Goal: Task Accomplishment & Management: Use online tool/utility

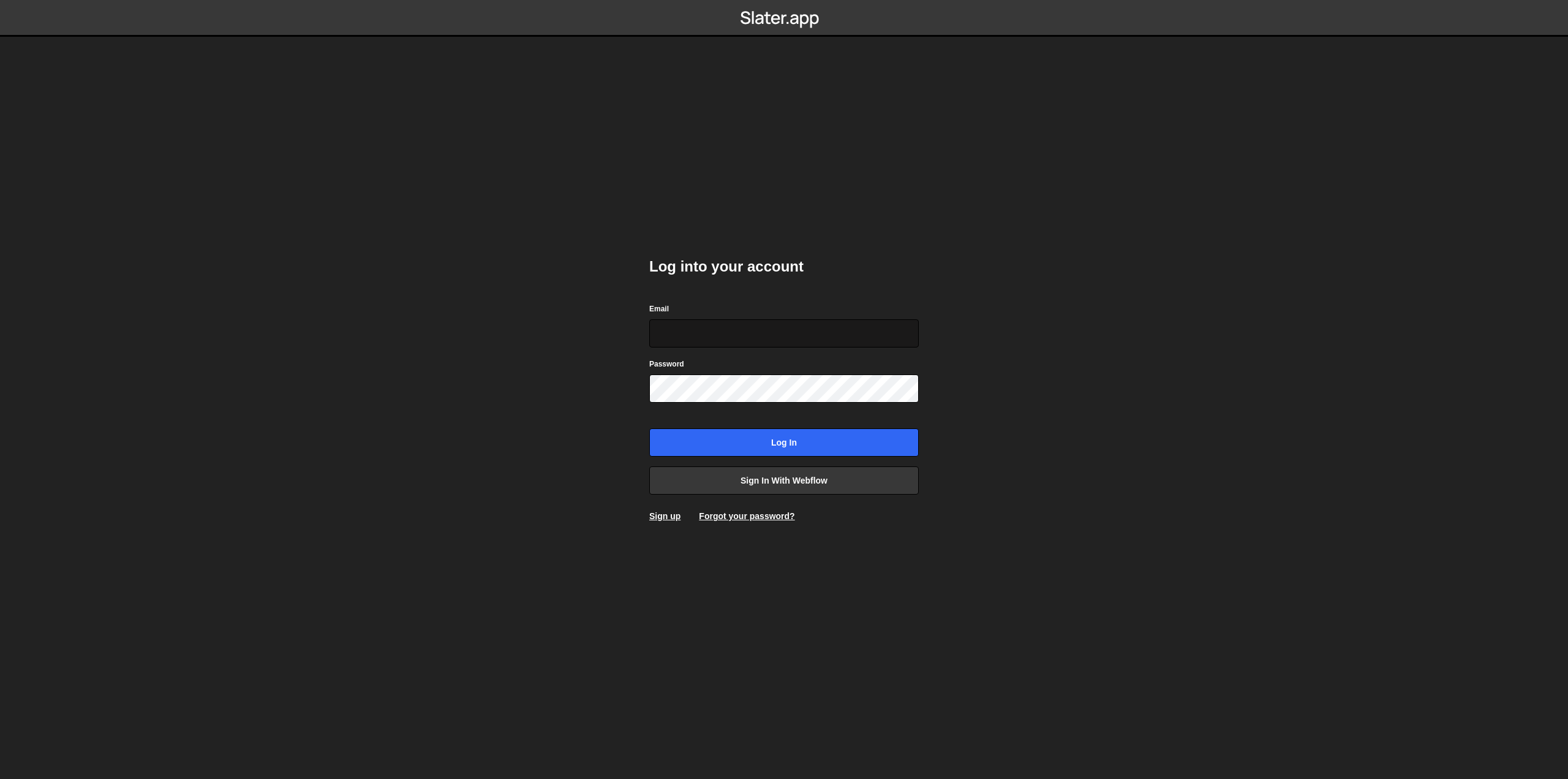
click at [739, 335] on input "Email" at bounding box center [784, 333] width 270 height 28
click at [704, 337] on input "Email" at bounding box center [784, 333] width 270 height 28
click at [667, 277] on div "Log into your account Email Password Log in Sign in with Webflow Sign up Forgot…" at bounding box center [784, 389] width 270 height 302
click at [672, 333] on input "Email" at bounding box center [784, 333] width 270 height 28
click at [684, 333] on input "Email" at bounding box center [784, 333] width 270 height 28
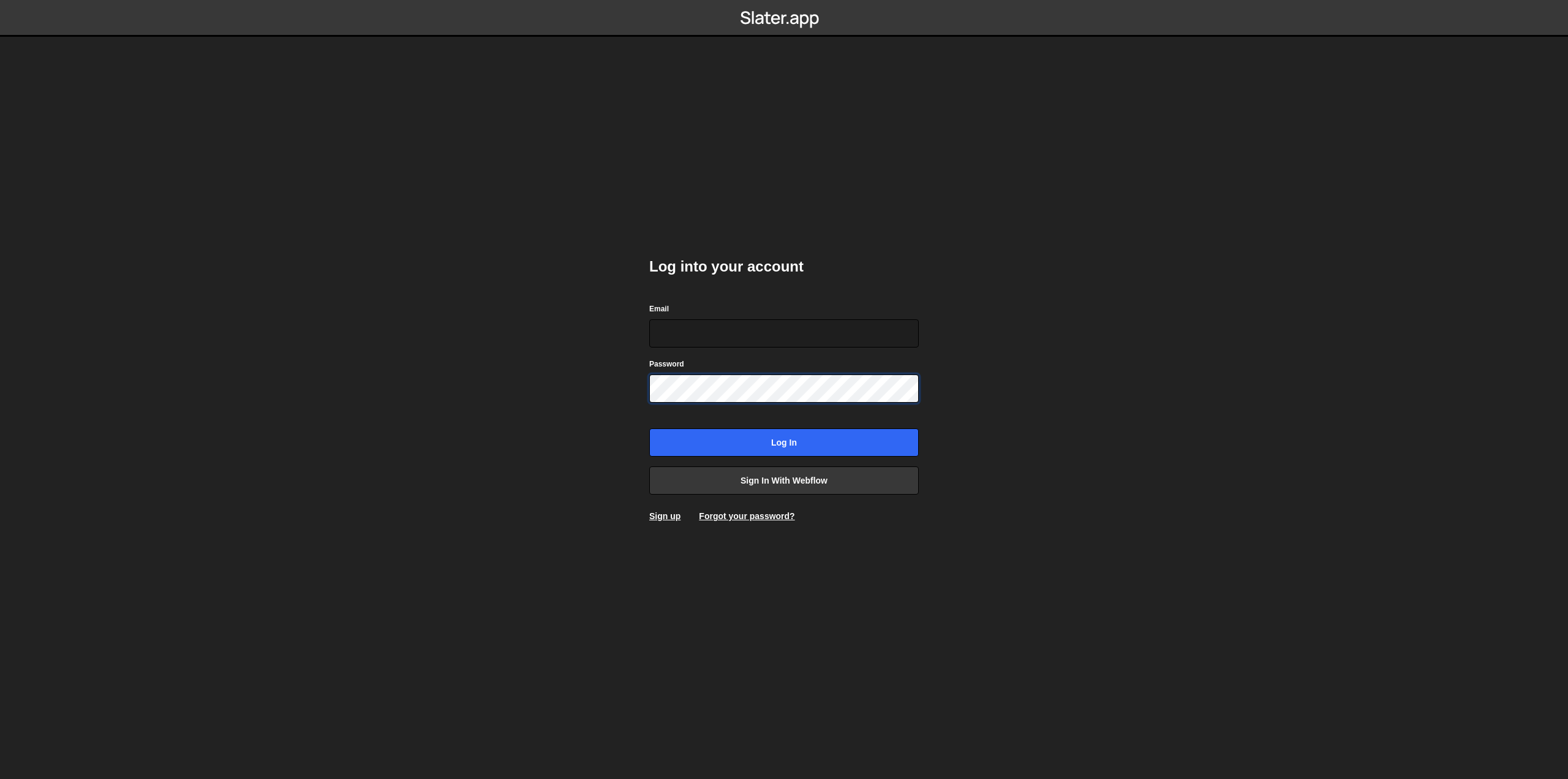
type input "[EMAIL_ADDRESS][DOMAIN_NAME]"
click at [729, 434] on input "Log in" at bounding box center [784, 442] width 270 height 28
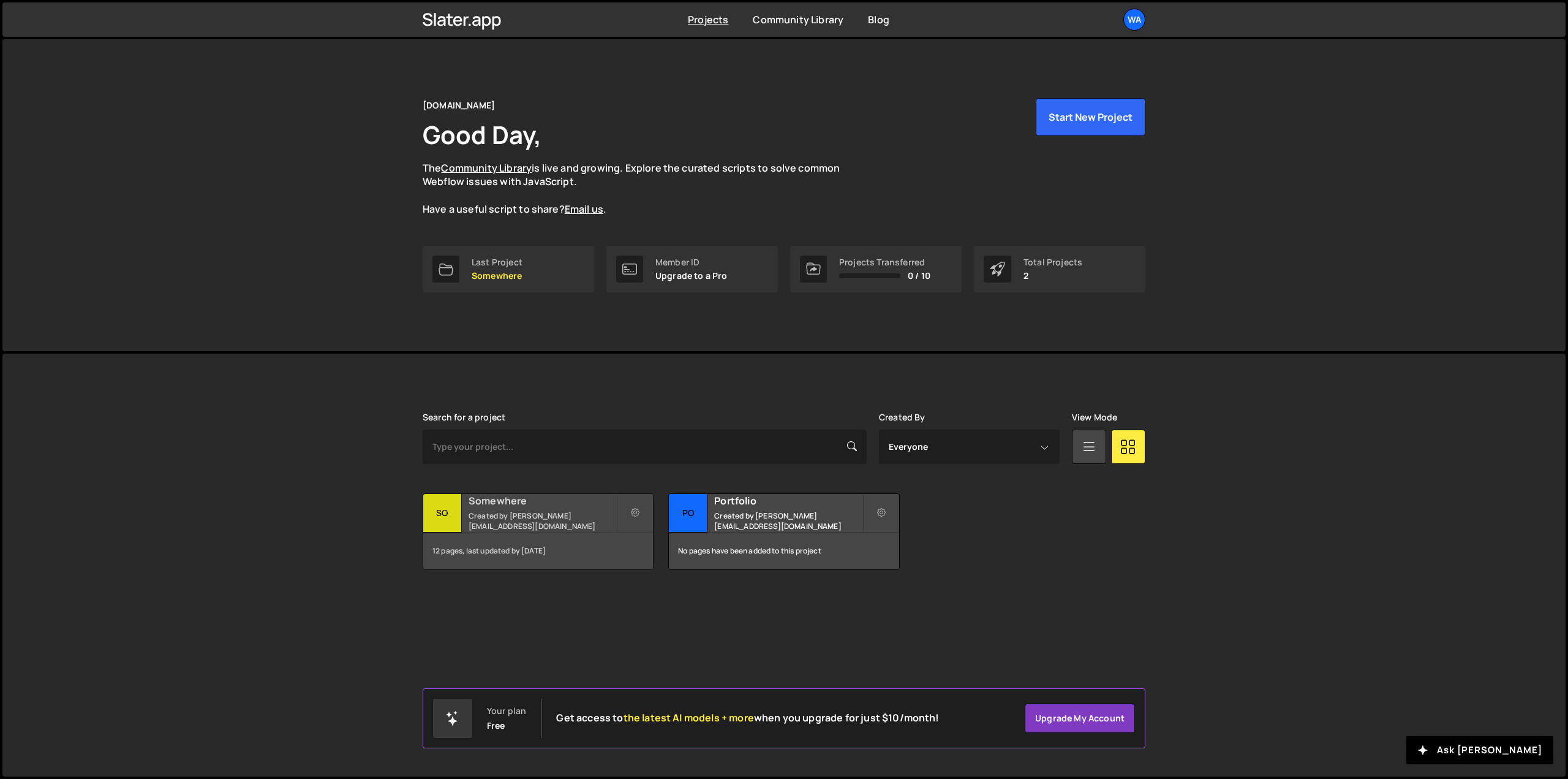
click at [532, 518] on small "Created by [PERSON_NAME][EMAIL_ADDRESS][DOMAIN_NAME]" at bounding box center [543, 522] width 148 height 21
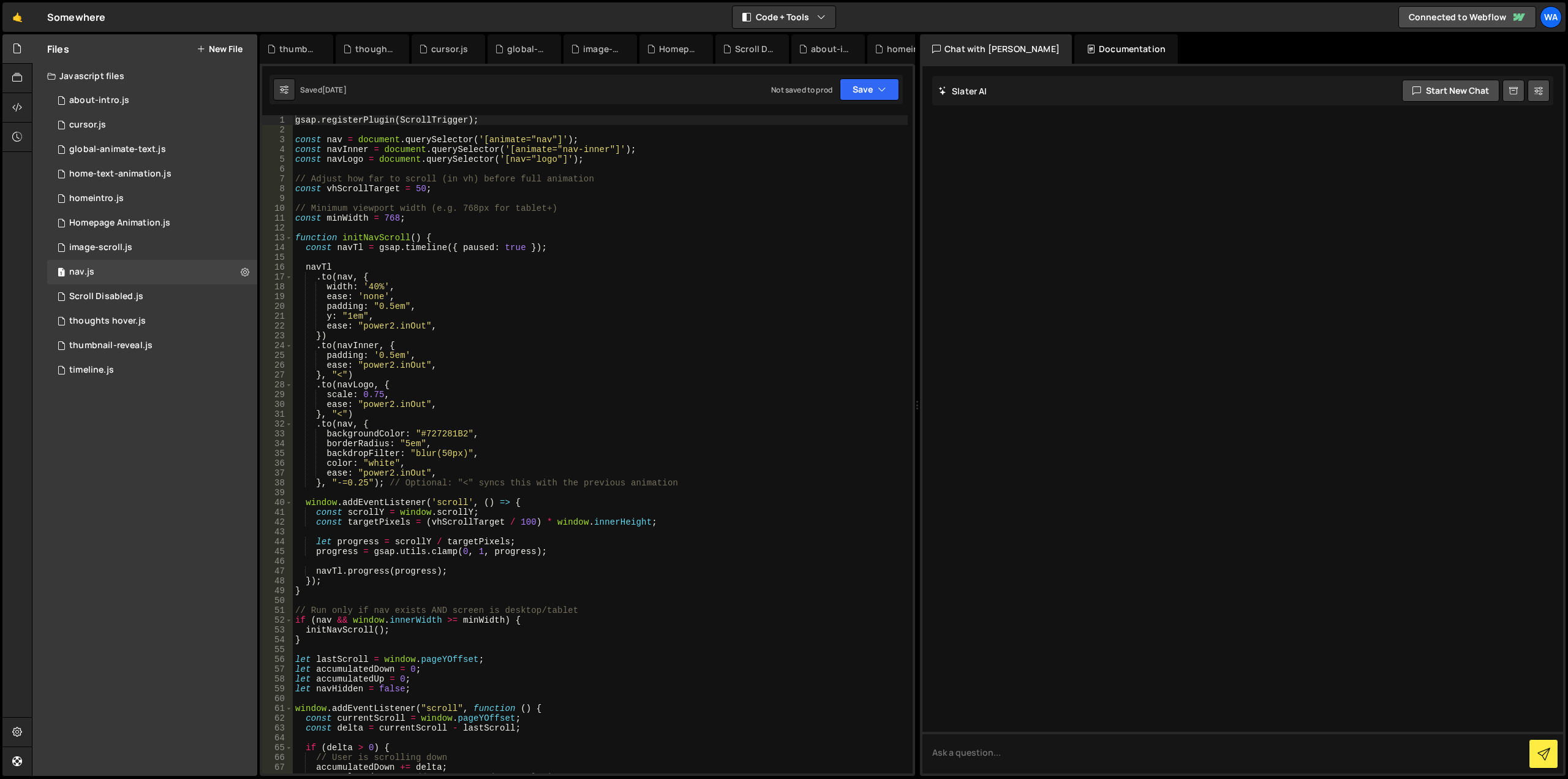
click at [230, 47] on button "New File" at bounding box center [220, 49] width 46 height 10
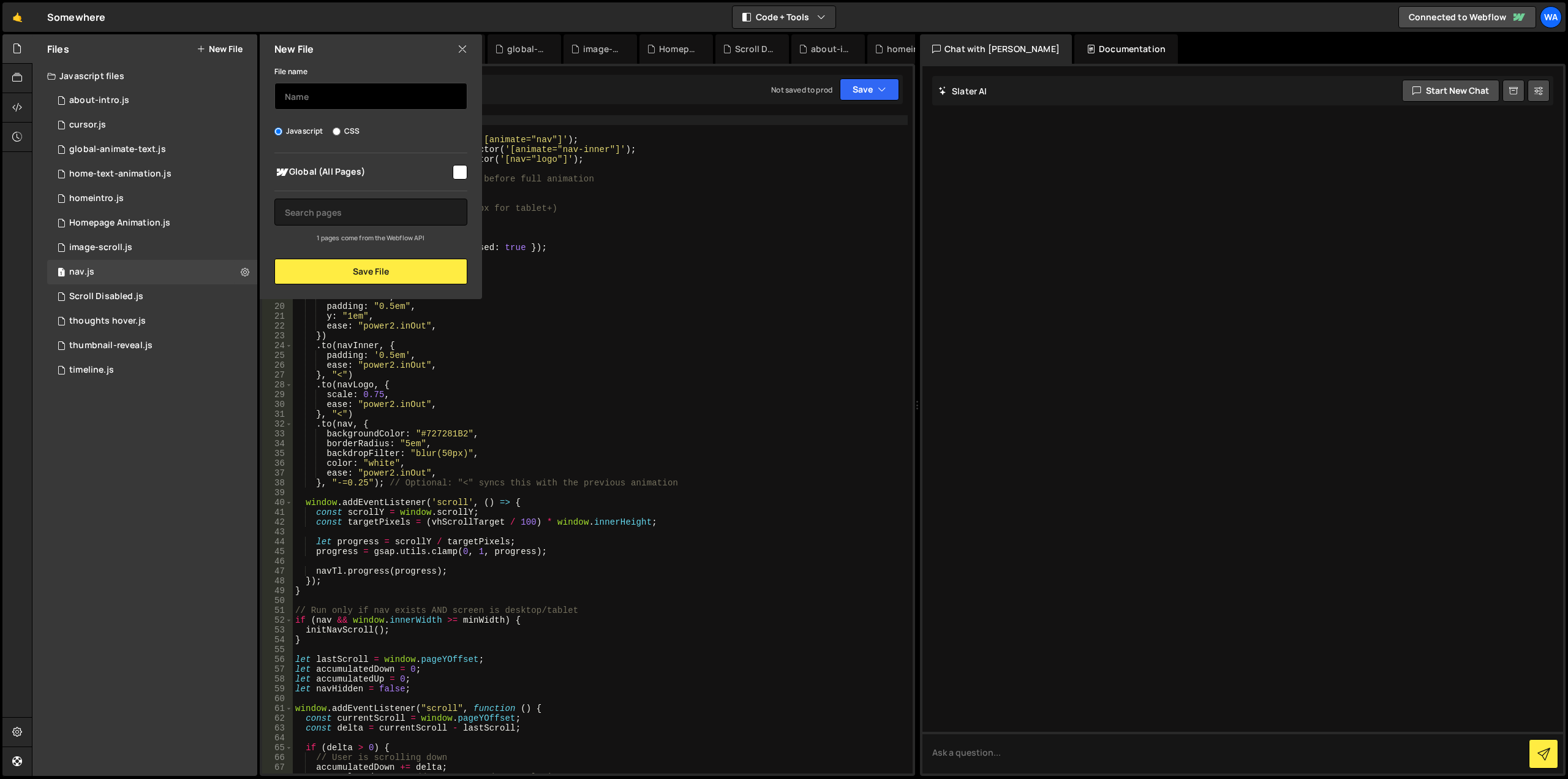
click at [311, 99] on input "text" at bounding box center [371, 97] width 193 height 27
type input "icon-animation"
click at [456, 165] on input "checkbox" at bounding box center [459, 171] width 15 height 15
checkbox input "true"
click at [375, 269] on button "Save File" at bounding box center [371, 271] width 193 height 26
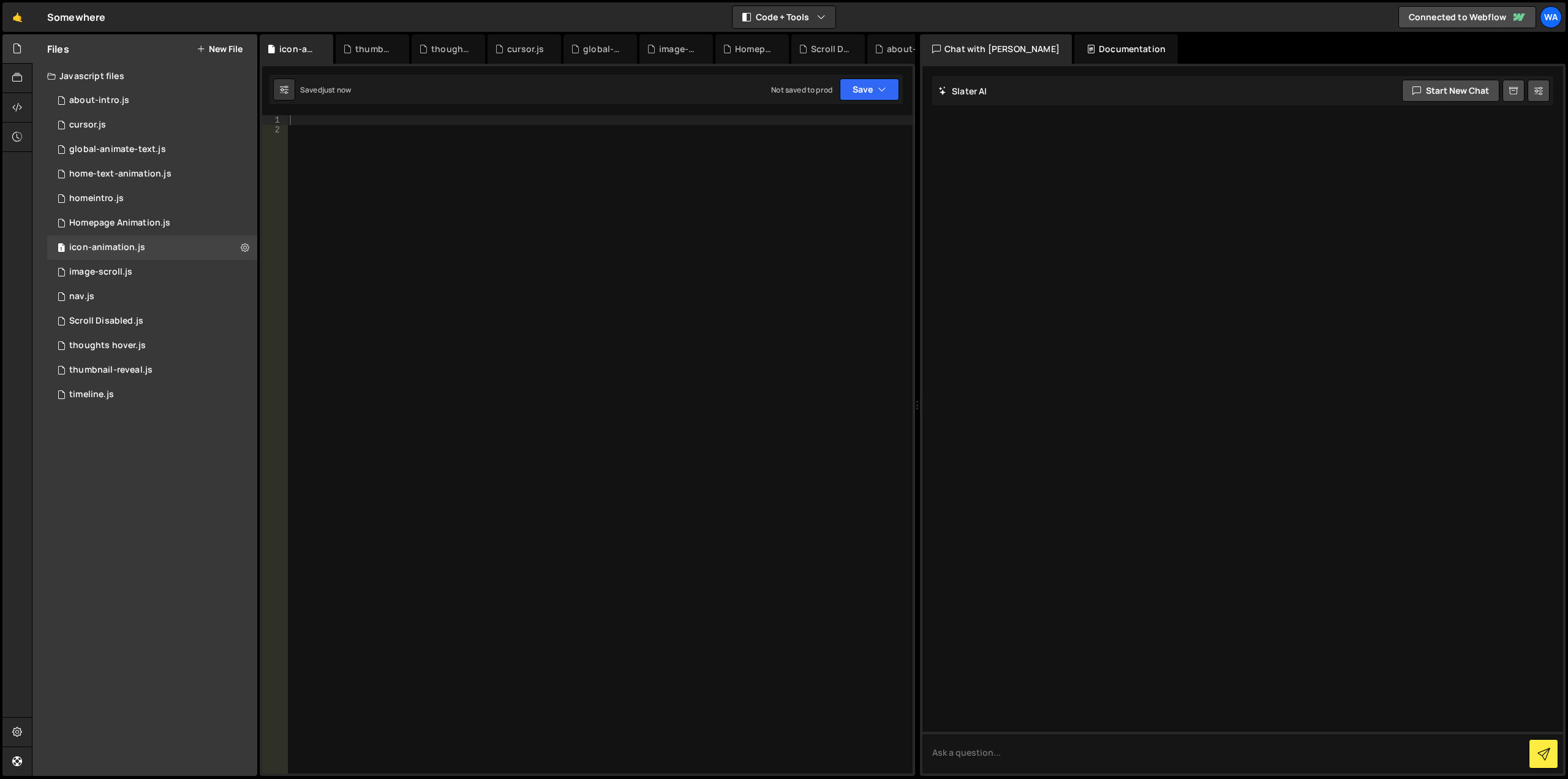
click at [336, 126] on div at bounding box center [600, 454] width 626 height 677
click at [325, 114] on div "1 2 3 4 5 6 7 8 9 10 11 12 13 14 15 16 17 18 19 20 21 22 23 24 25 26 27 28 29 3…" at bounding box center [588, 420] width 656 height 712
click at [322, 122] on div at bounding box center [600, 454] width 626 height 677
paste textarea "<script>"
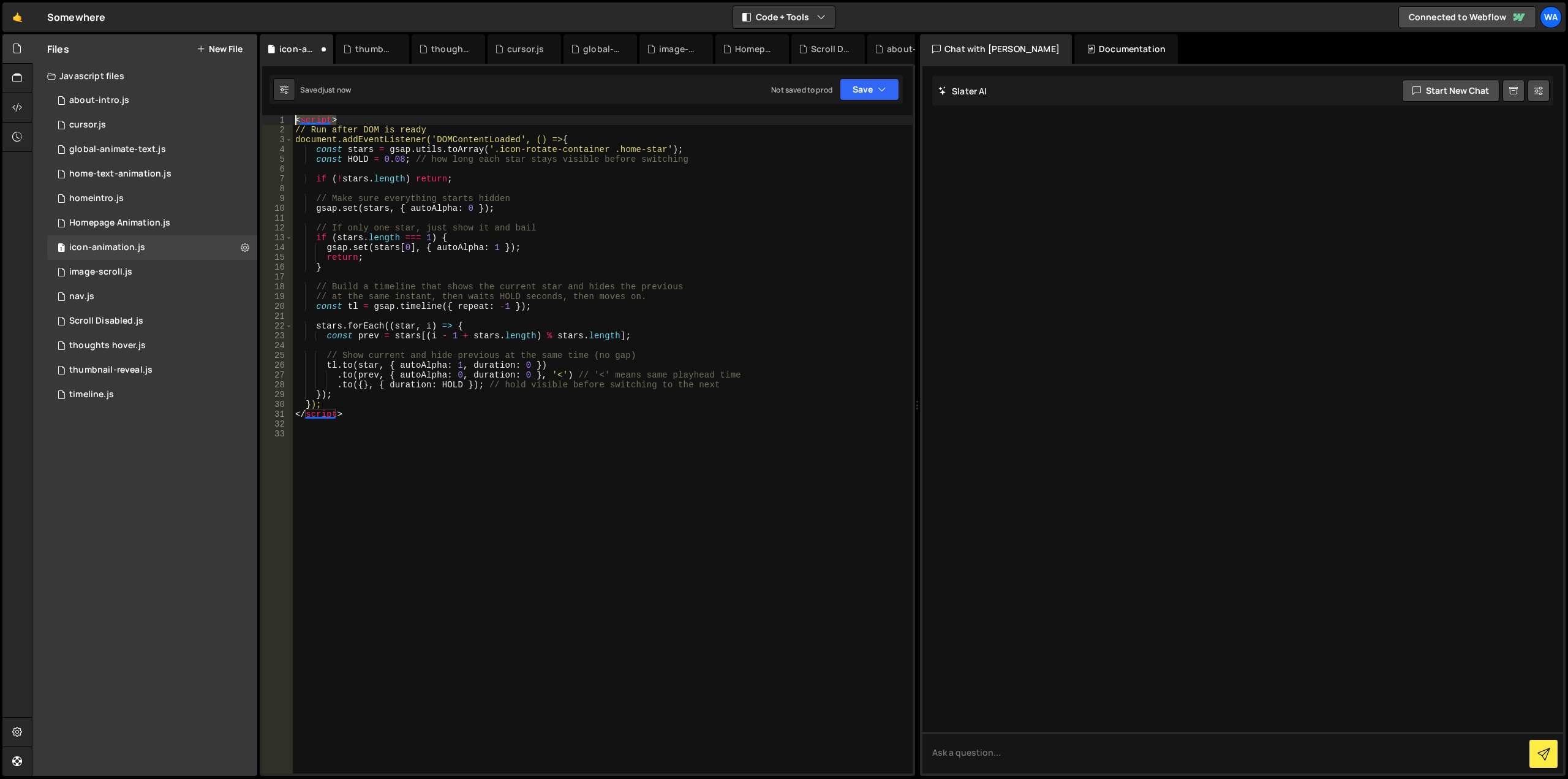
drag, startPoint x: 329, startPoint y: 117, endPoint x: 291, endPoint y: 112, distance: 38.3
click at [291, 112] on div "1 2 3 4 5 6 7 8 9 10 11 12 13 14 15 16 17 18 19 20 21 22 23 24 25 26 27 28 29 3…" at bounding box center [588, 420] width 656 height 712
type textarea "<script>"
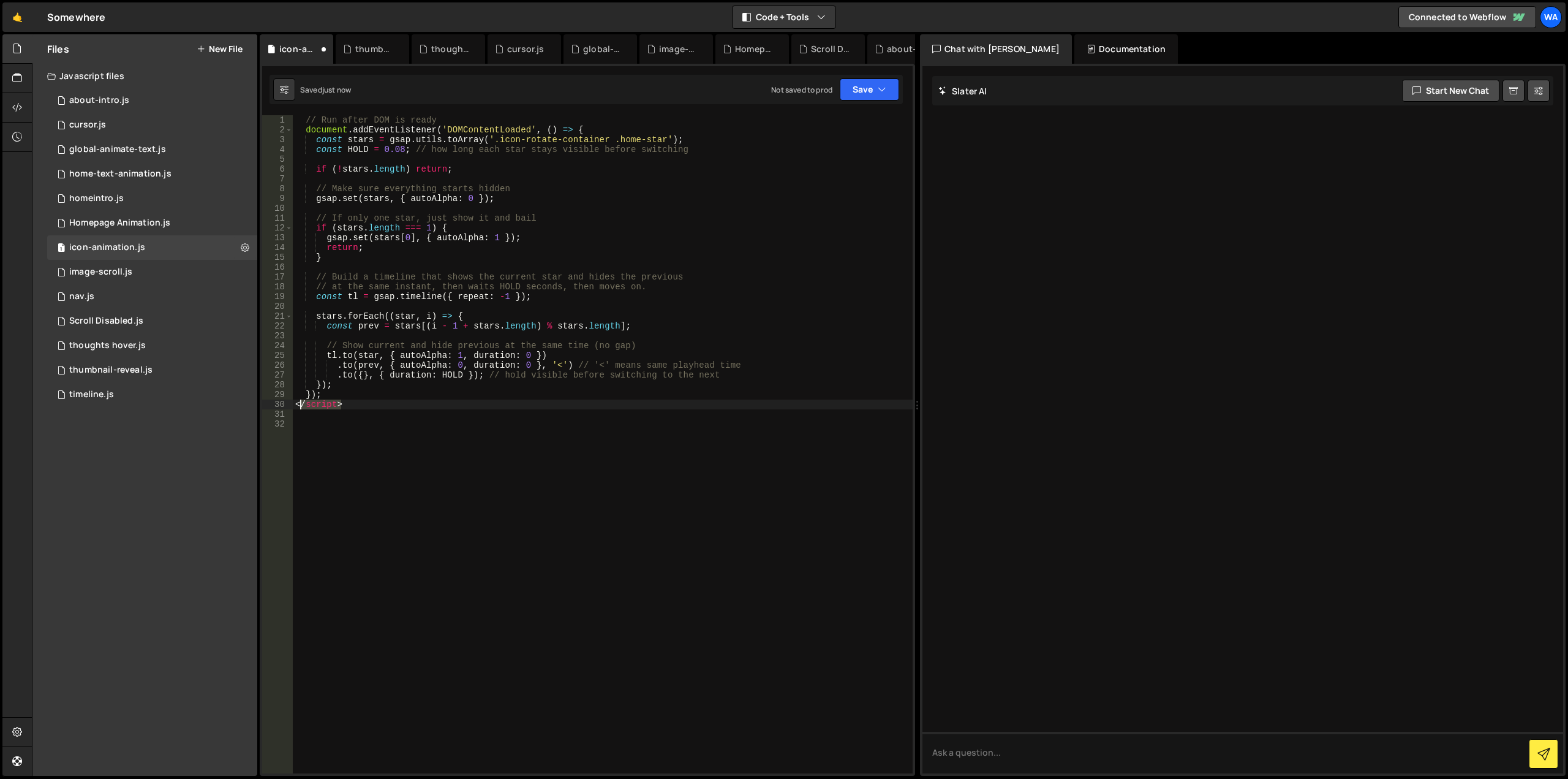
drag, startPoint x: 348, startPoint y: 407, endPoint x: 295, endPoint y: 404, distance: 53.1
click at [295, 404] on div "// Run after DOM is ready document . addEventListener ( 'DOMContentLoaded' , ( …" at bounding box center [603, 454] width 620 height 677
type textarea "</script>"
click at [861, 99] on button "Save" at bounding box center [869, 89] width 59 height 22
click at [837, 128] on div "10 seconds ago" at bounding box center [814, 133] width 54 height 11
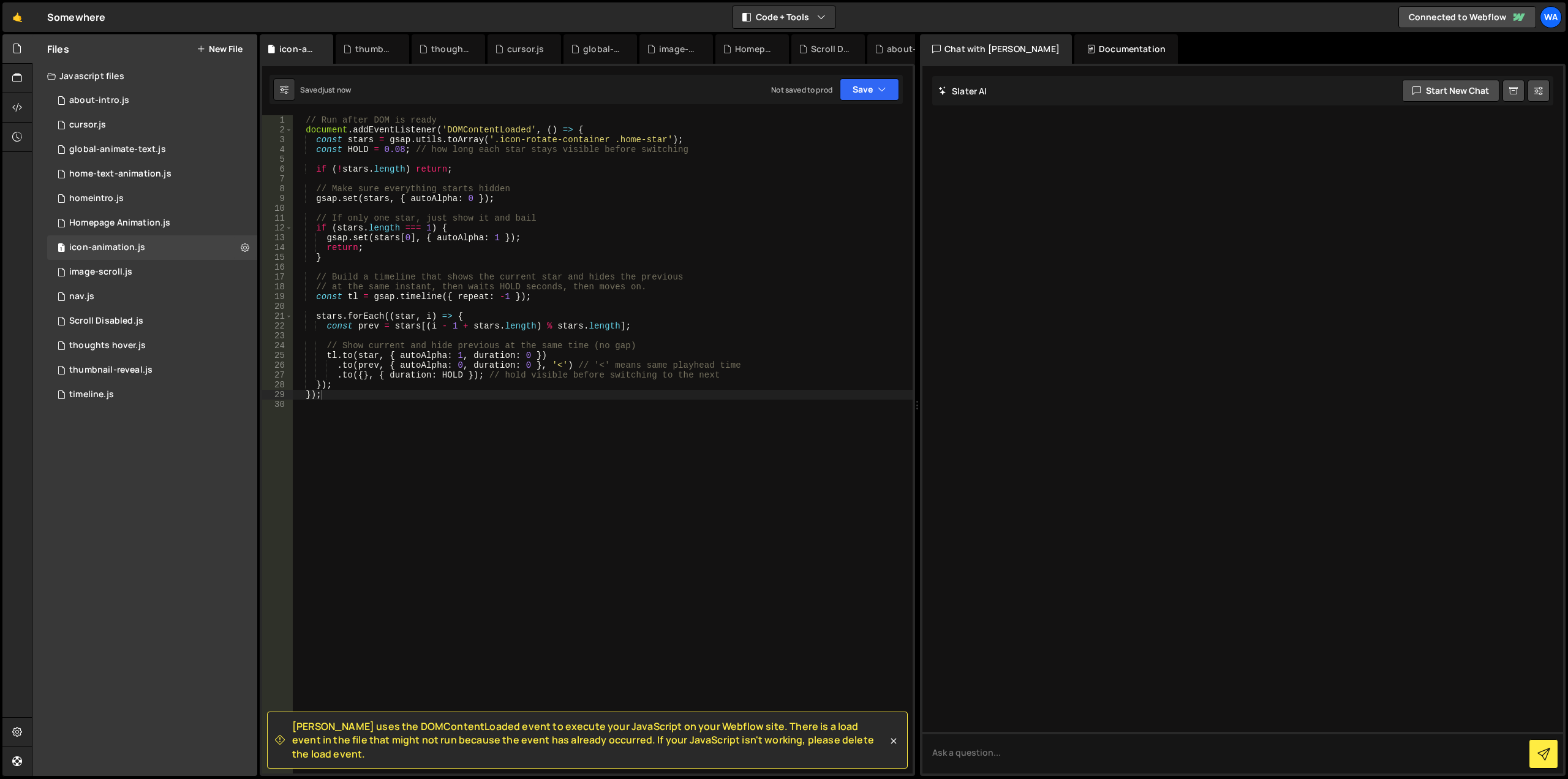
type textarea "document.addEventListener('DOMContentLoaded', () => {"
drag, startPoint x: 603, startPoint y: 129, endPoint x: 286, endPoint y: 129, distance: 317.0
click at [286, 129] on div "document.addEventListener('DOMContentLoaded', () => { 1 2 3 4 5 6 7 8 9 10 11 1…" at bounding box center [587, 444] width 651 height 658
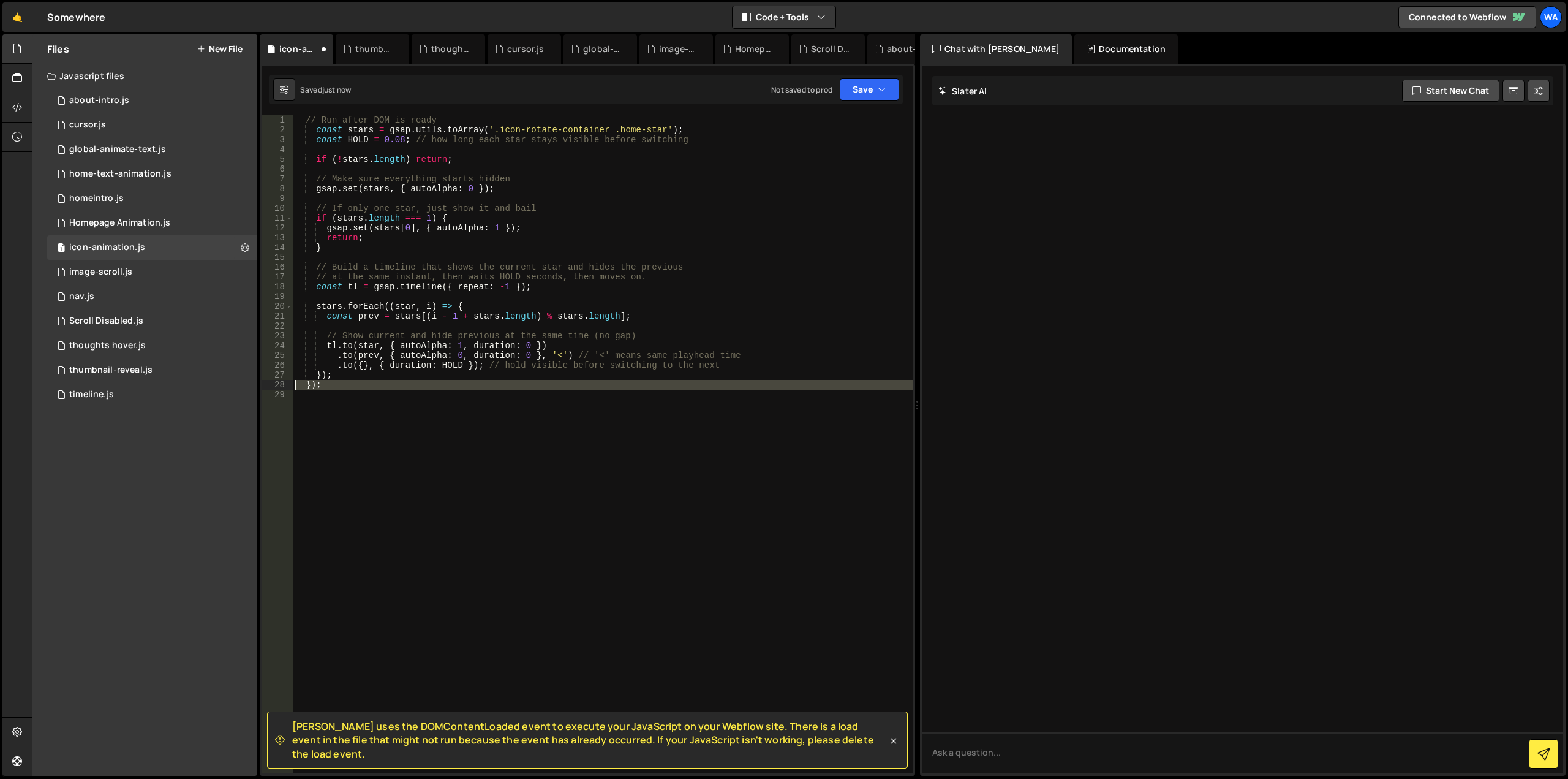
drag, startPoint x: 330, startPoint y: 395, endPoint x: 285, endPoint y: 384, distance: 46.3
click at [285, 384] on div "const stars = gsap.utils.toArray('.icon-rotate-container .home-star'); 1 2 3 4 …" at bounding box center [587, 444] width 651 height 658
type textarea "});"
click at [865, 96] on button "Save" at bounding box center [869, 89] width 59 height 22
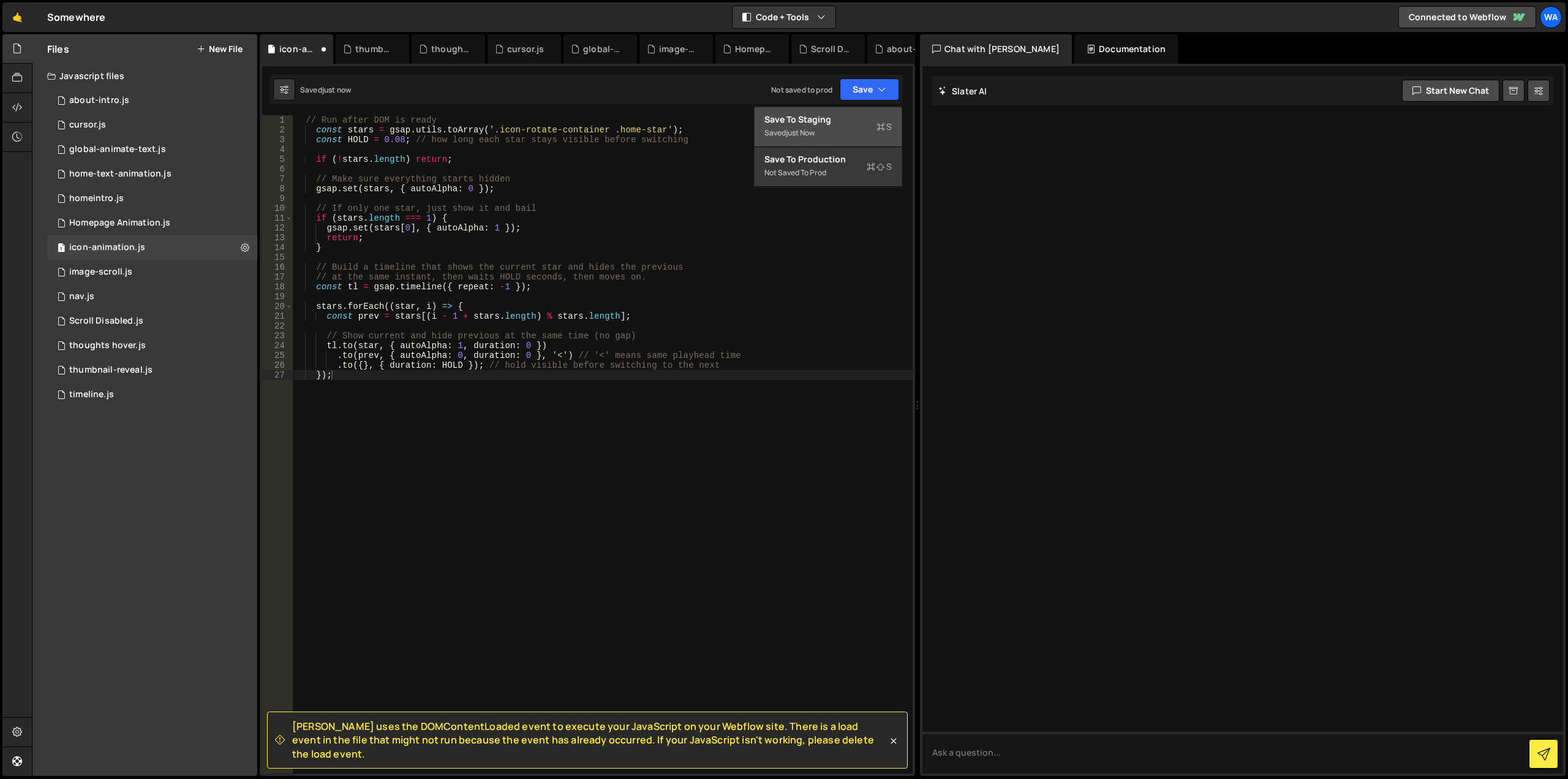
click at [839, 120] on div "Save to Staging S" at bounding box center [828, 119] width 128 height 13
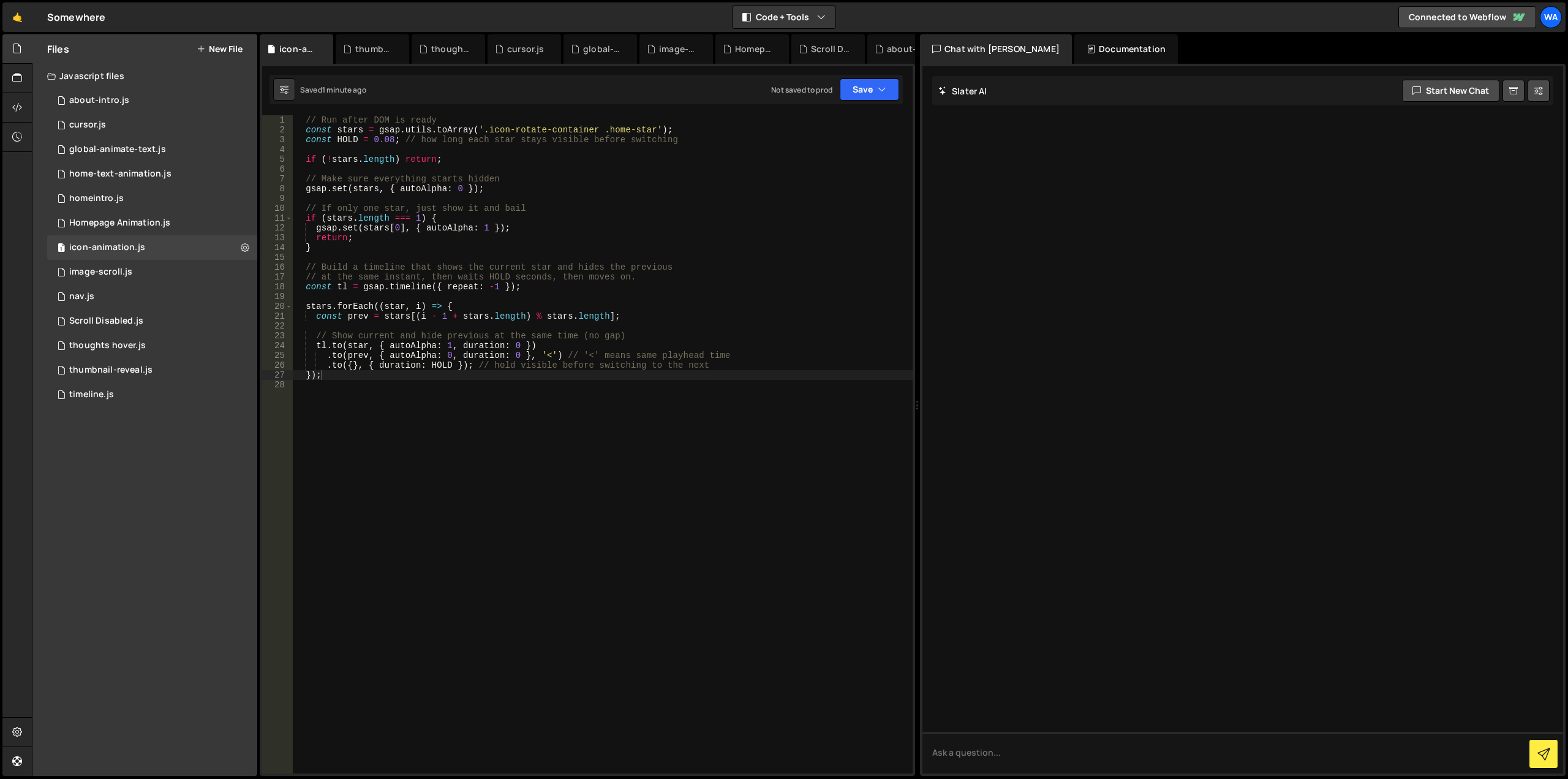
click at [447, 412] on div "// Run after DOM is ready const stars = gsap . utils . toArray ( '.icon-rotate-…" at bounding box center [603, 454] width 620 height 677
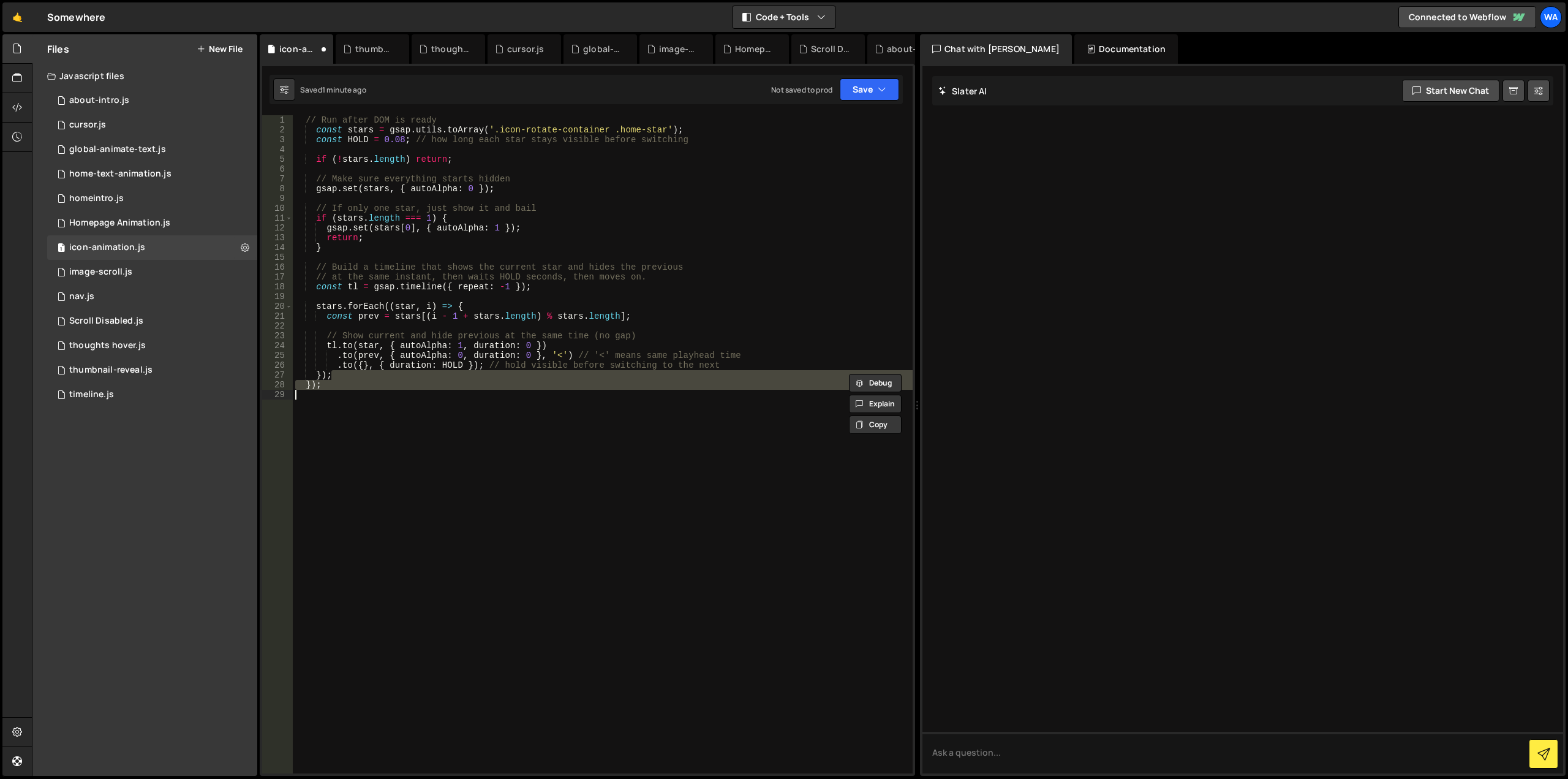
type textarea "document.addEventListener('DOMContentLoaded', () => { const stars = gsap.utils.…"
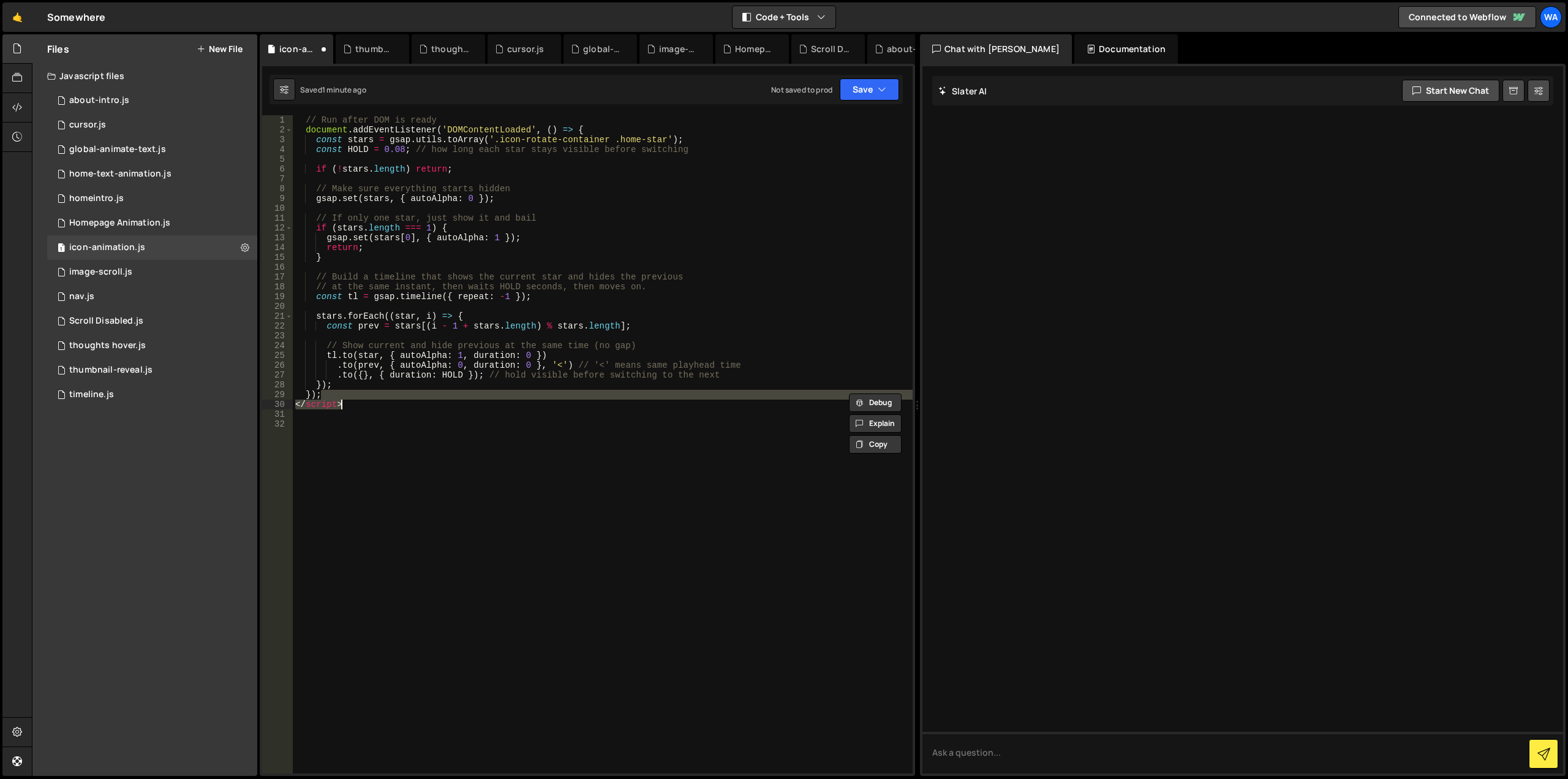
type textarea "<script> // Run after DOM is ready"
type textarea "});"
click at [440, 414] on div "// Run after DOM is ready document . addEventListener ( 'DOMContentLoaded' , ( …" at bounding box center [603, 454] width 620 height 677
click at [867, 89] on button "Save" at bounding box center [869, 89] width 59 height 22
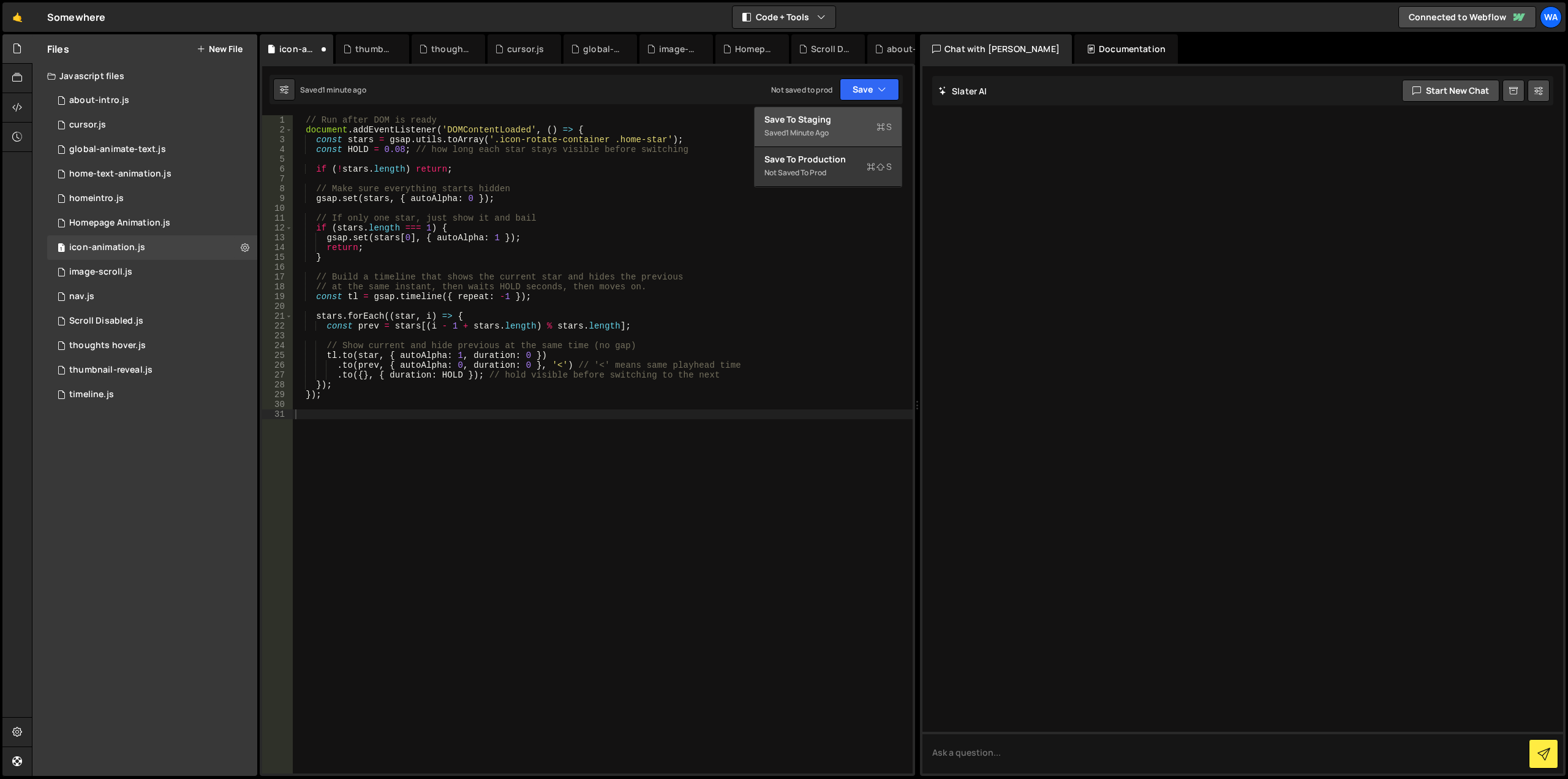
click at [840, 122] on div "Save to Staging S" at bounding box center [828, 119] width 128 height 13
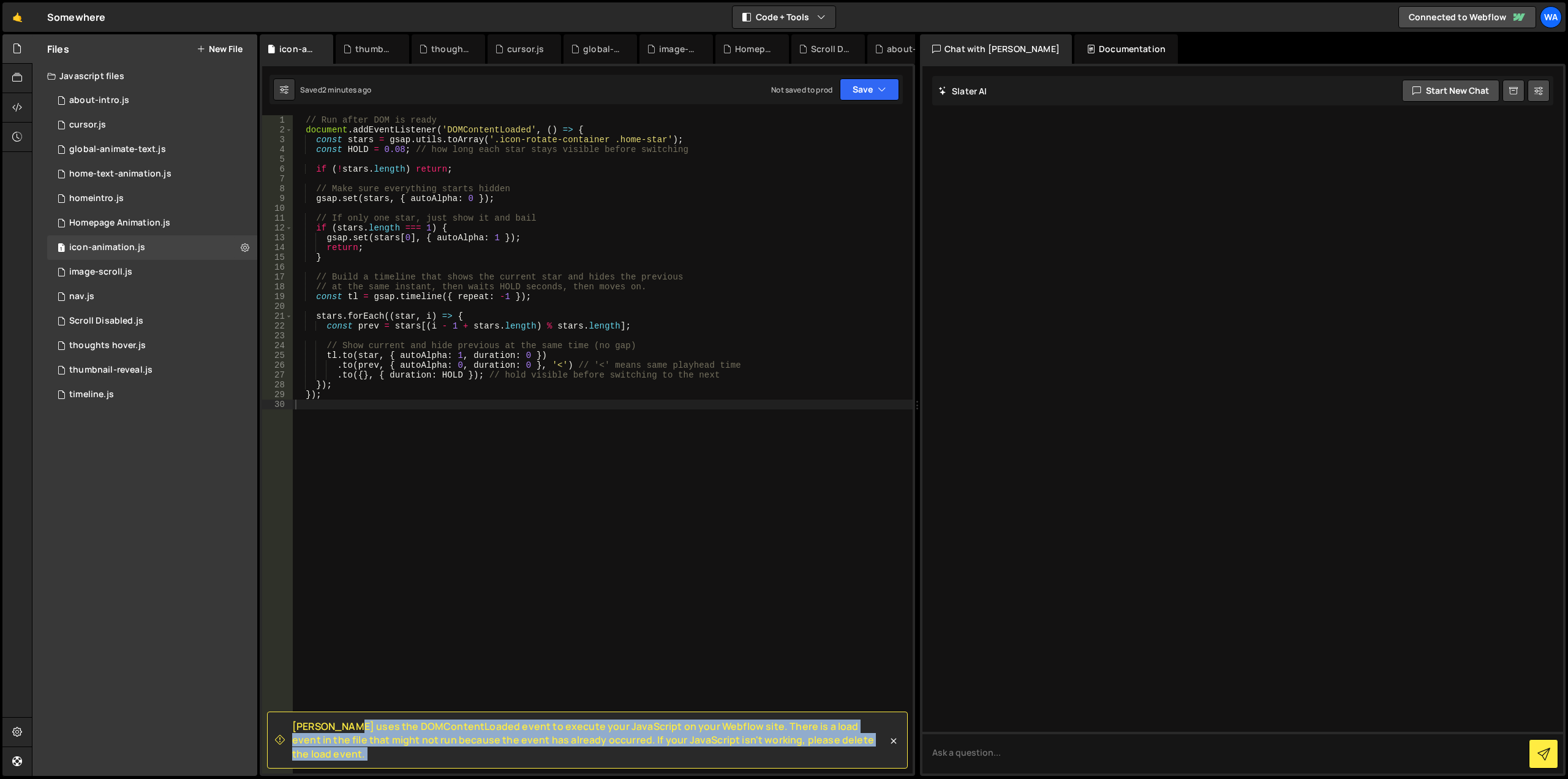
drag, startPoint x: 290, startPoint y: 736, endPoint x: 906, endPoint y: 771, distance: 617.0
click at [906, 66] on div "Slater uses the DOMContentLoaded event to execute your JavaScript on your Webfl…" at bounding box center [587, 66] width 651 height 0
copy div "Slater uses the DOMContentLoaded event to execute your JavaScript on your Webfl…"
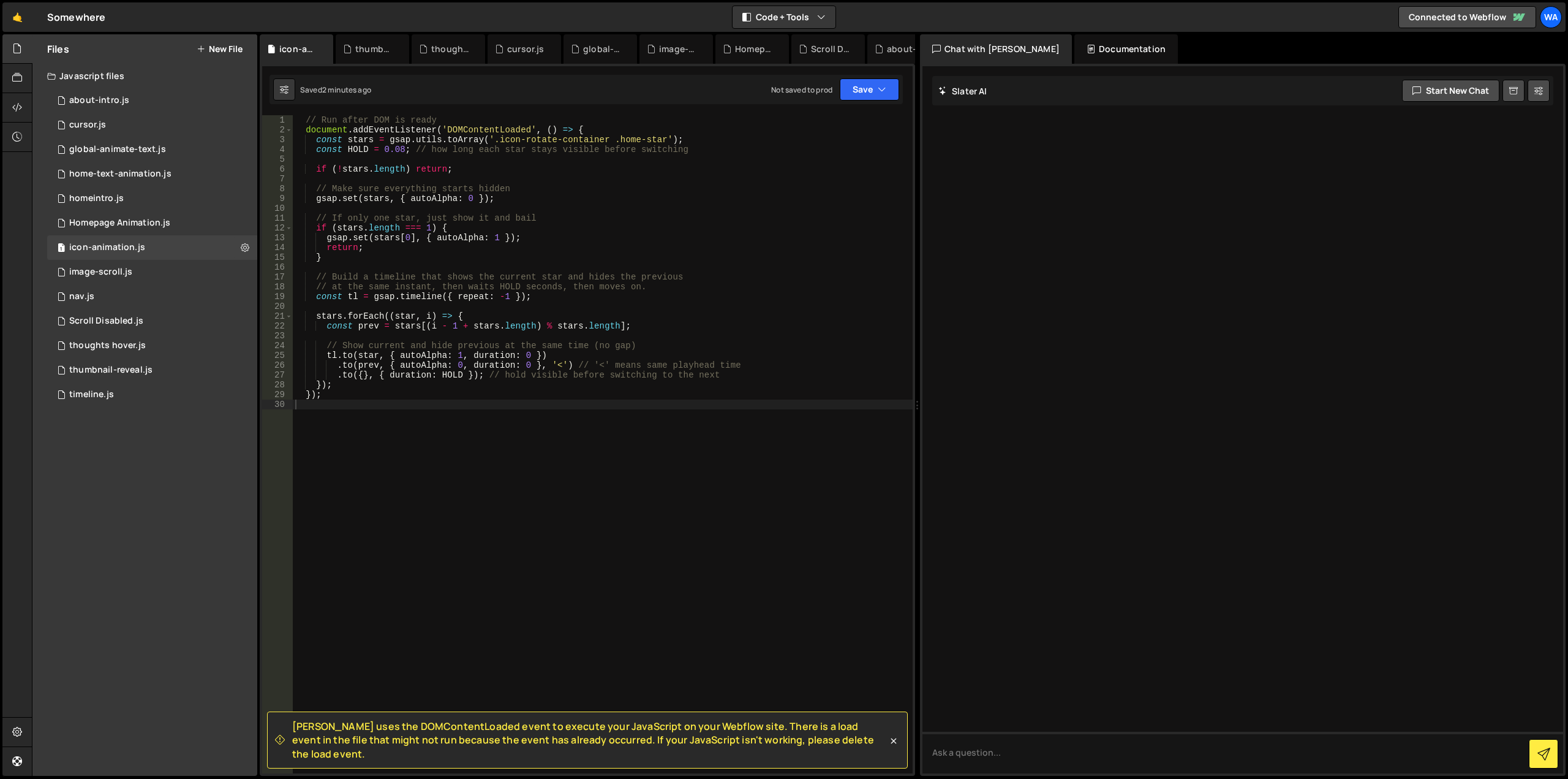
click at [677, 302] on div "// Run after DOM is ready document . addEventListener ( 'DOMContentLoaded' , ( …" at bounding box center [603, 454] width 620 height 677
type textarea "});"
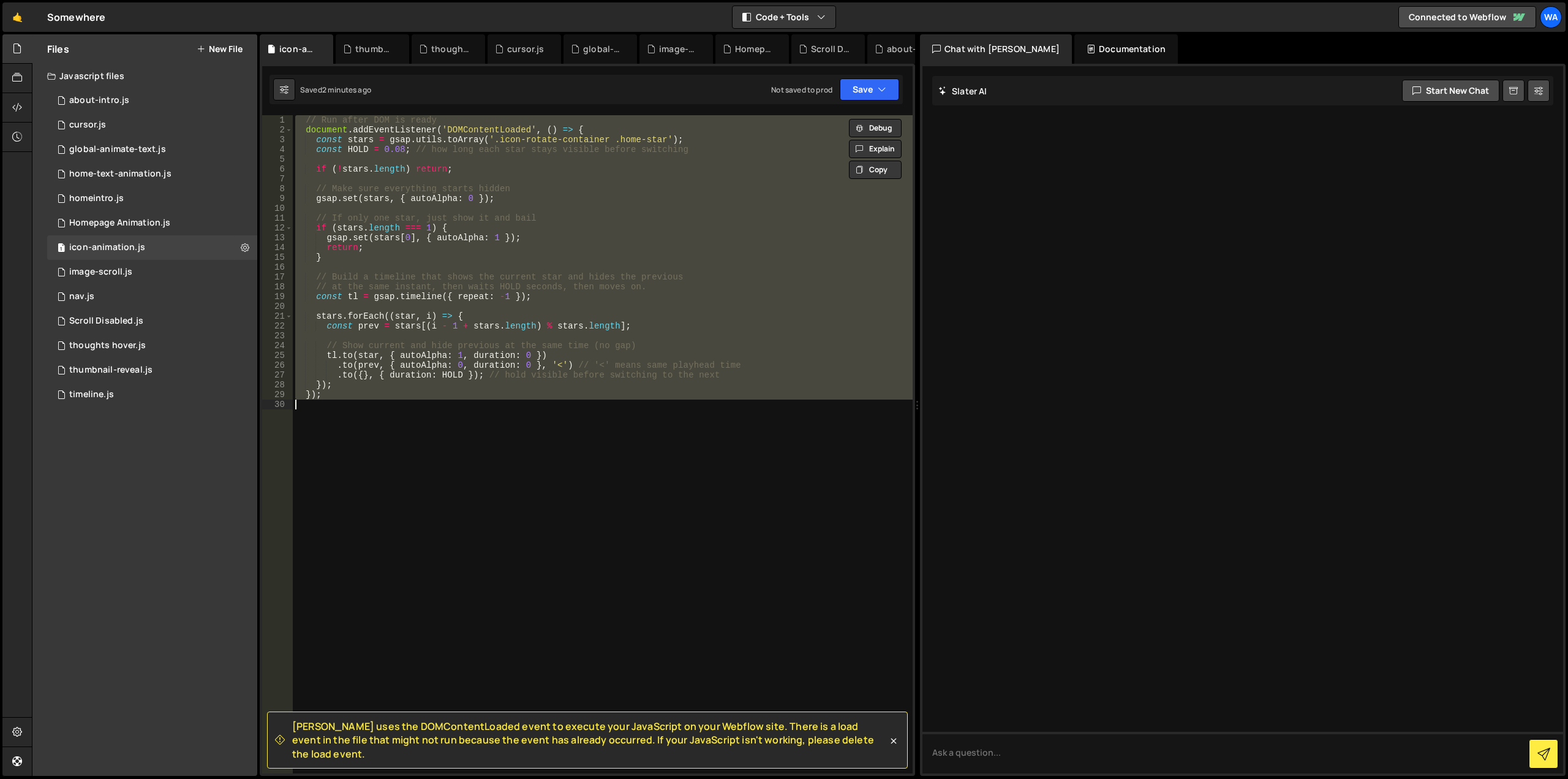
paste textarea
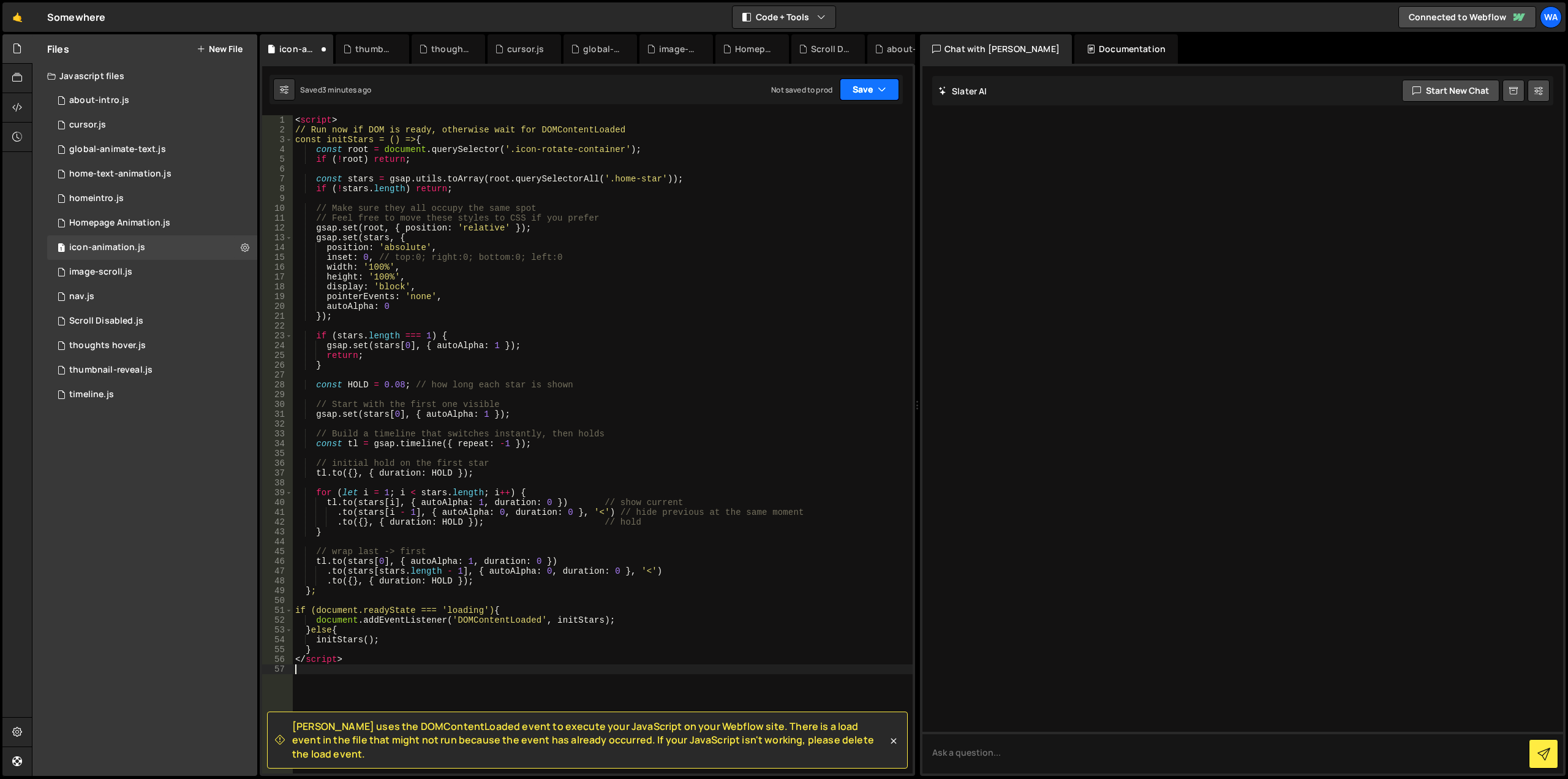
click at [863, 95] on button "Save" at bounding box center [869, 89] width 59 height 22
click at [838, 113] on div "Save to Staging S" at bounding box center [828, 119] width 128 height 13
click at [852, 97] on button "Save" at bounding box center [869, 89] width 59 height 22
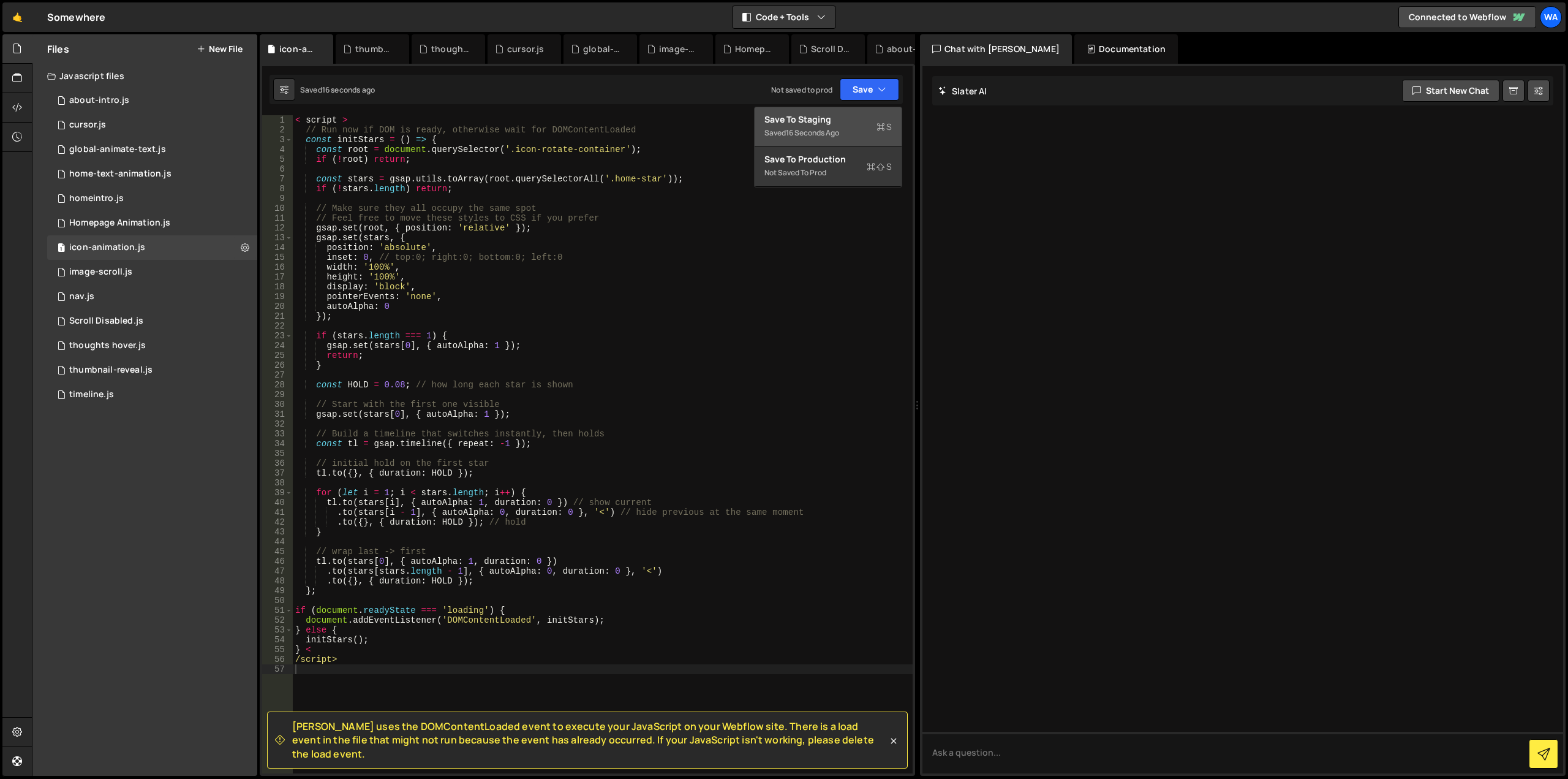
click at [810, 125] on div "Save to Staging S" at bounding box center [828, 119] width 128 height 13
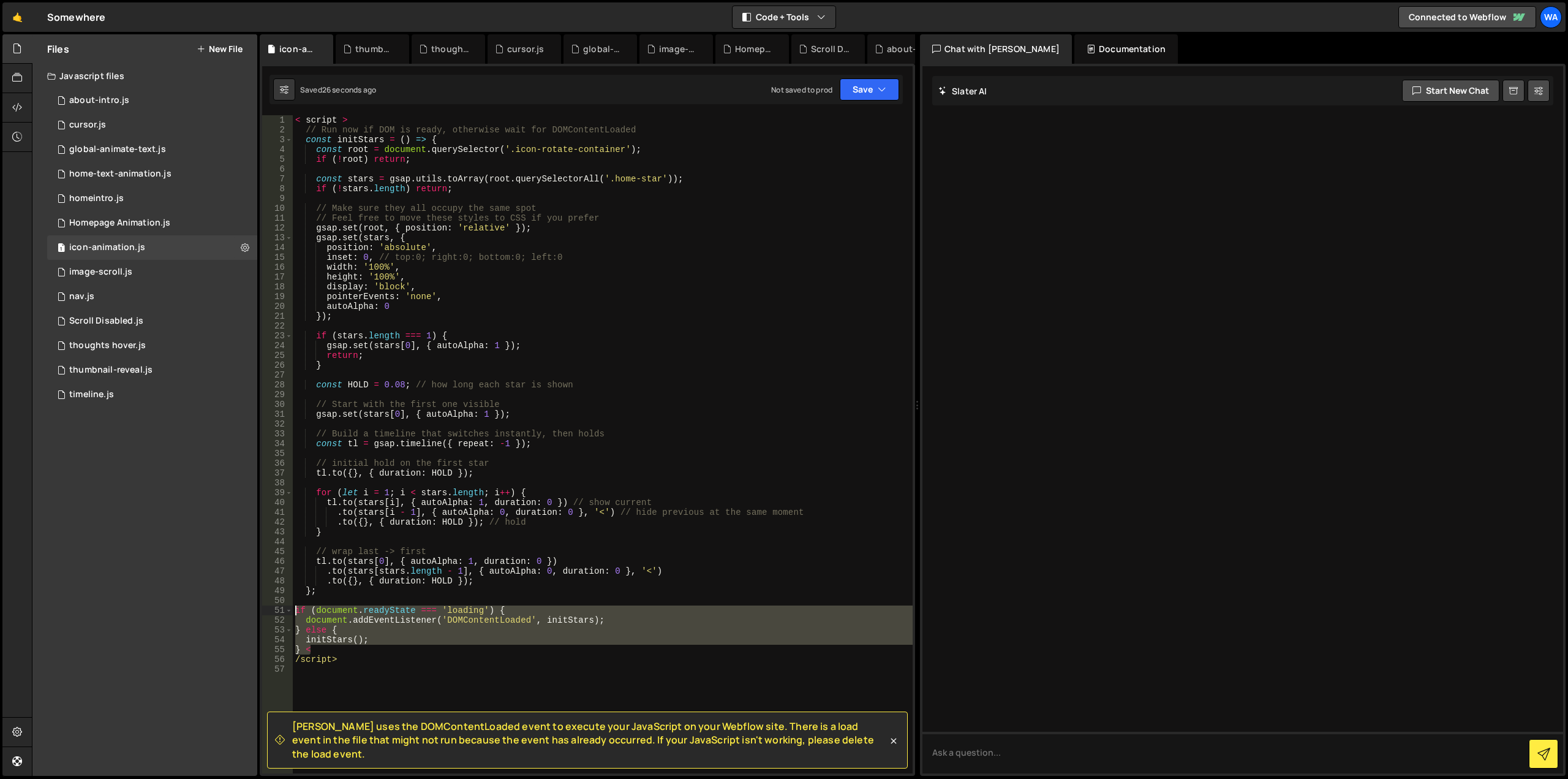
drag, startPoint x: 330, startPoint y: 649, endPoint x: 281, endPoint y: 608, distance: 63.9
click at [281, 608] on div "} < 1 2 3 4 5 6 7 8 9 10 11 12 13 14 15 16 17 18 19 20 21 22 23 24 25 26 27 28 …" at bounding box center [587, 444] width 651 height 658
type textarea "if (document.readyState === 'loading') { document.addEventListener('DOMContentL…"
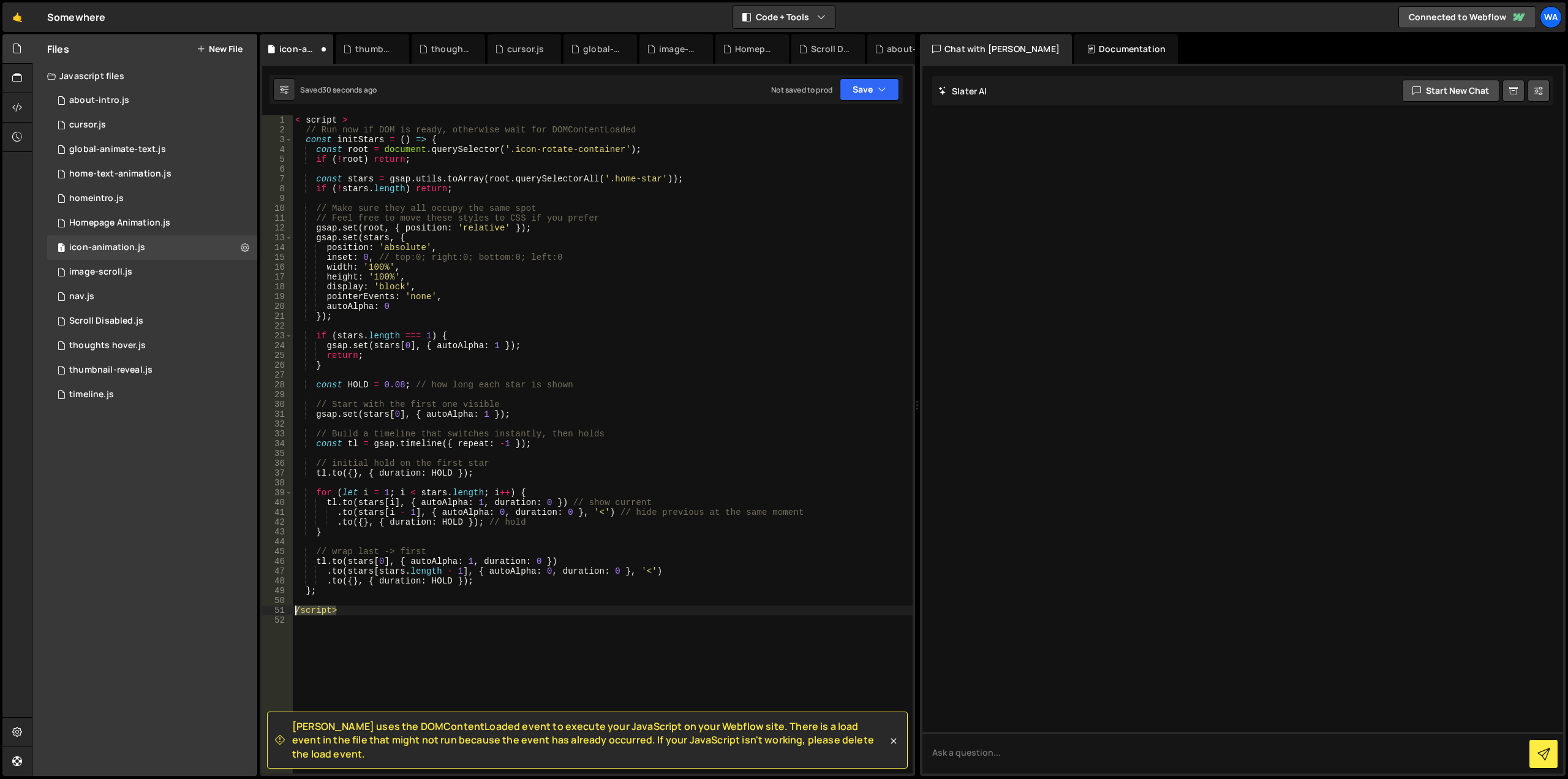
drag, startPoint x: 352, startPoint y: 611, endPoint x: 277, endPoint y: 611, distance: 75.0
click at [277, 611] on div "1 2 3 4 5 6 7 8 9 10 11 12 13 14 15 16 17 18 19 20 21 22 23 24 25 26 27 28 29 3…" at bounding box center [587, 444] width 651 height 658
type textarea "/script>"
drag, startPoint x: 341, startPoint y: 121, endPoint x: 264, endPoint y: 120, distance: 77.0
click at [262, 121] on div "}; 1 2 3 4 5 6 7 8 9 10 11 12 13 14 15 16 17 18 19 20 21 22 23 24 25 26 27 28 2…" at bounding box center [587, 444] width 651 height 658
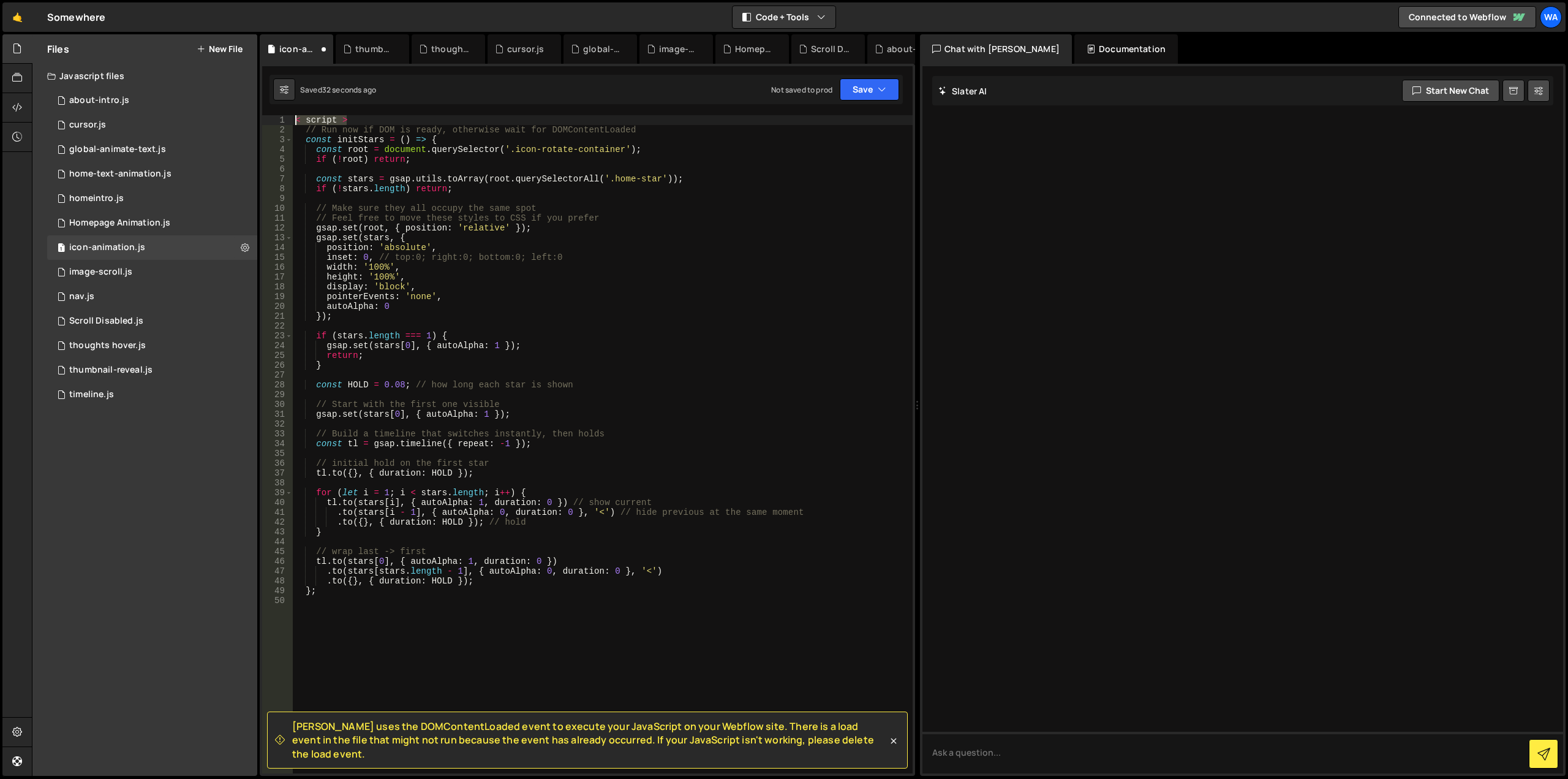
type textarea "< script >"
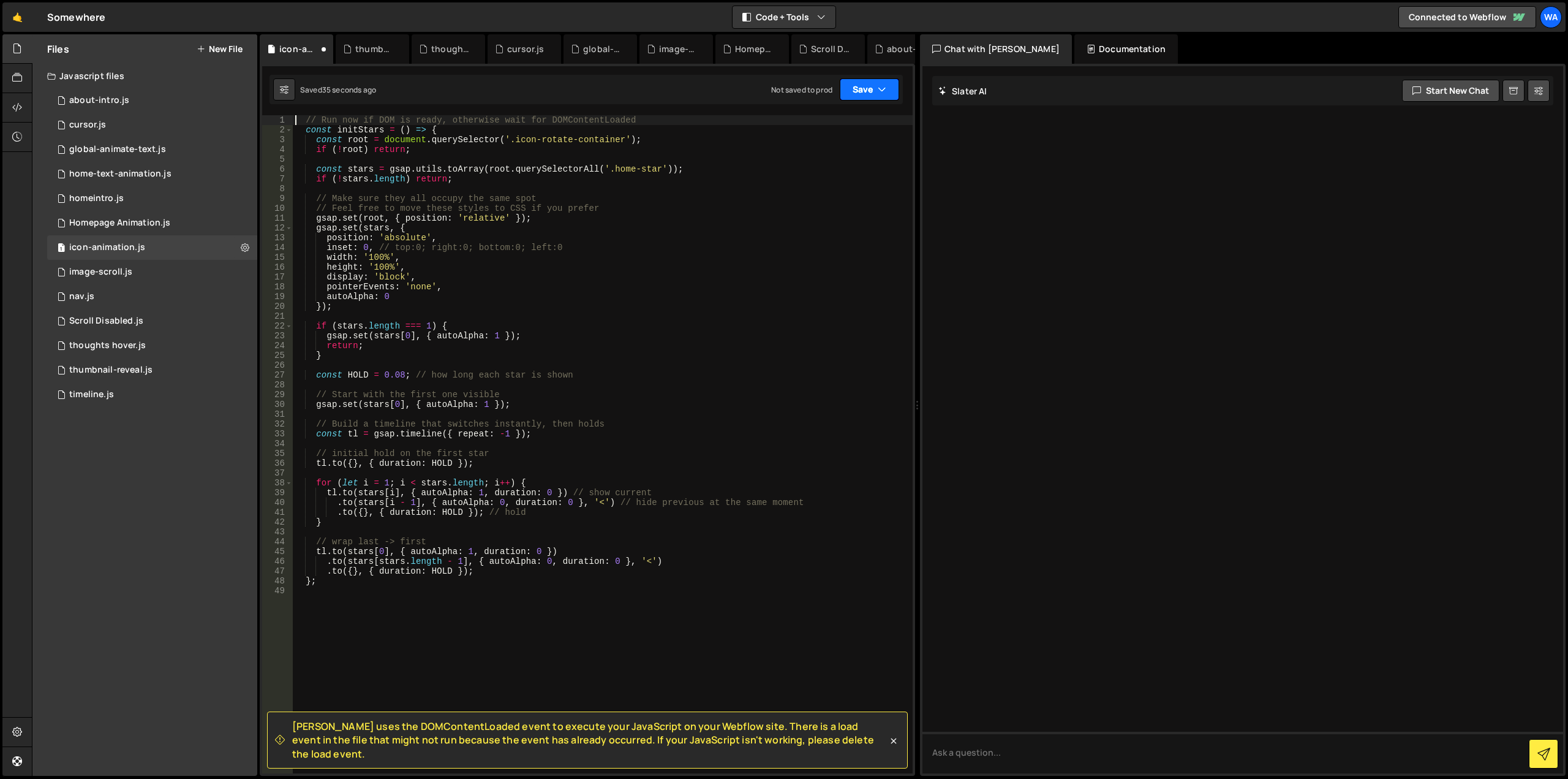
click at [852, 83] on button "Save" at bounding box center [869, 89] width 59 height 22
click at [824, 120] on div "Save to Staging S" at bounding box center [828, 119] width 128 height 13
type textarea "if (!stars.length) return;"
click at [622, 179] on div "// Run now if DOM is ready, otherwise wait for DOMContentLoaded const initStars…" at bounding box center [603, 454] width 620 height 677
click at [545, 415] on div "// Run now if DOM is ready, otherwise wait for DOMContentLoaded const initStars…" at bounding box center [603, 454] width 620 height 677
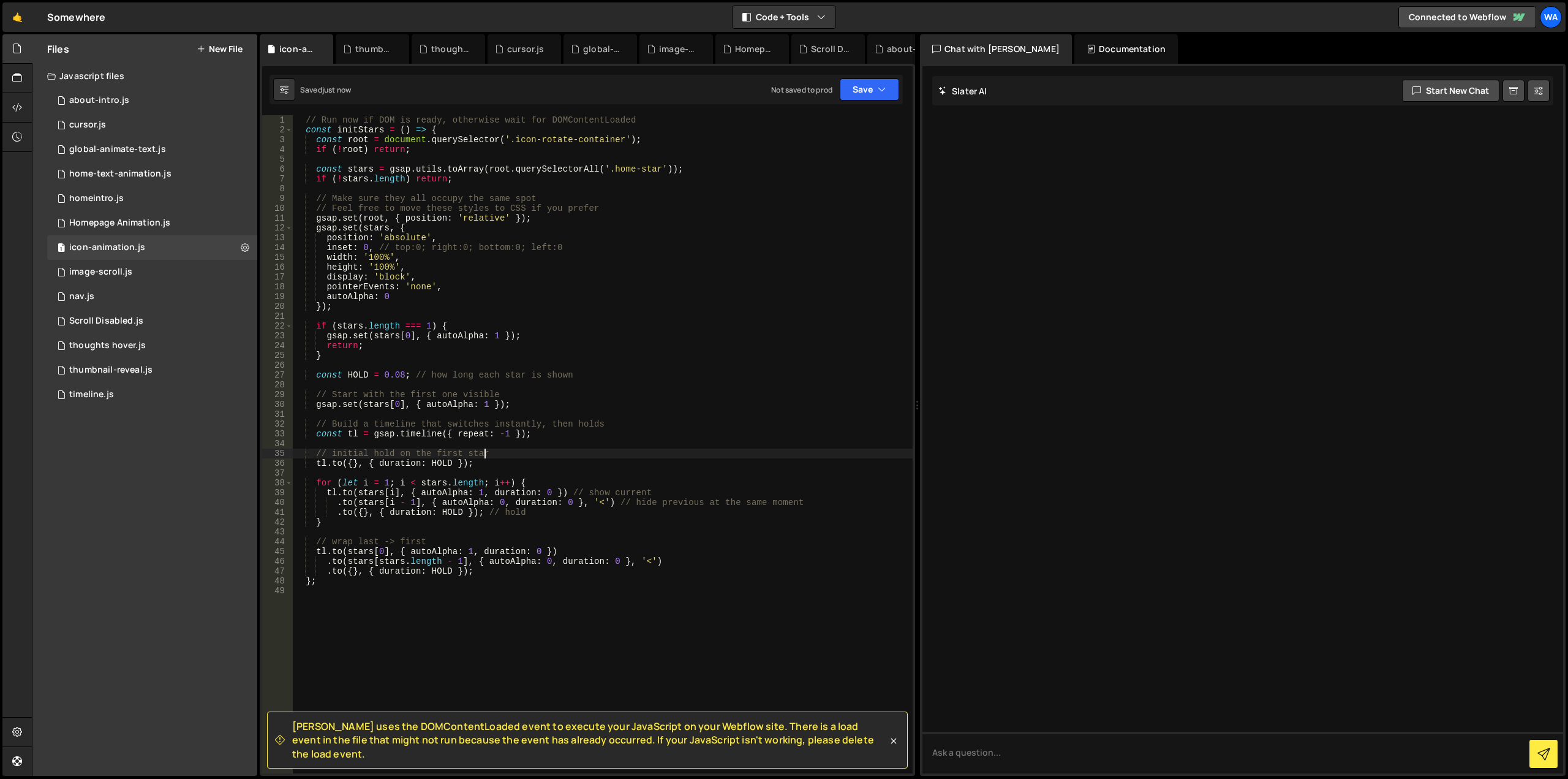
click at [505, 454] on div "// Run now if DOM is ready, otherwise wait for DOMContentLoaded const initStars…" at bounding box center [603, 454] width 620 height 677
type textarea "// initial hold on the first star"
click at [852, 94] on button "Save" at bounding box center [869, 89] width 59 height 22
click at [831, 121] on div "Save to Staging S" at bounding box center [828, 119] width 128 height 13
click at [443, 314] on div "// Run now if DOM is ready, otherwise wait for DOMContentLoaded const initStars…" at bounding box center [603, 454] width 620 height 677
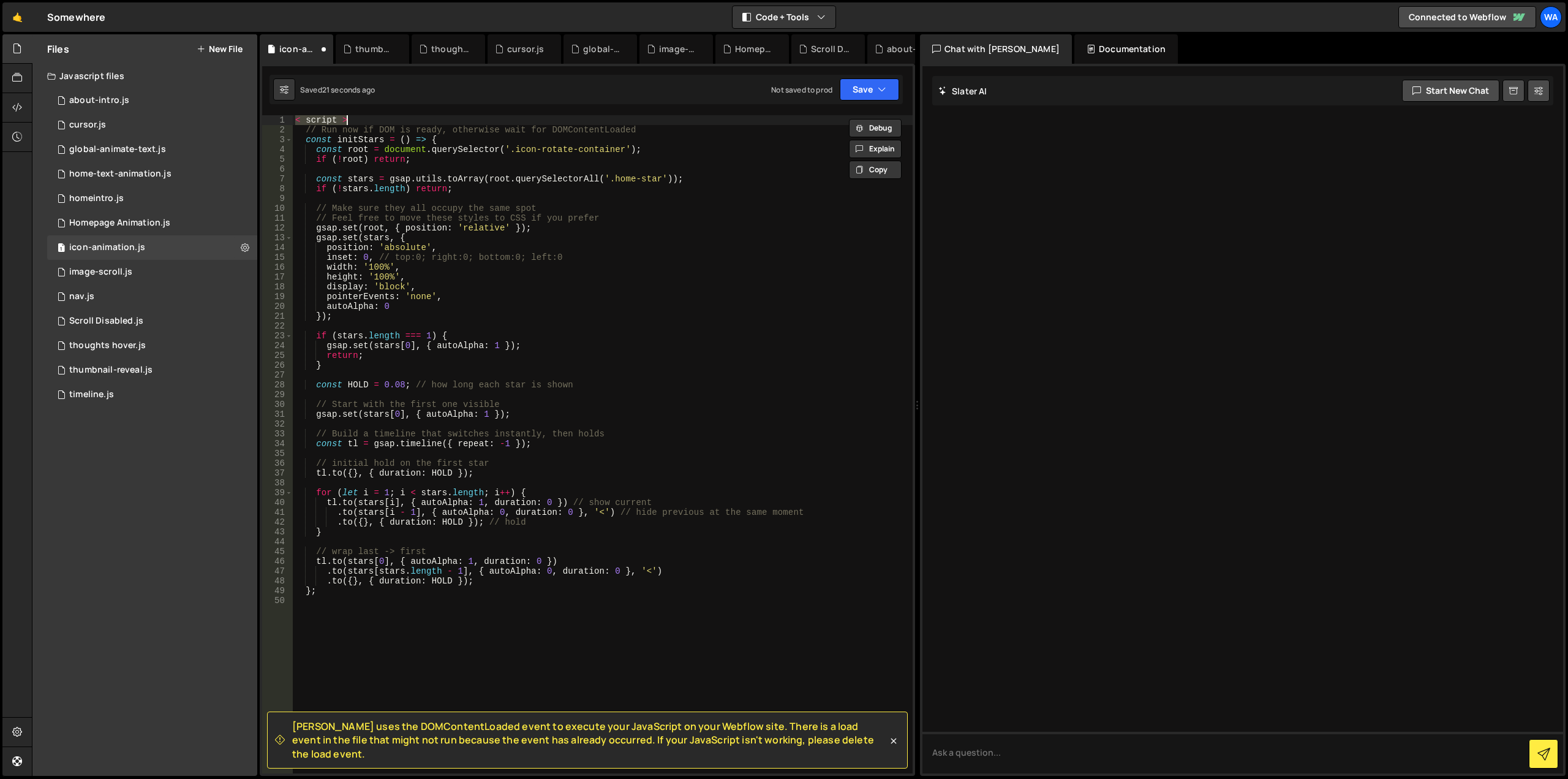
type textarea "/script>"
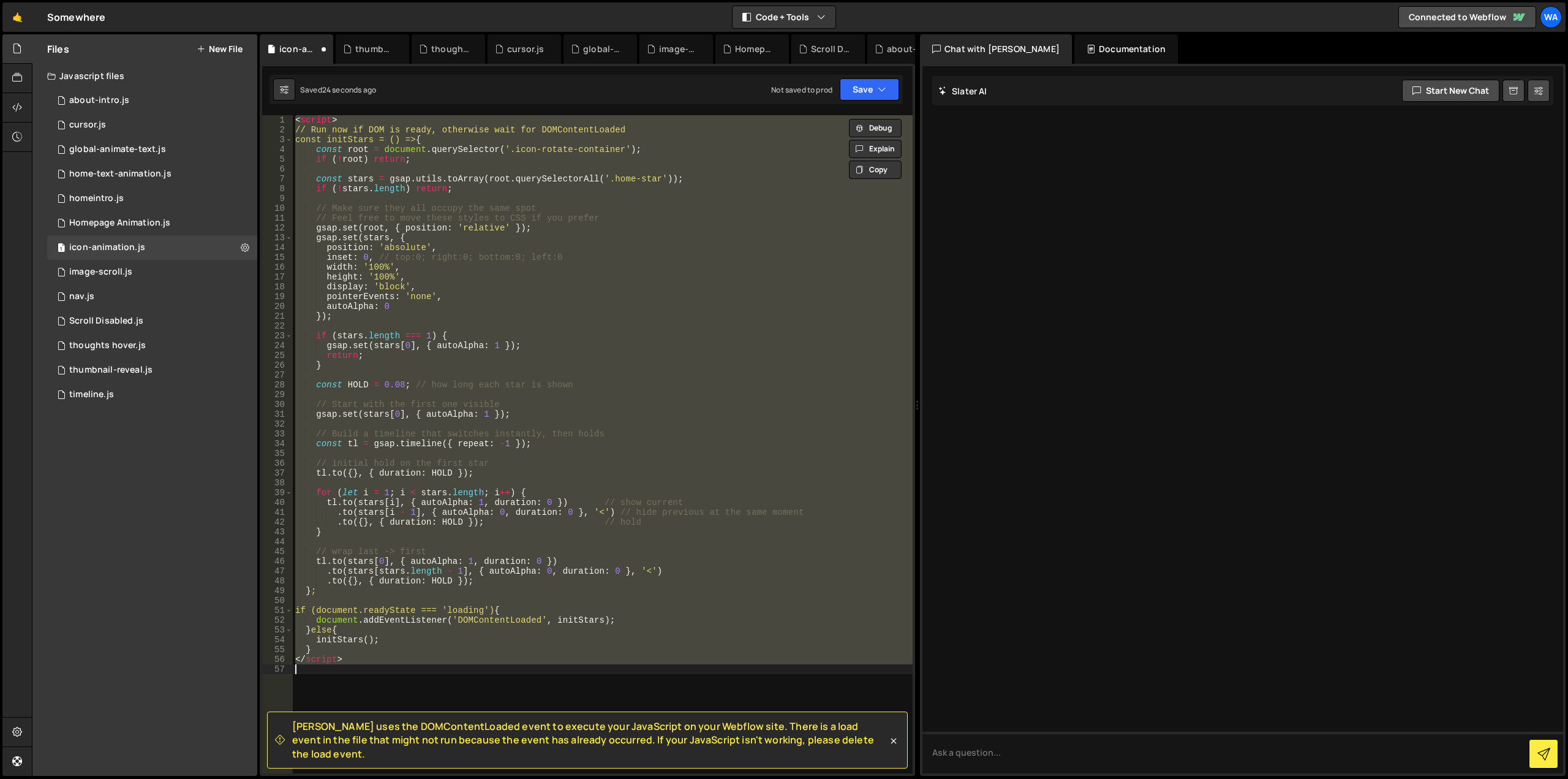
click at [438, 350] on div "< script > // Run now if DOM is ready, otherwise wait for DOMContentLoaded cons…" at bounding box center [603, 444] width 620 height 658
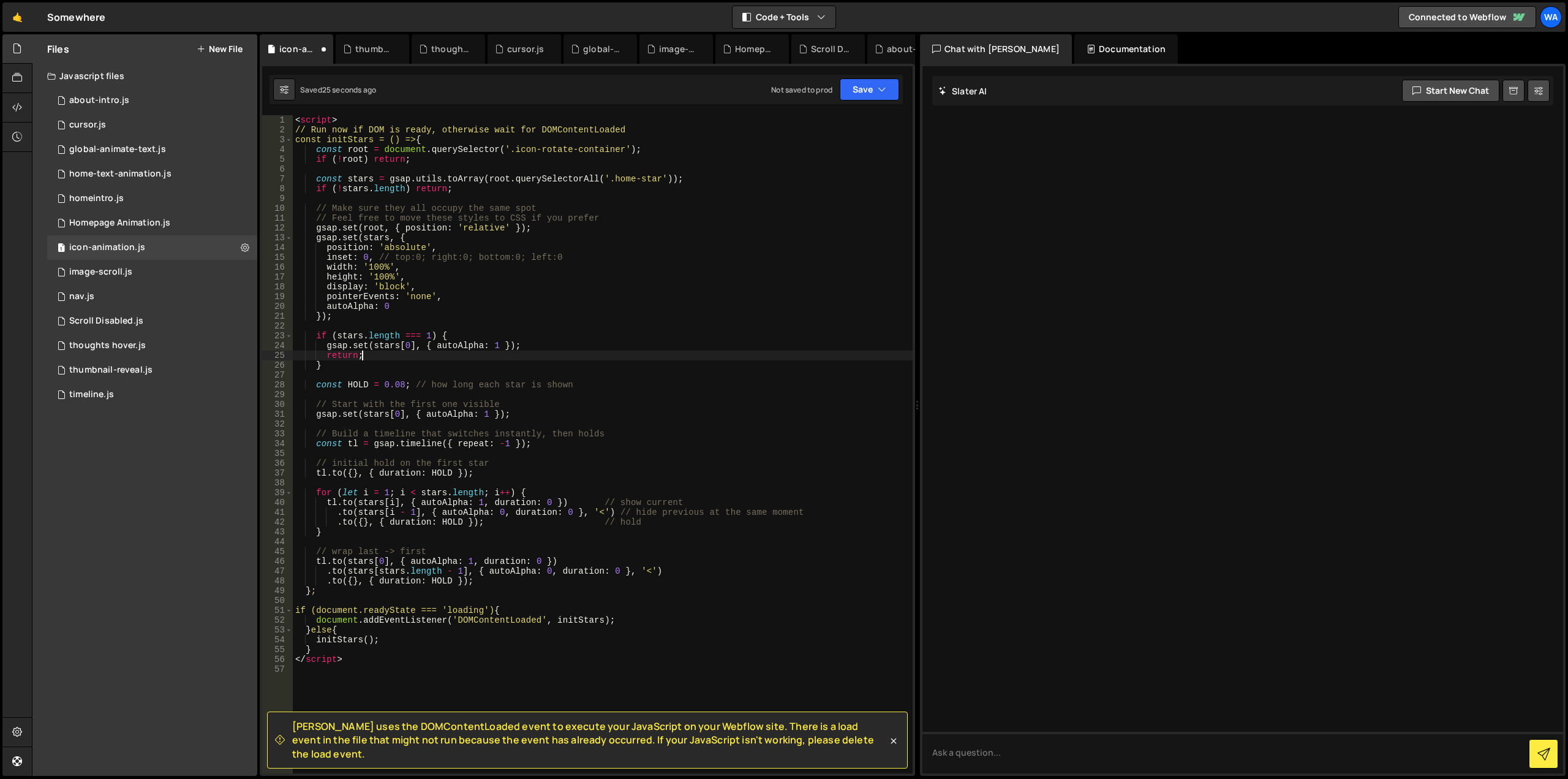
click at [433, 389] on div "< script > // Run now if DOM is ready, otherwise wait for DOMContentLoaded cons…" at bounding box center [603, 454] width 620 height 677
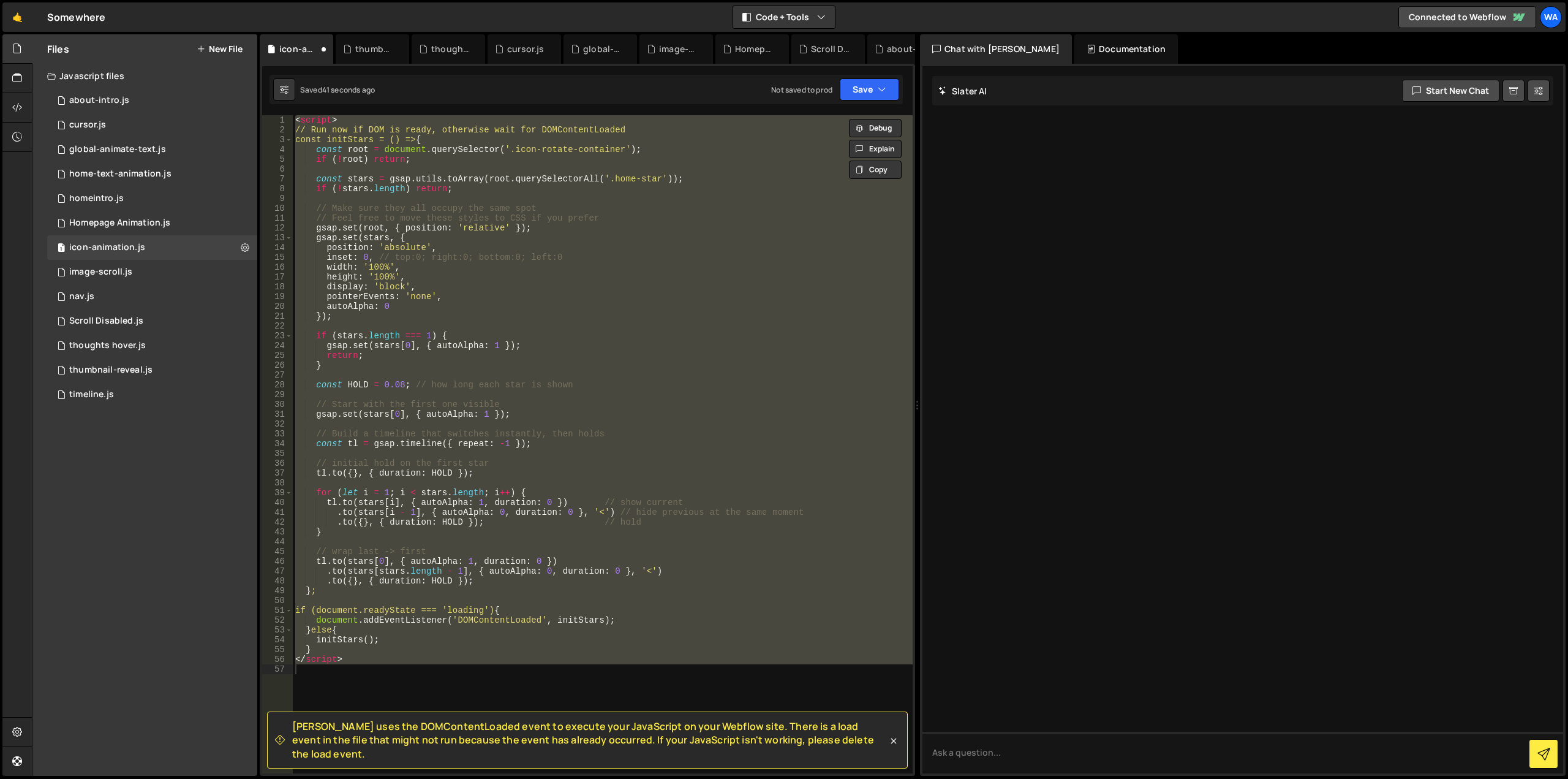
drag, startPoint x: 292, startPoint y: 740, endPoint x: 873, endPoint y: 755, distance: 581.2
click at [873, 755] on span "Slater uses the DOMContentLoaded event to execute your JavaScript on your Webfl…" at bounding box center [590, 740] width 596 height 41
copy span "Slater uses the DOMContentLoaded event to execute your JavaScript on your Webfl…"
click at [896, 743] on icon at bounding box center [895, 741] width 6 height 6
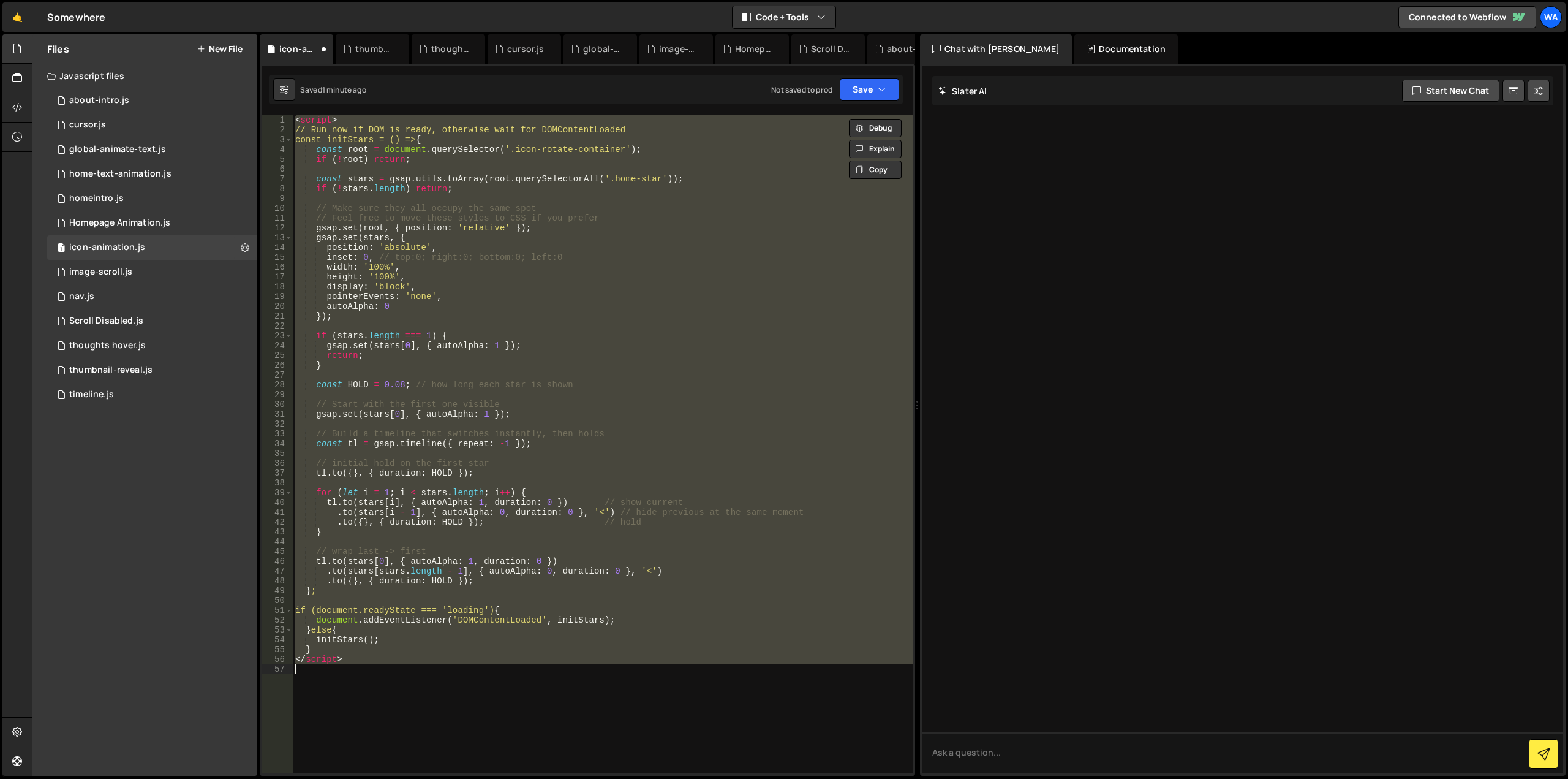
click at [736, 241] on div "< script > // Run now if DOM is ready, otherwise wait for DOMContentLoaded cons…" at bounding box center [603, 444] width 620 height 658
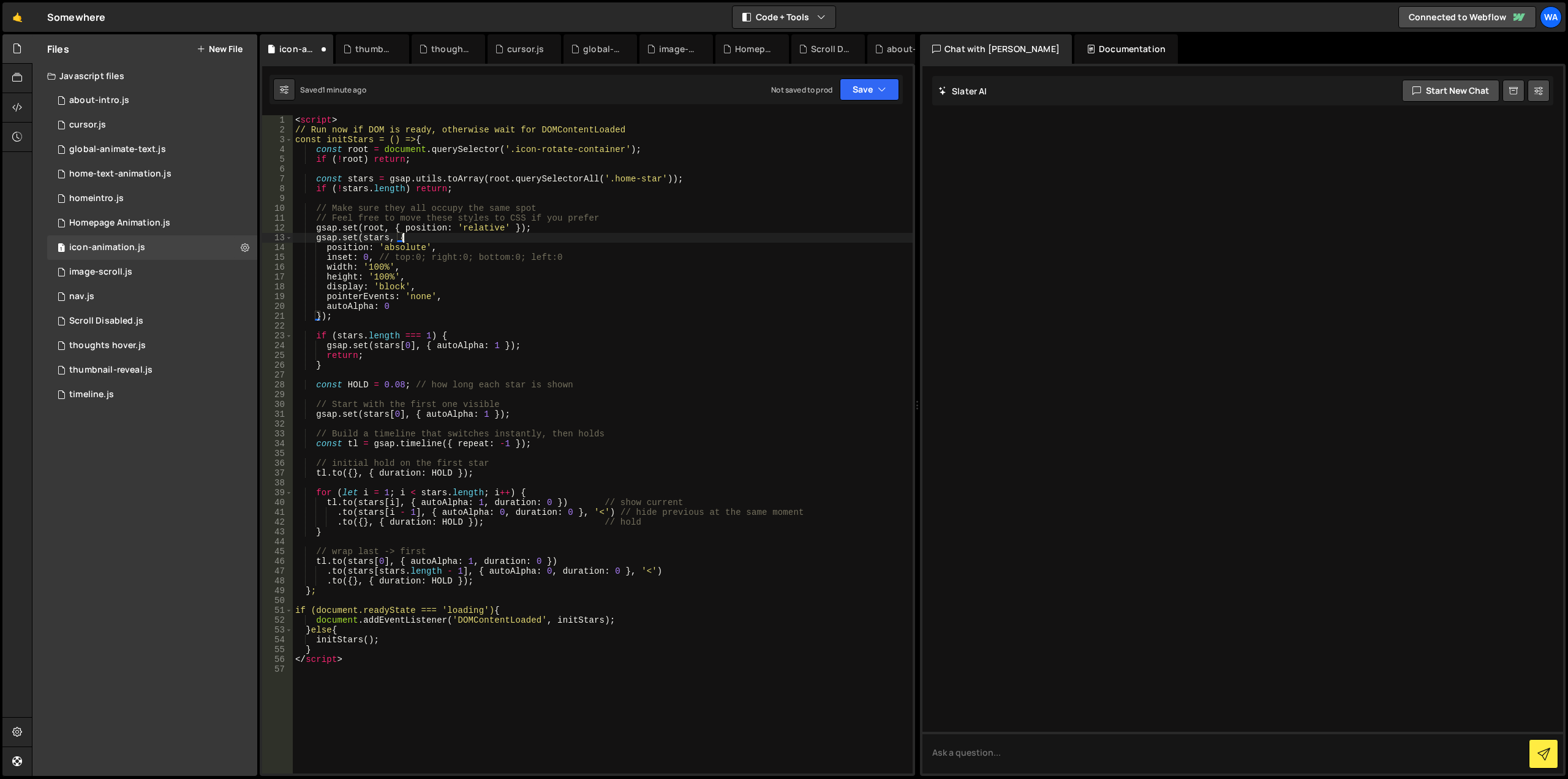
type textarea "</script>"
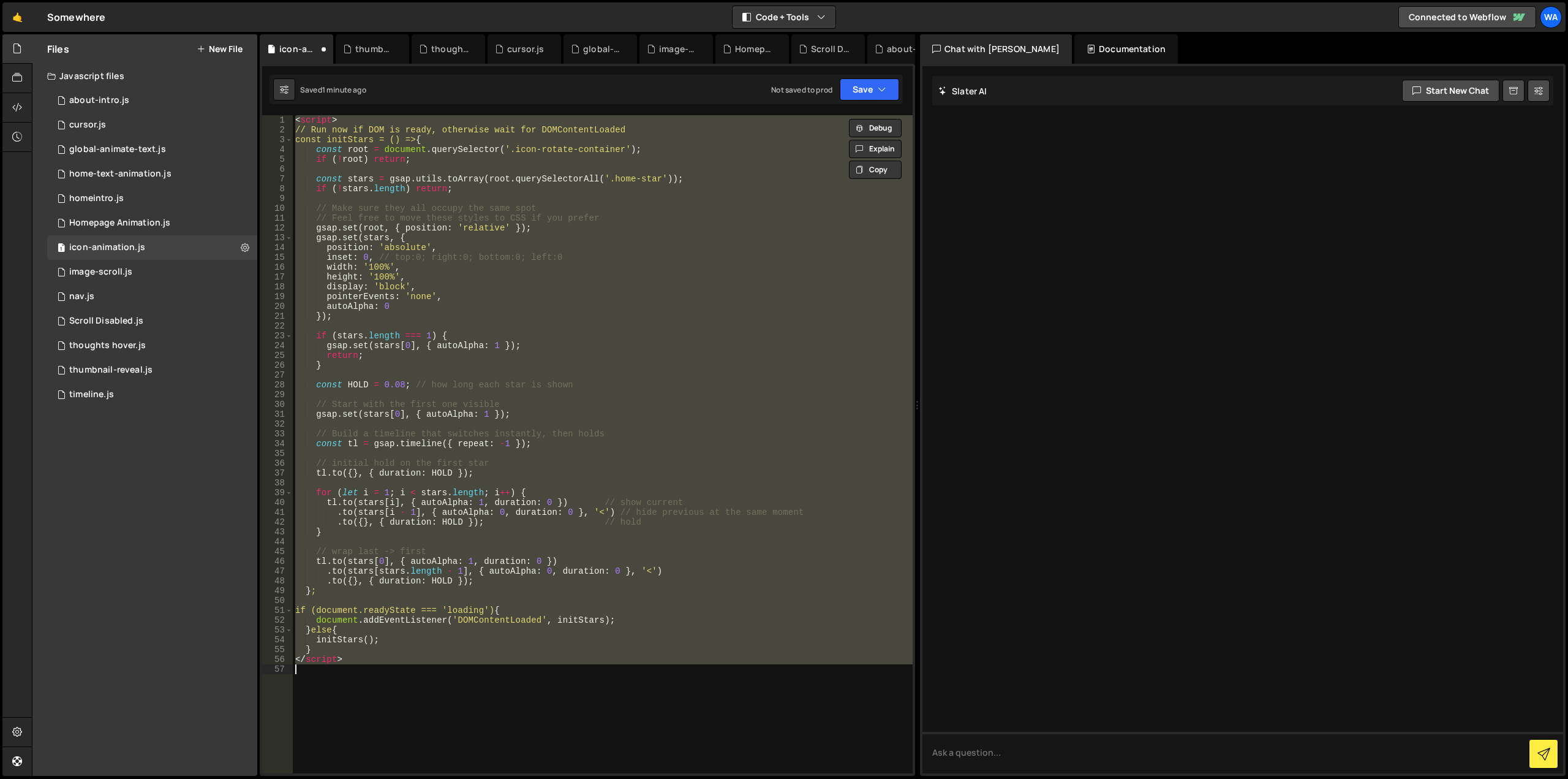
paste textarea
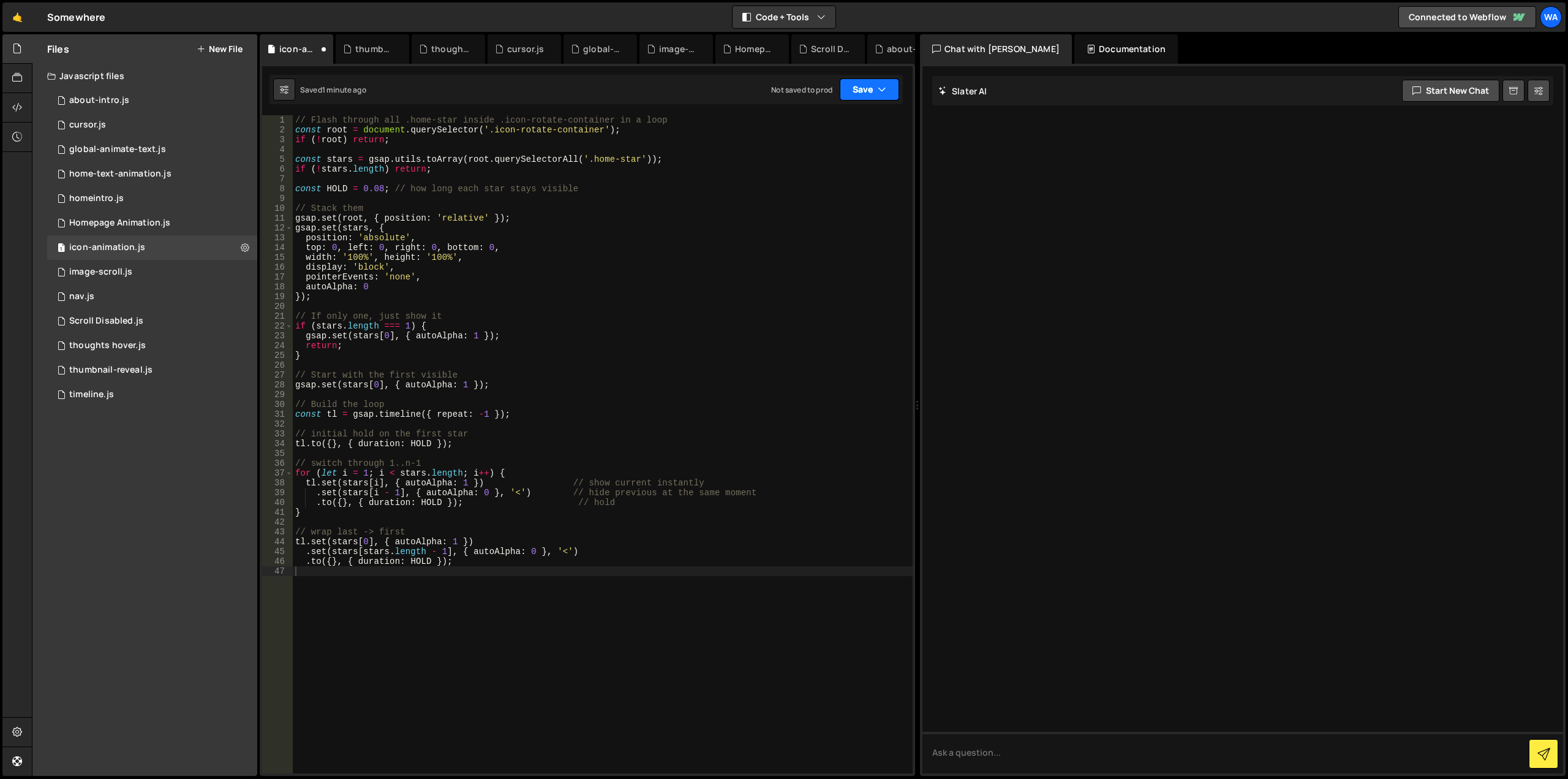
click at [867, 93] on button "Save" at bounding box center [869, 89] width 59 height 22
click at [825, 131] on div "1 minute ago" at bounding box center [808, 133] width 43 height 11
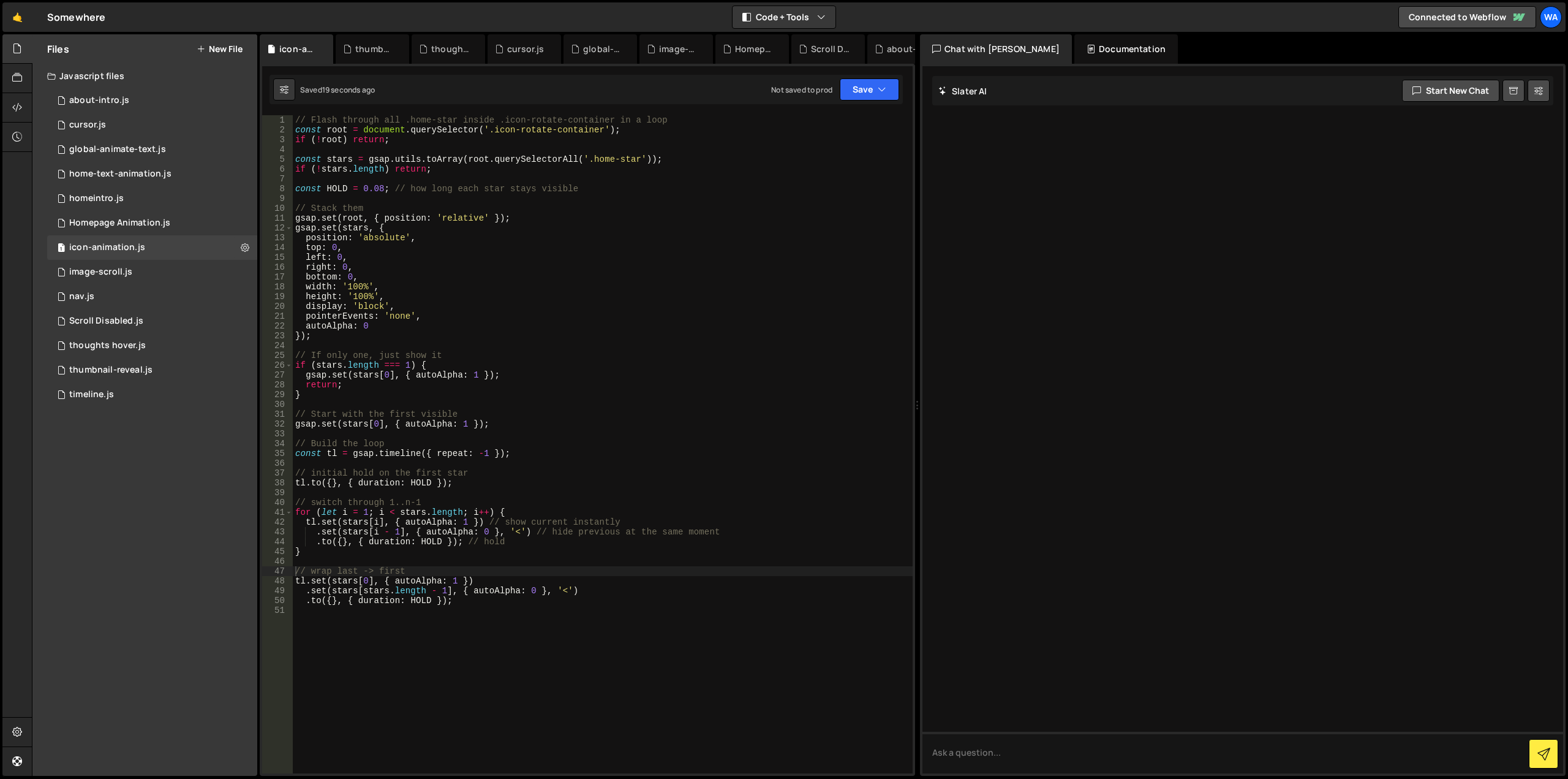
click at [297, 118] on div "// Flash through all .home-star inside .icon-rotate-container in a loop const r…" at bounding box center [603, 454] width 620 height 677
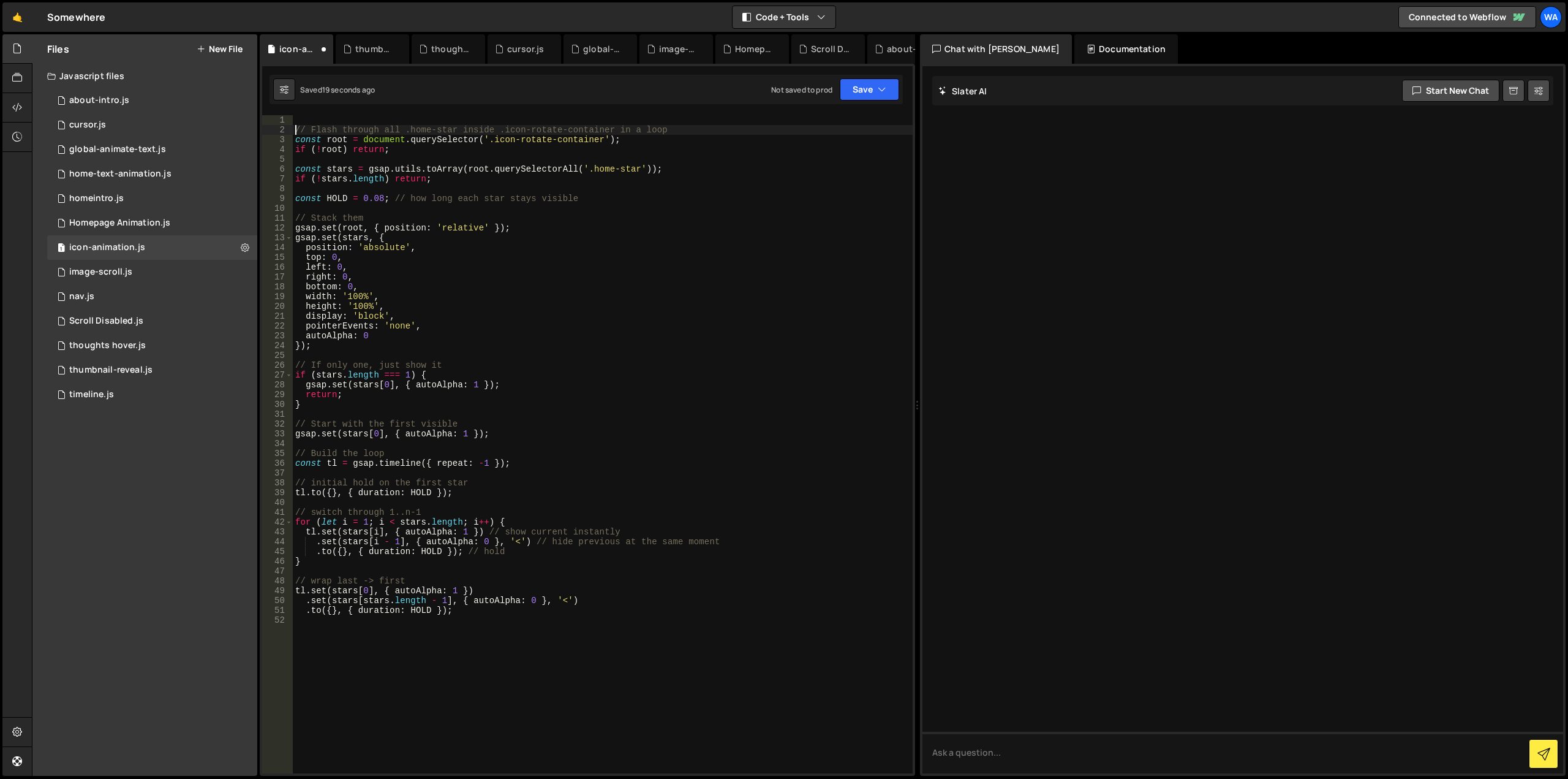
type textarea "// Flash through all .home-star inside .icon-rotate-container in a loop"
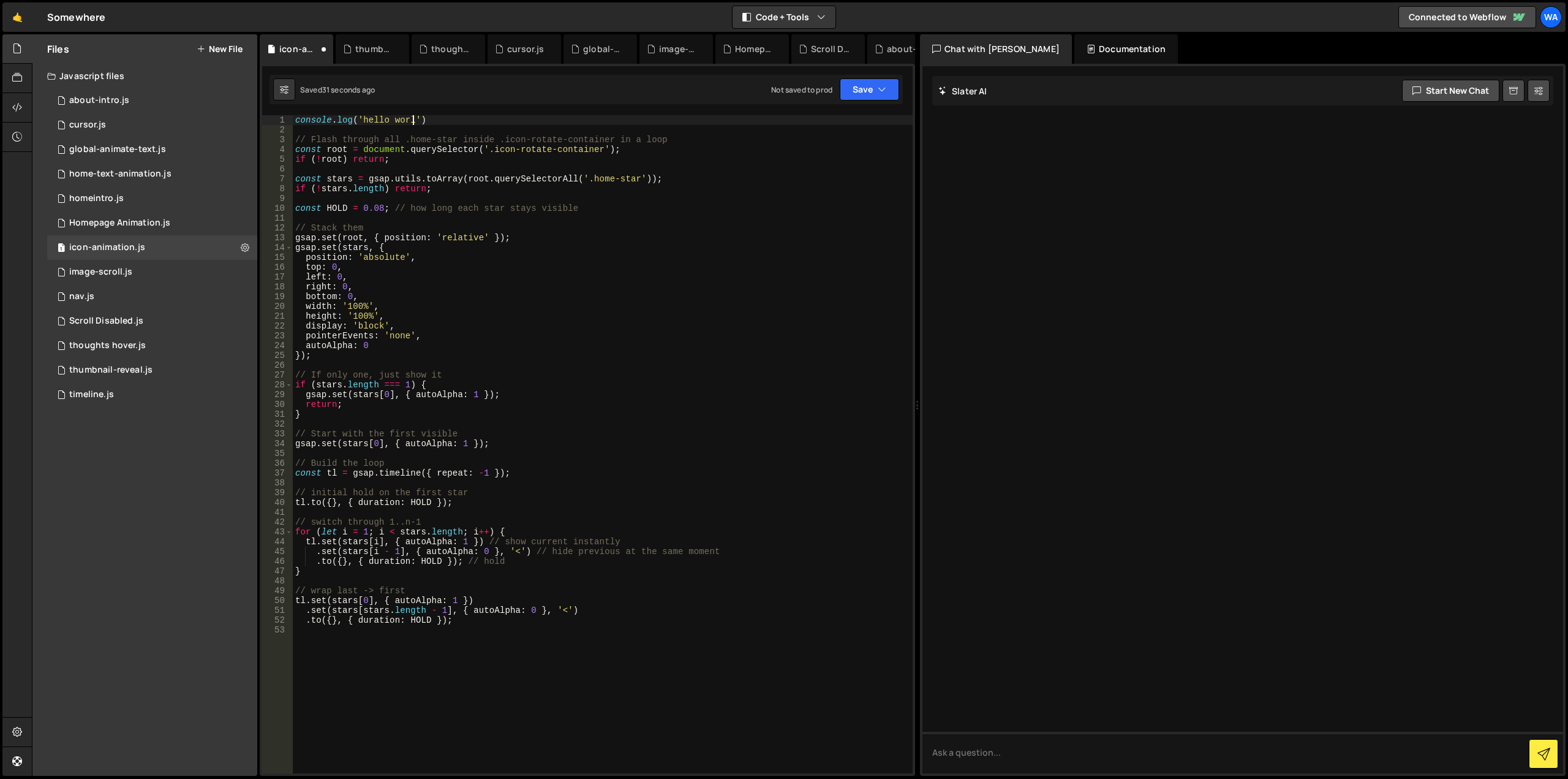
scroll to position [0, 9]
click at [586, 162] on div "console . log ( 'hello world' ) ; // Flash through all .home-star inside .icon-…" at bounding box center [603, 454] width 620 height 677
click at [845, 88] on button "Save" at bounding box center [869, 89] width 59 height 22
click at [844, 109] on button "Save to Staging S Saved 35 seconds ago" at bounding box center [828, 127] width 147 height 40
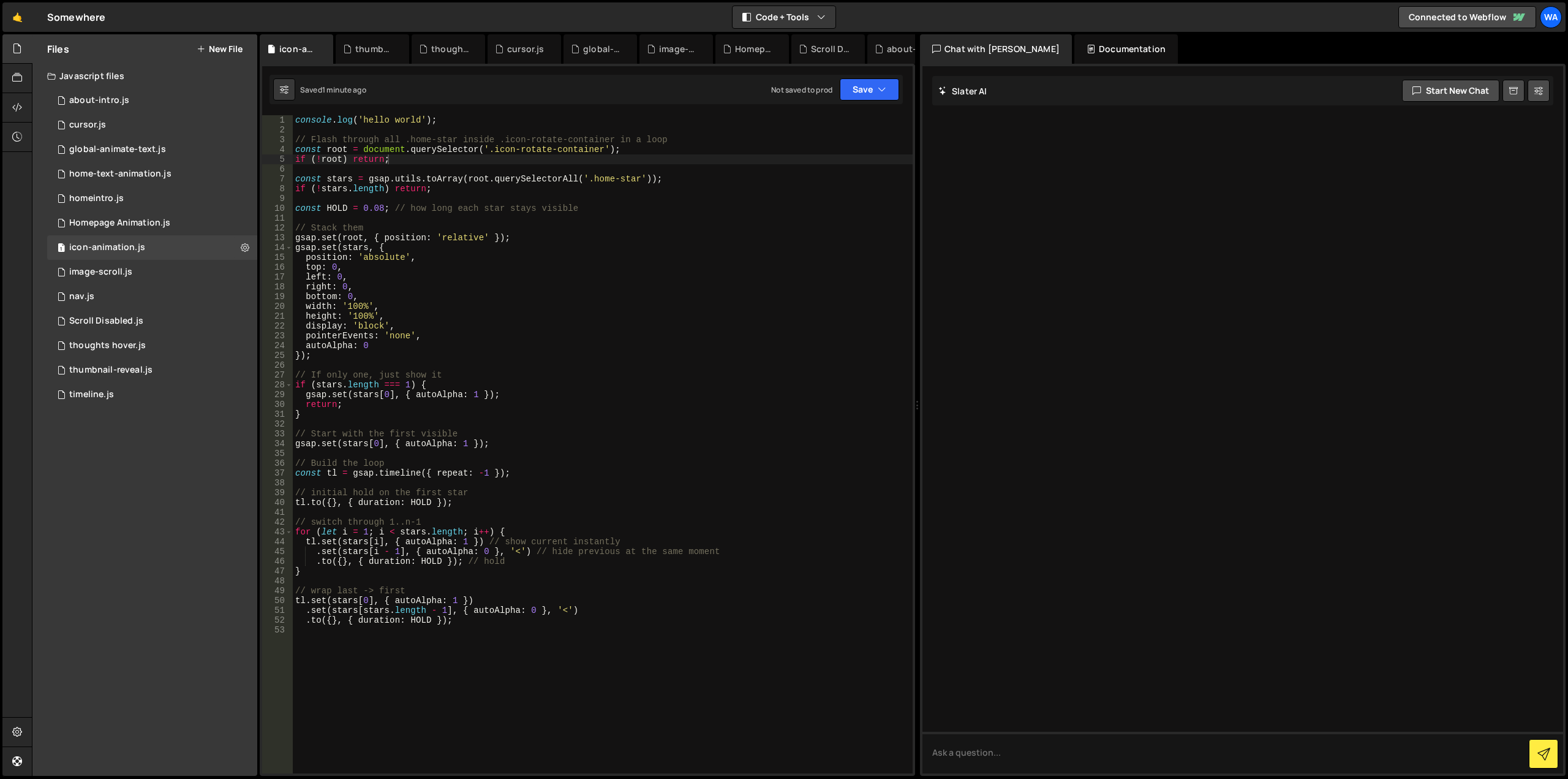
click at [766, 212] on div "console . log ( 'hello world' ) ; // Flash through all .home-star inside .icon-…" at bounding box center [603, 454] width 620 height 677
type textarea ".to({}, { duration: HOLD });"
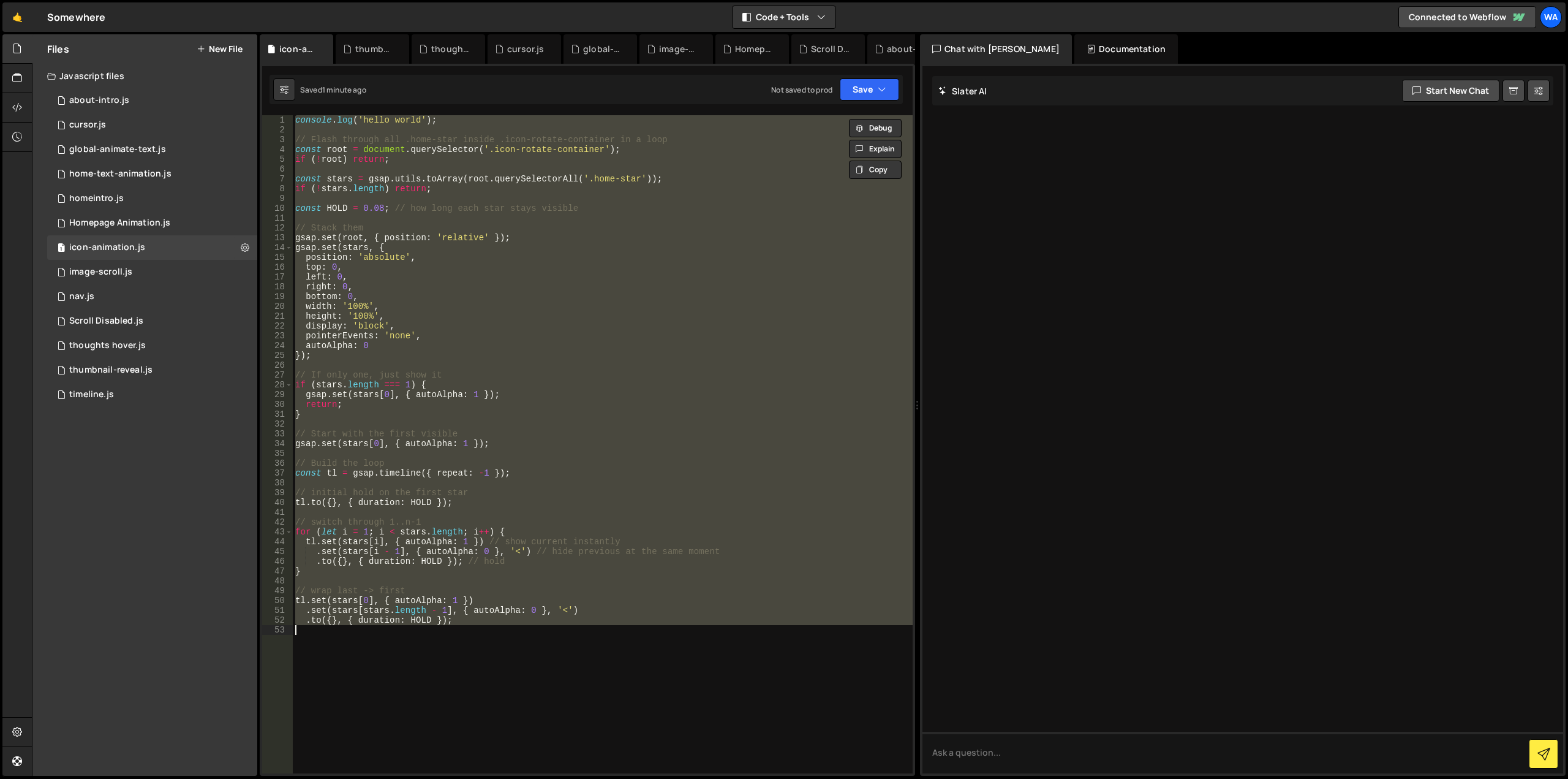
paste textarea
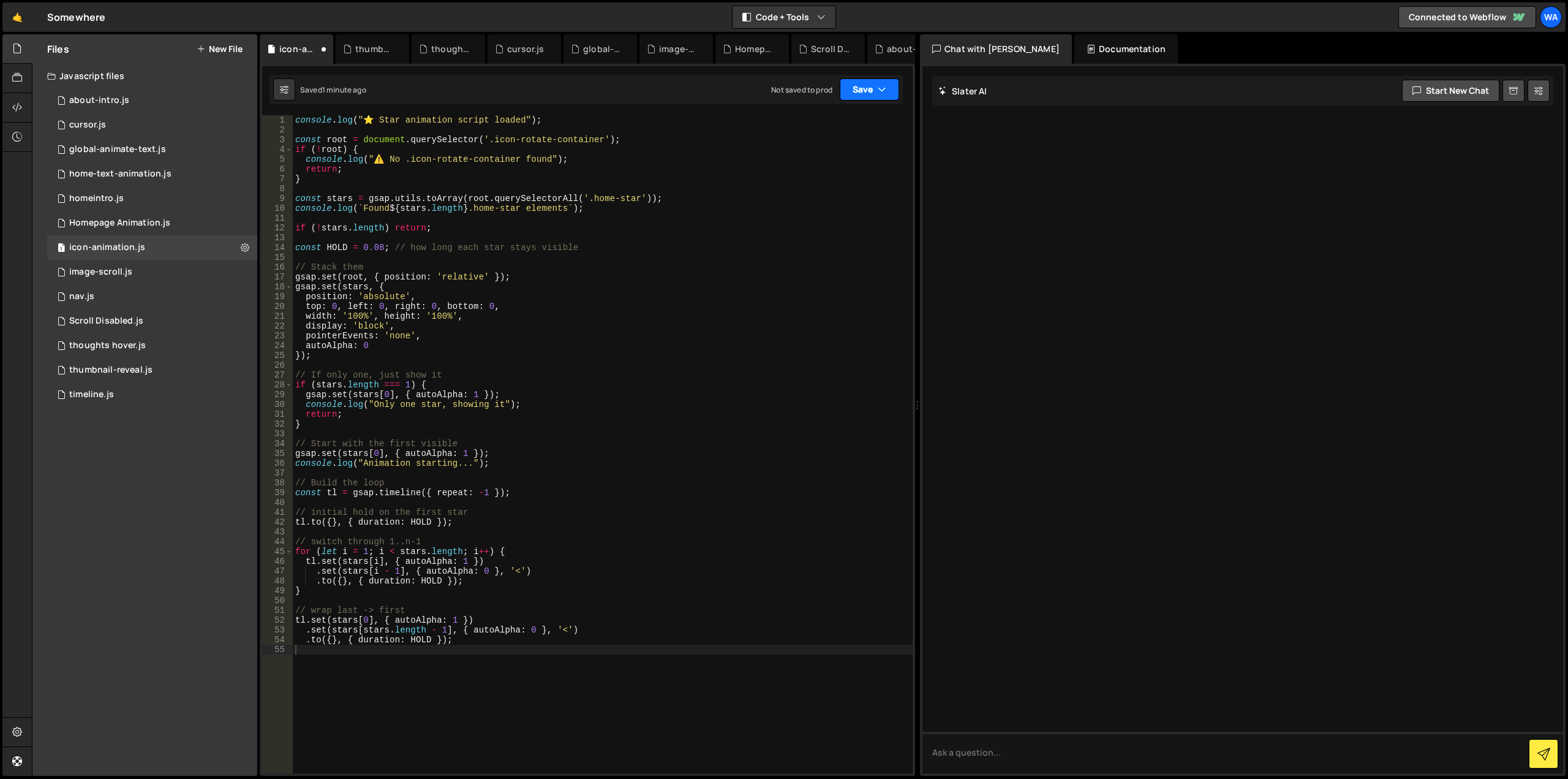
click at [856, 90] on button "Save" at bounding box center [869, 89] width 59 height 22
click at [841, 118] on div "Save to Staging S" at bounding box center [828, 119] width 128 height 13
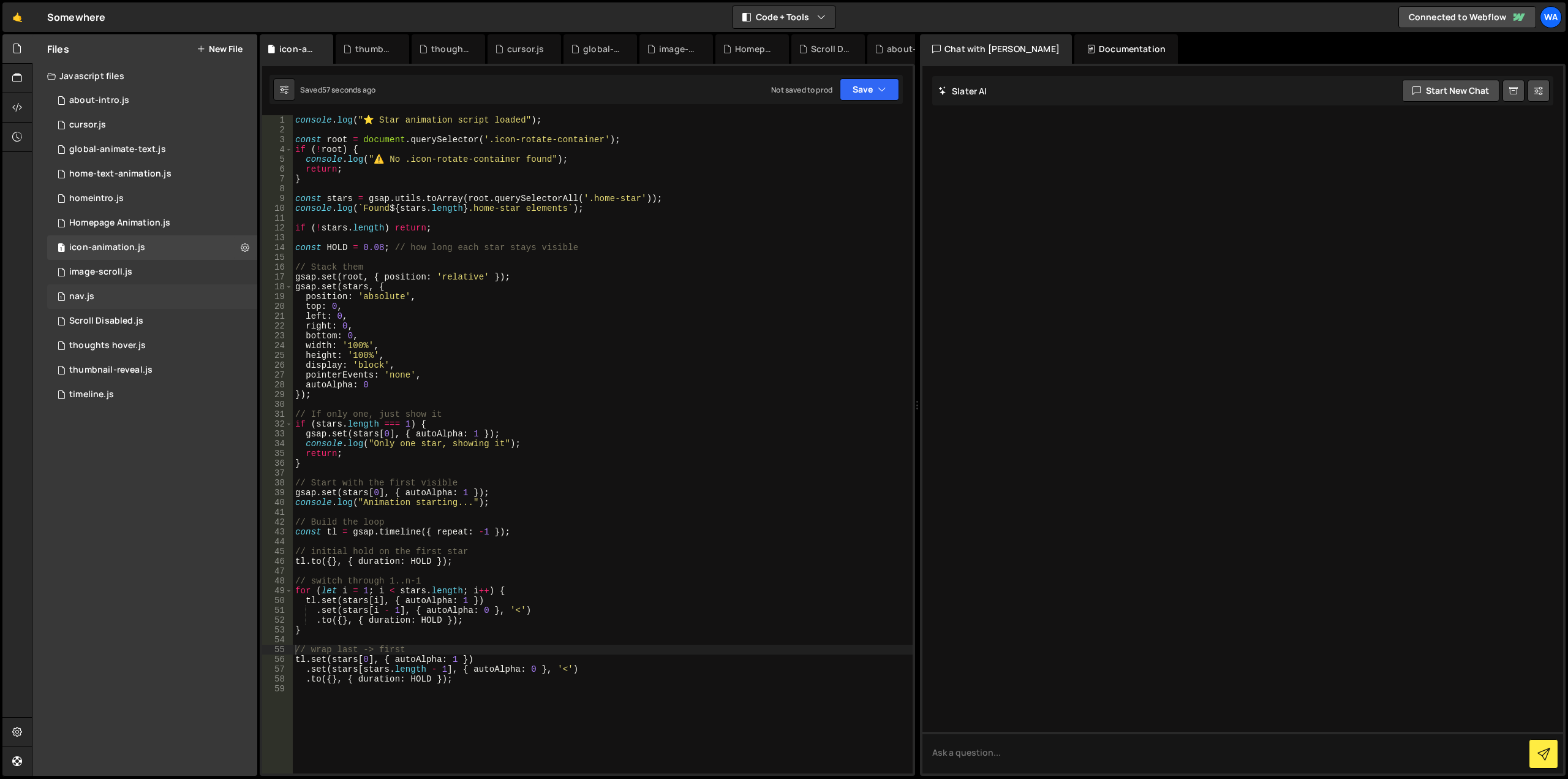
click at [169, 301] on div "1 nav.js 0" at bounding box center [152, 296] width 210 height 24
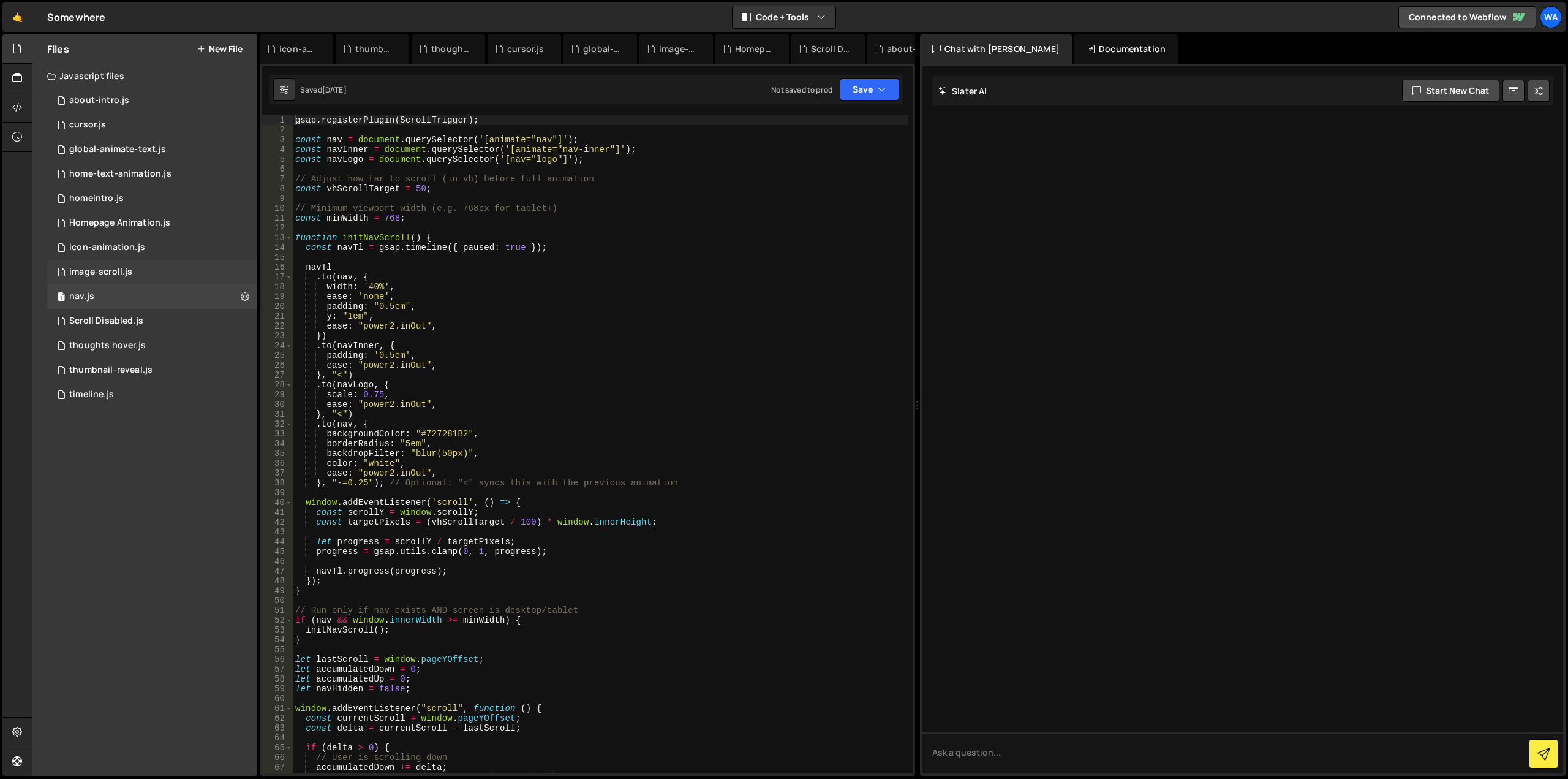
click at [164, 279] on div "1 image-scroll.js 0" at bounding box center [152, 272] width 210 height 24
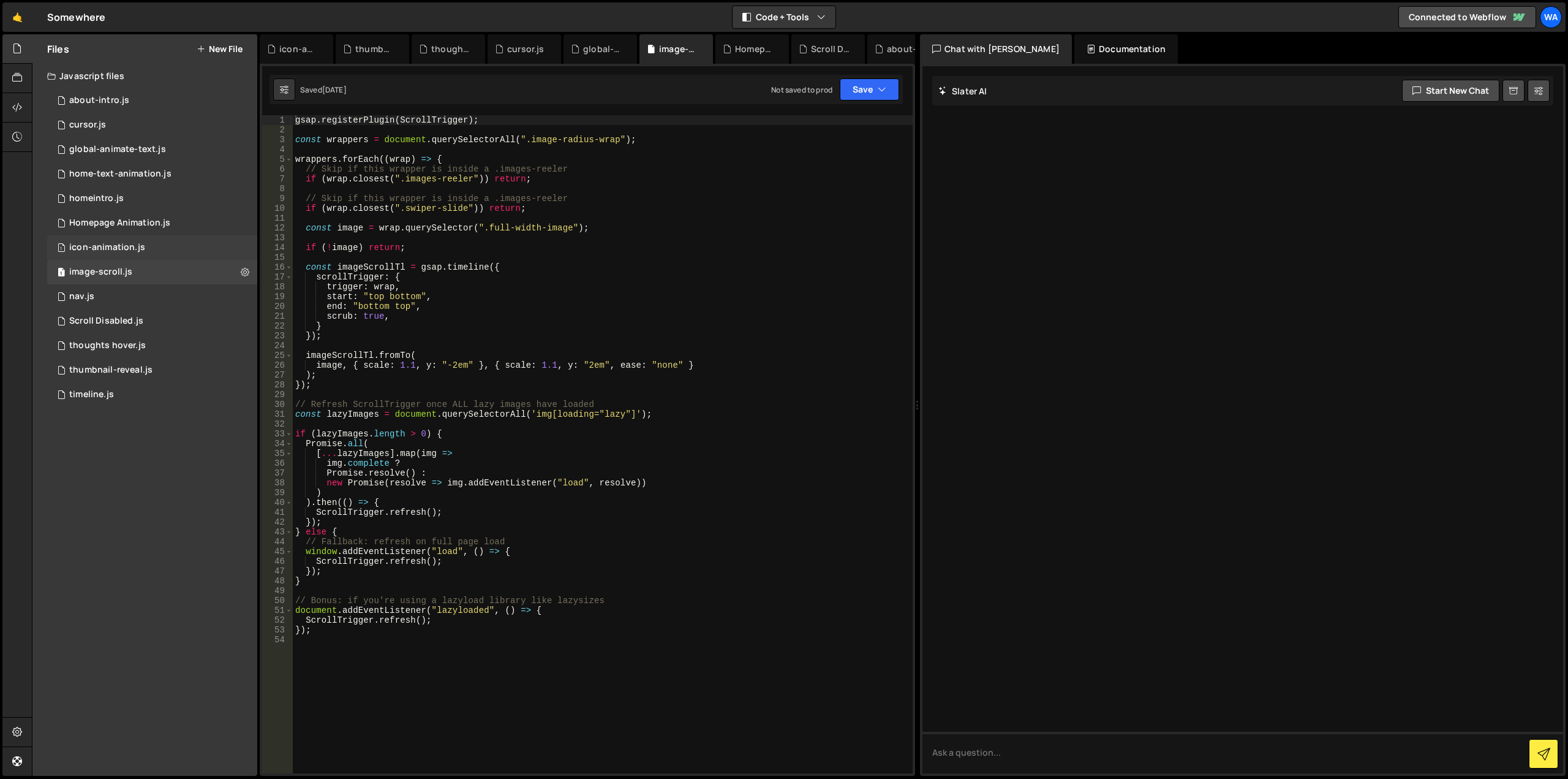
click at [163, 246] on div "1 icon-animation.js 0" at bounding box center [152, 247] width 210 height 24
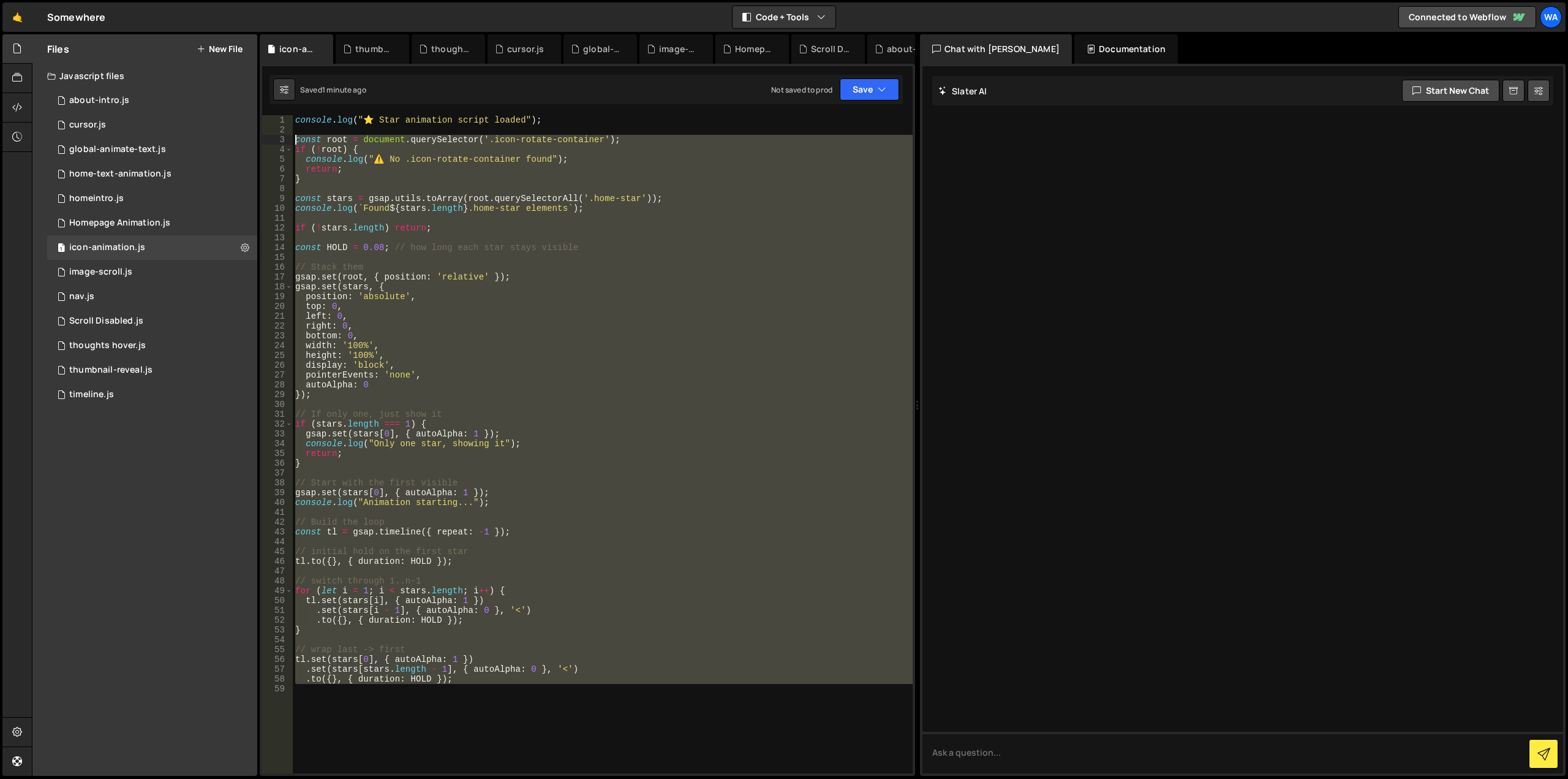
drag, startPoint x: 472, startPoint y: 682, endPoint x: 281, endPoint y: 139, distance: 575.6
click at [281, 139] on div "1 2 3 4 5 6 7 8 9 10 11 12 13 14 15 16 17 18 19 20 21 22 23 24 25 26 27 28 29 3…" at bounding box center [587, 444] width 651 height 658
type textarea "const root = document.querySelector('.icon-rotate-container'); if (!root) {"
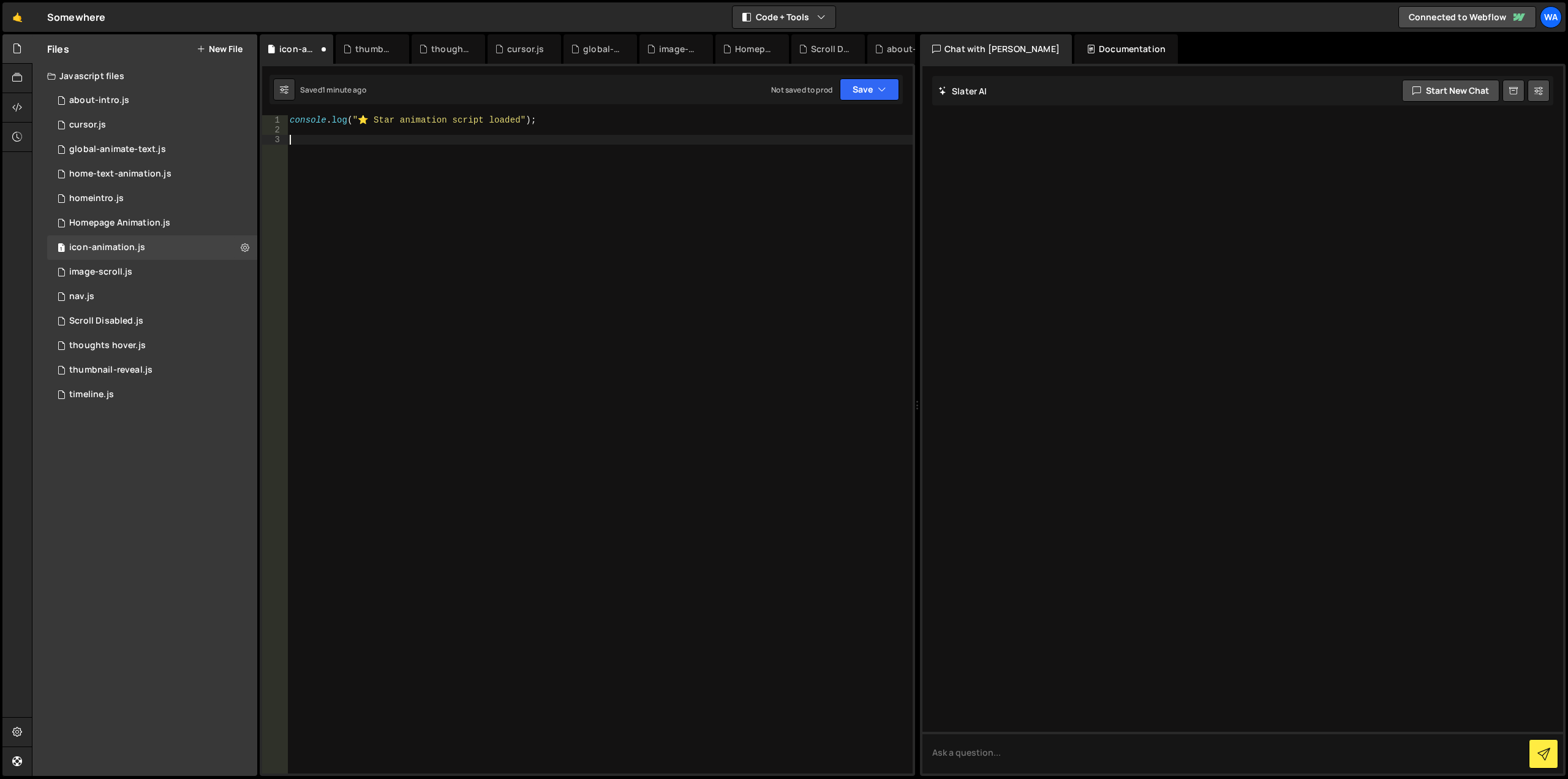
type textarea "console.log("⭐ Star animation script loaded");"
click at [845, 82] on button "Save" at bounding box center [869, 89] width 59 height 22
click at [837, 131] on div "Saved 1 minute ago" at bounding box center [828, 133] width 128 height 15
click at [706, 206] on div "console . log ( "⭐ Star animation script loaded" ) ;" at bounding box center [600, 454] width 626 height 677
type textarea "console.log("⭐ Star animation script loaded");"
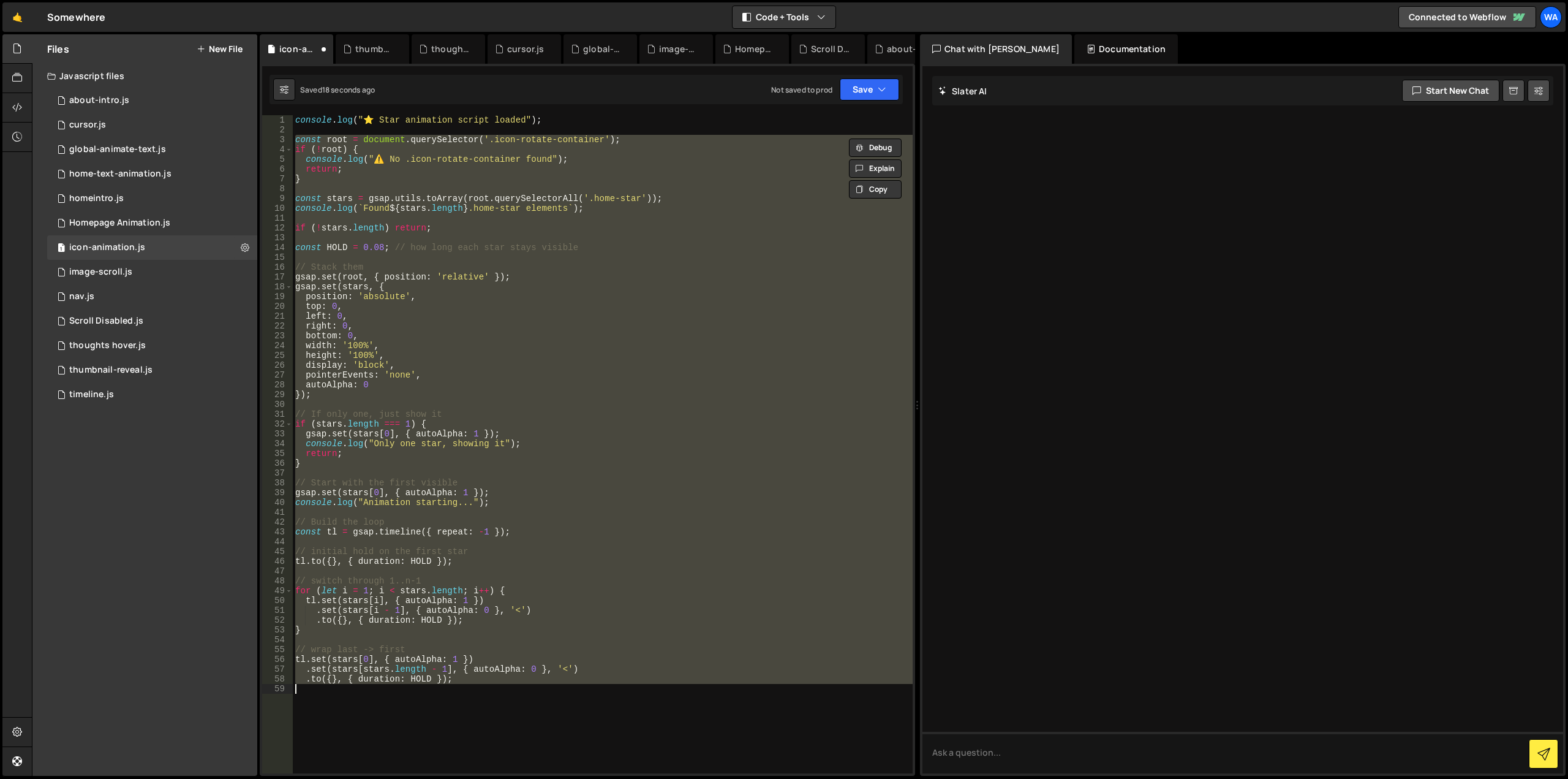
click at [591, 175] on div "console . log ( "⭐ Star animation script loaded" ) ; const root = document . qu…" at bounding box center [603, 444] width 620 height 658
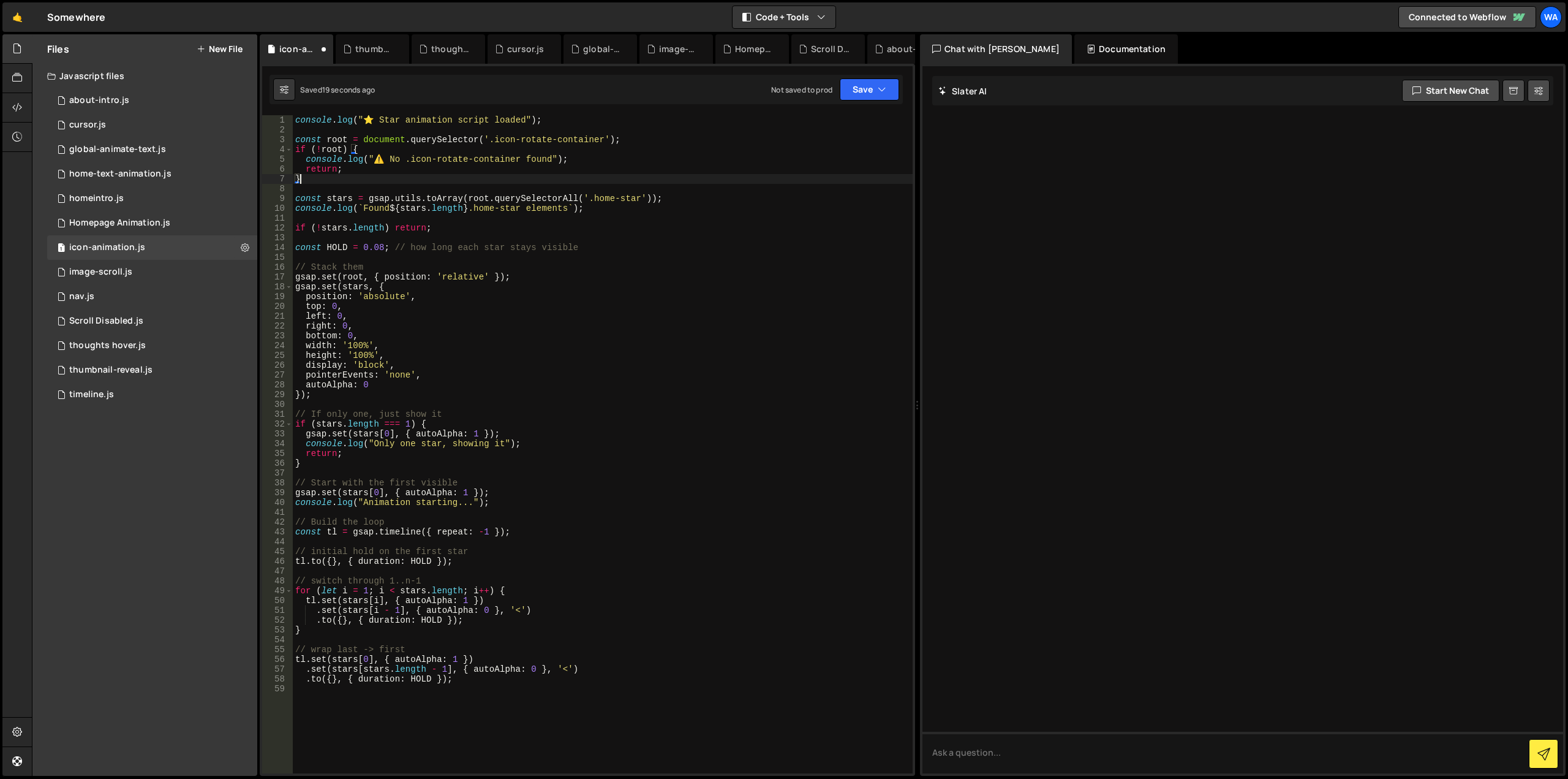
click at [599, 91] on div "Saved 19 seconds ago Not saved to prod Upgrade to Edit Save Save to Staging S S…" at bounding box center [586, 89] width 634 height 29
click at [853, 88] on button "Save" at bounding box center [869, 89] width 59 height 22
click at [818, 125] on div "Save to Staging S" at bounding box center [828, 119] width 128 height 13
click at [399, 163] on div "console . log ( "⭐ Star animation script loaded" ) ; const root = document . qu…" at bounding box center [603, 454] width 620 height 677
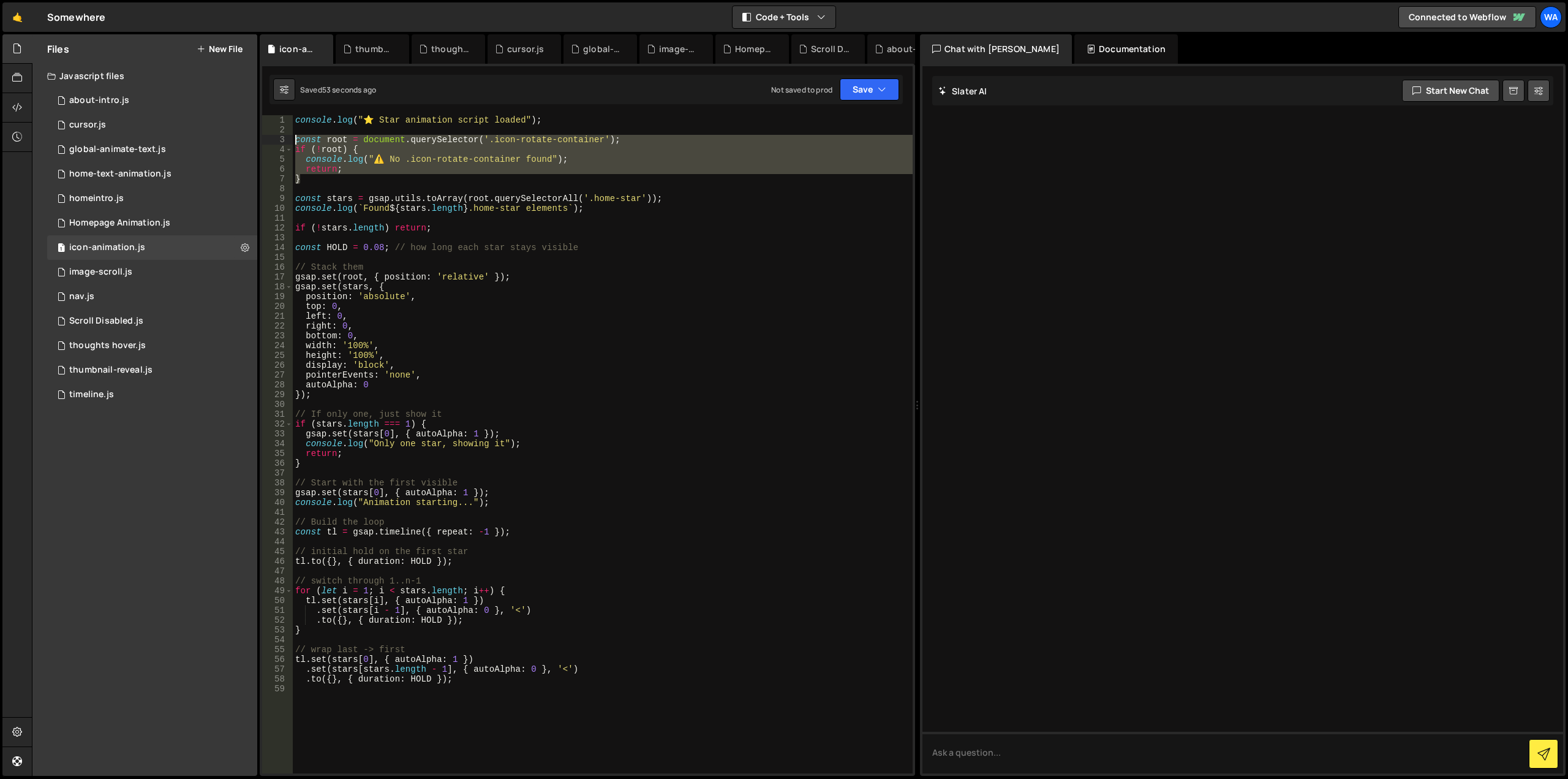
drag, startPoint x: 305, startPoint y: 180, endPoint x: 291, endPoint y: 137, distance: 45.2
click at [291, 137] on div "console.log("⚠️ No .icon-rotate-container found"); 1 2 3 4 5 6 7 8 9 10 11 12 1…" at bounding box center [587, 444] width 651 height 658
type textarea "const root = document.querySelector('.icon-rotate-container'); if (!root) {"
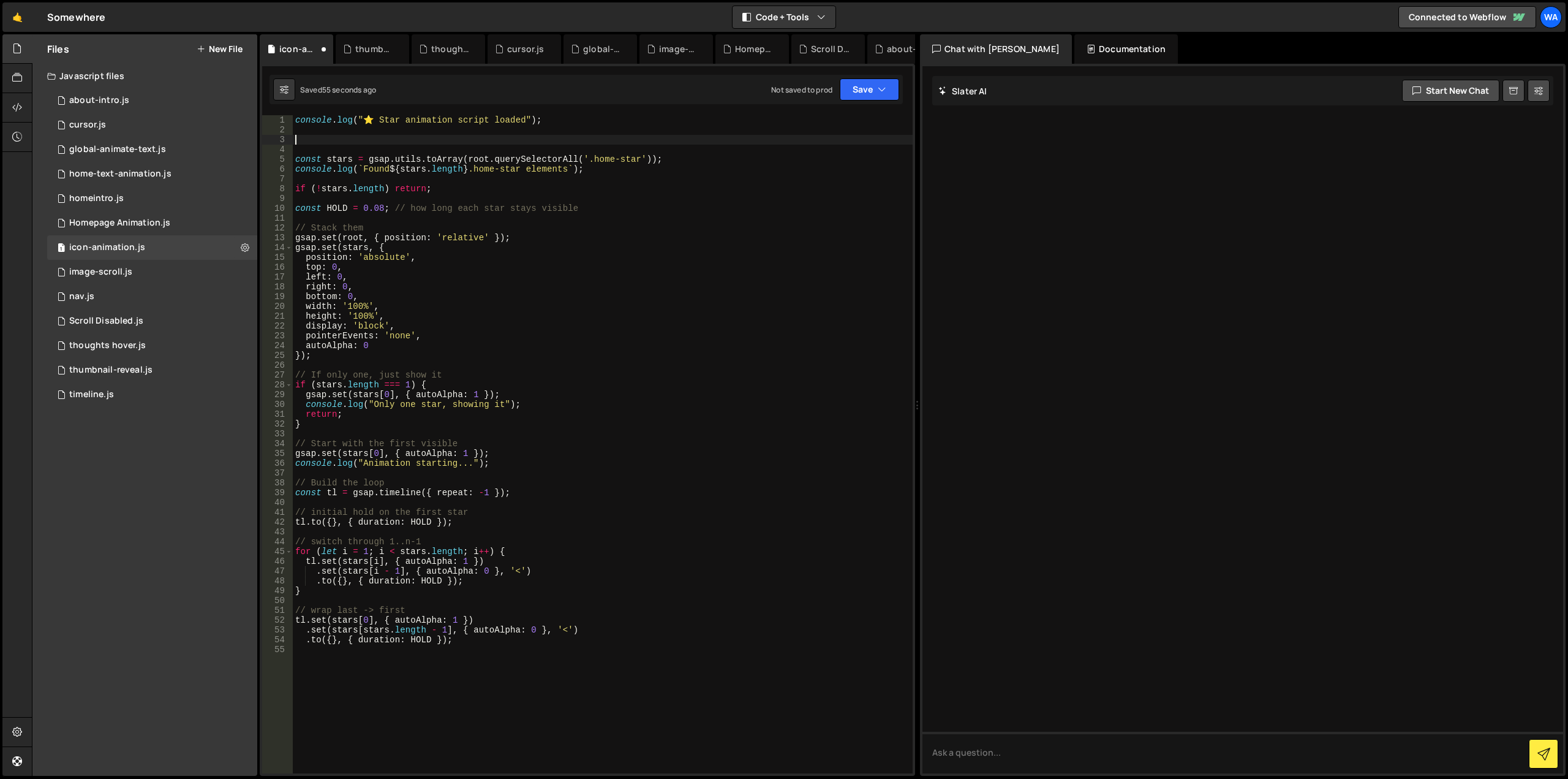
type textarea "const stars = gsap.utils.toArray(root.querySelectorAll('.home-star'));"
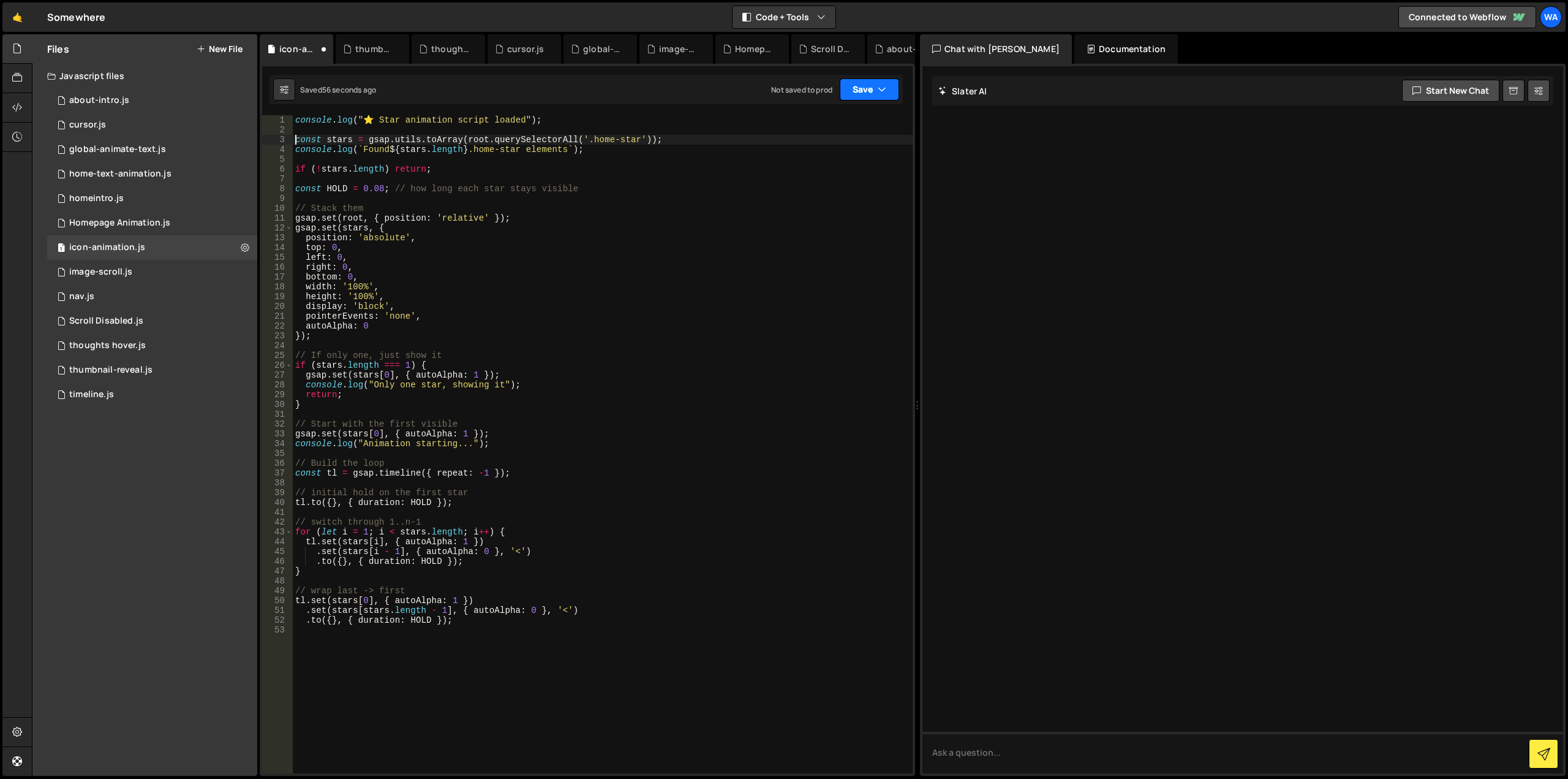
click at [843, 91] on button "Save" at bounding box center [869, 89] width 59 height 22
click at [829, 125] on div "Save to Staging S" at bounding box center [828, 119] width 128 height 13
click at [127, 103] on div "about-intro.js" at bounding box center [100, 100] width 60 height 11
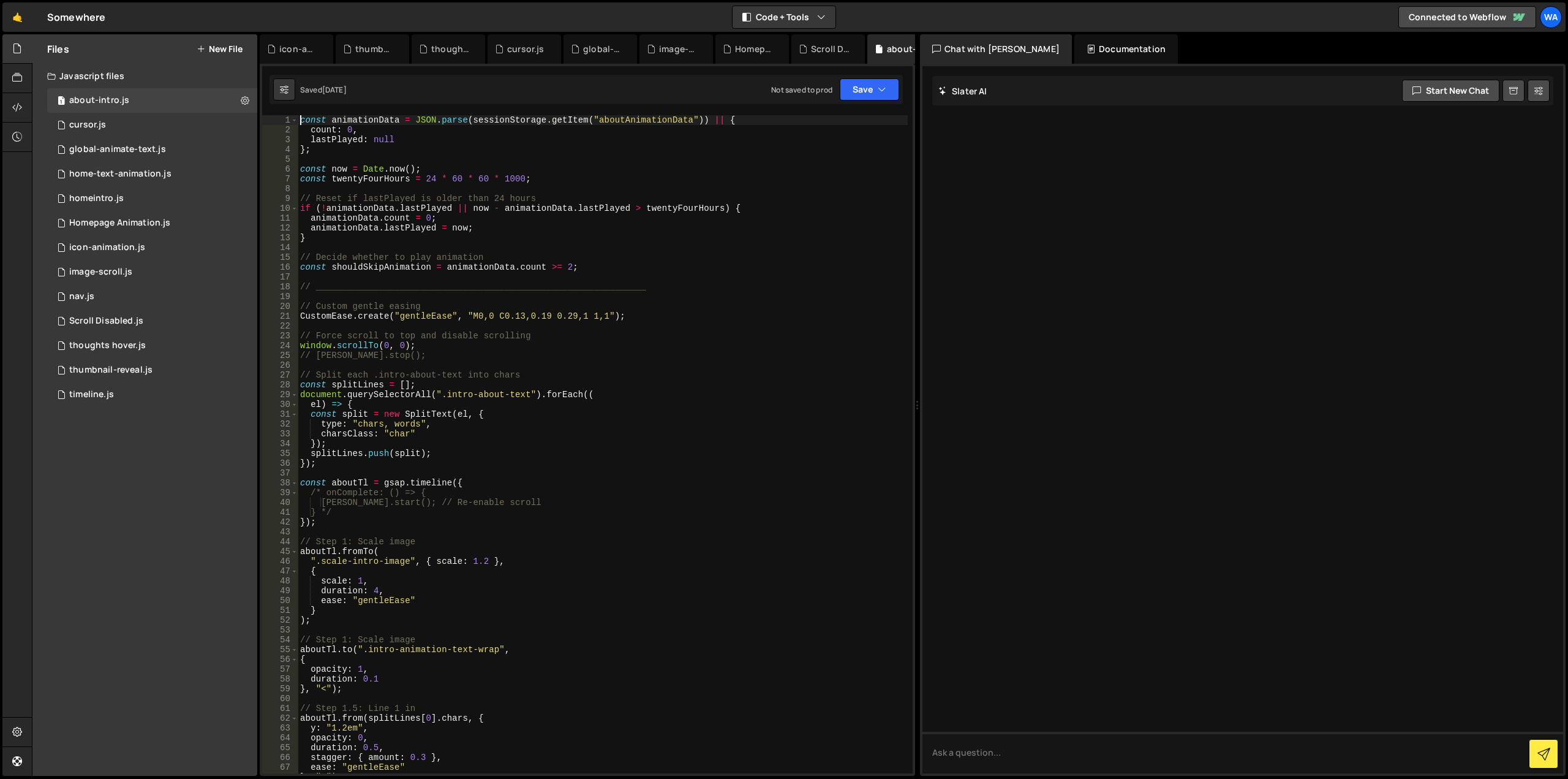
click at [302, 123] on div "const animationData = JSON . parse ( sessionStorage . getItem ( "aboutAnimation…" at bounding box center [603, 454] width 610 height 677
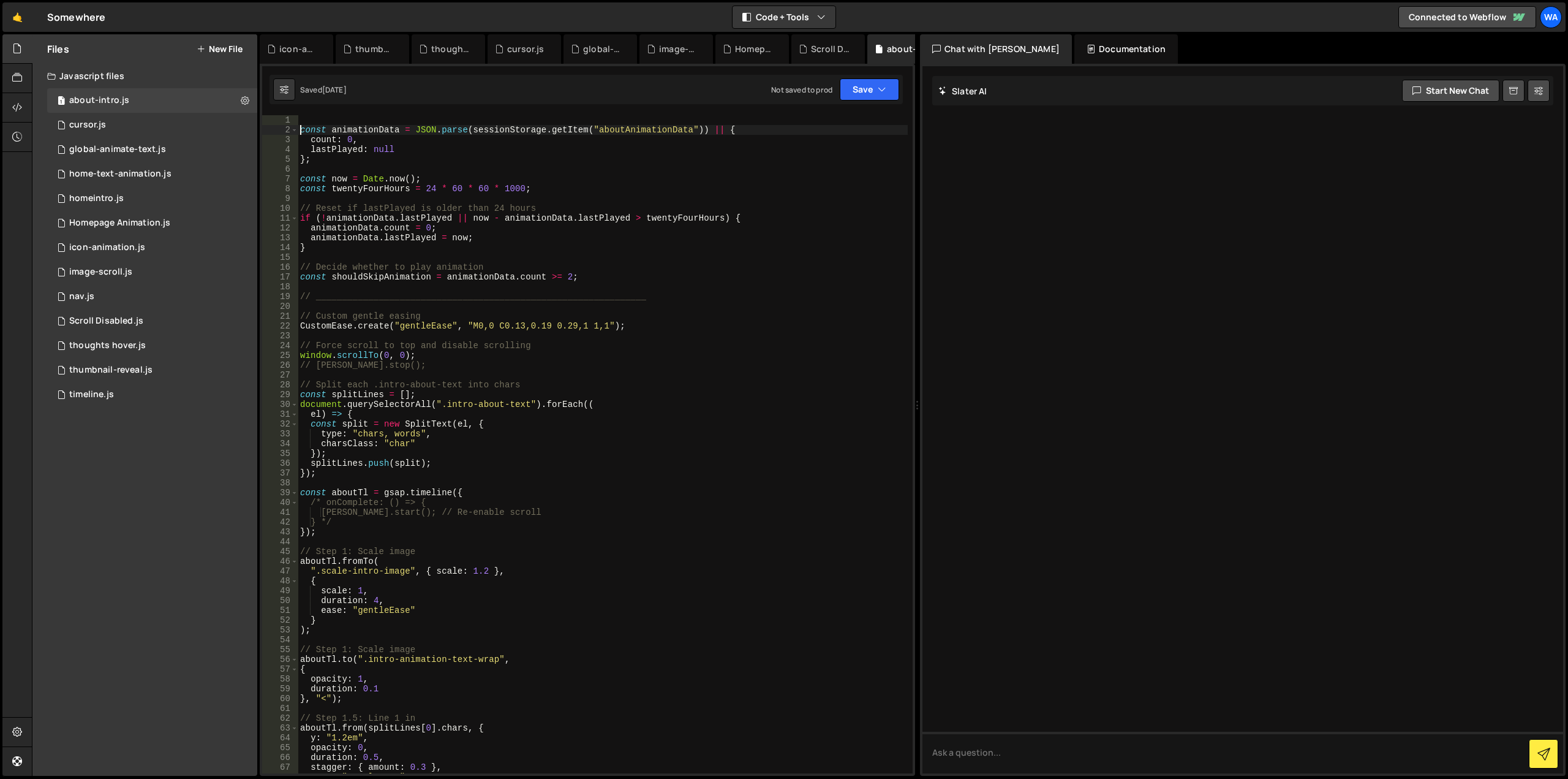
type textarea "const animationData = JSON.parse(sessionStorage.getItem("aboutAnimationData")) …"
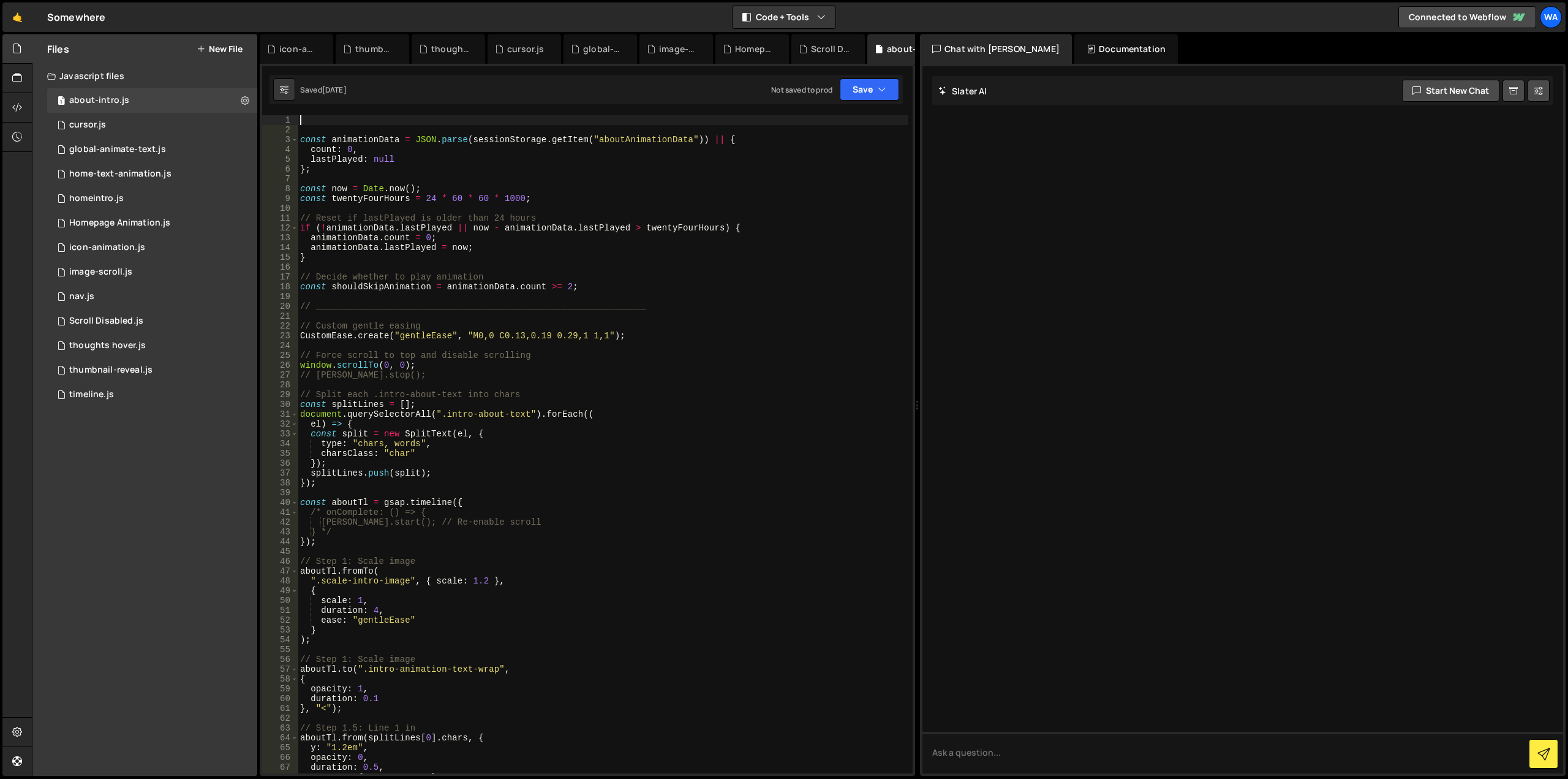
paste textarea
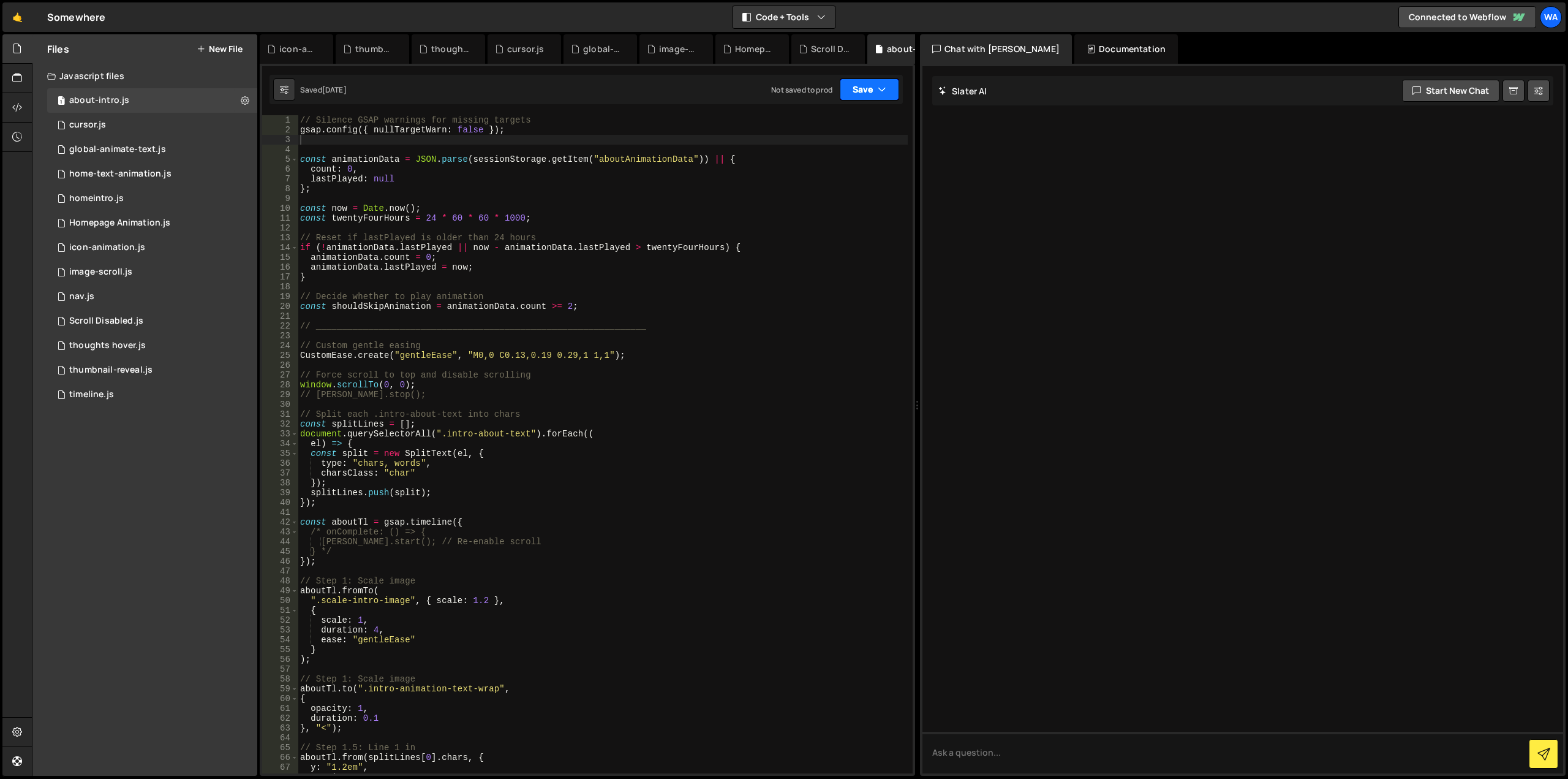
click at [862, 95] on button "Save" at bounding box center [869, 89] width 59 height 22
click at [850, 121] on div "Save to Staging S" at bounding box center [828, 119] width 128 height 13
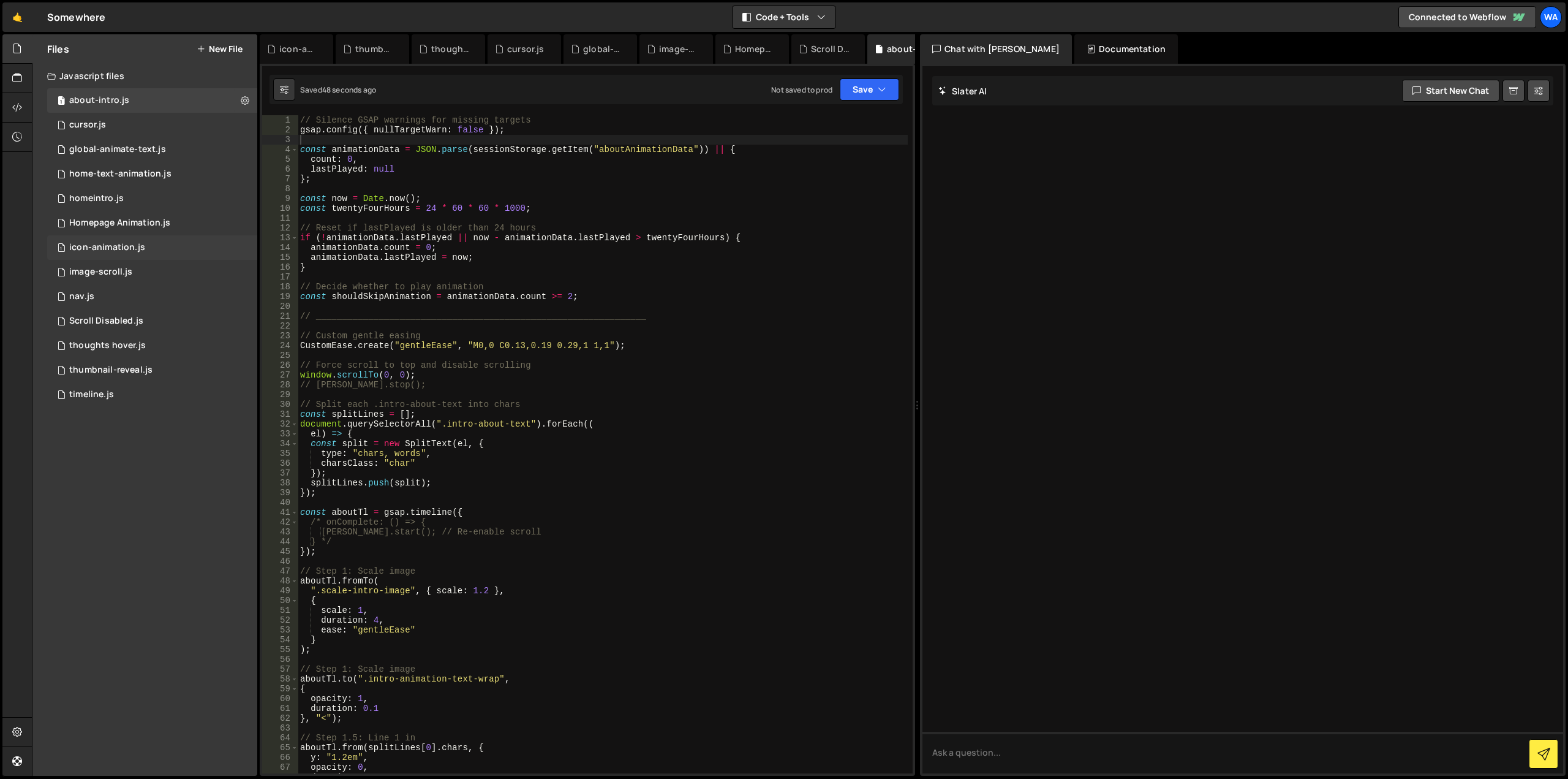
click at [152, 248] on div "1 icon-animation.js 0" at bounding box center [152, 247] width 210 height 24
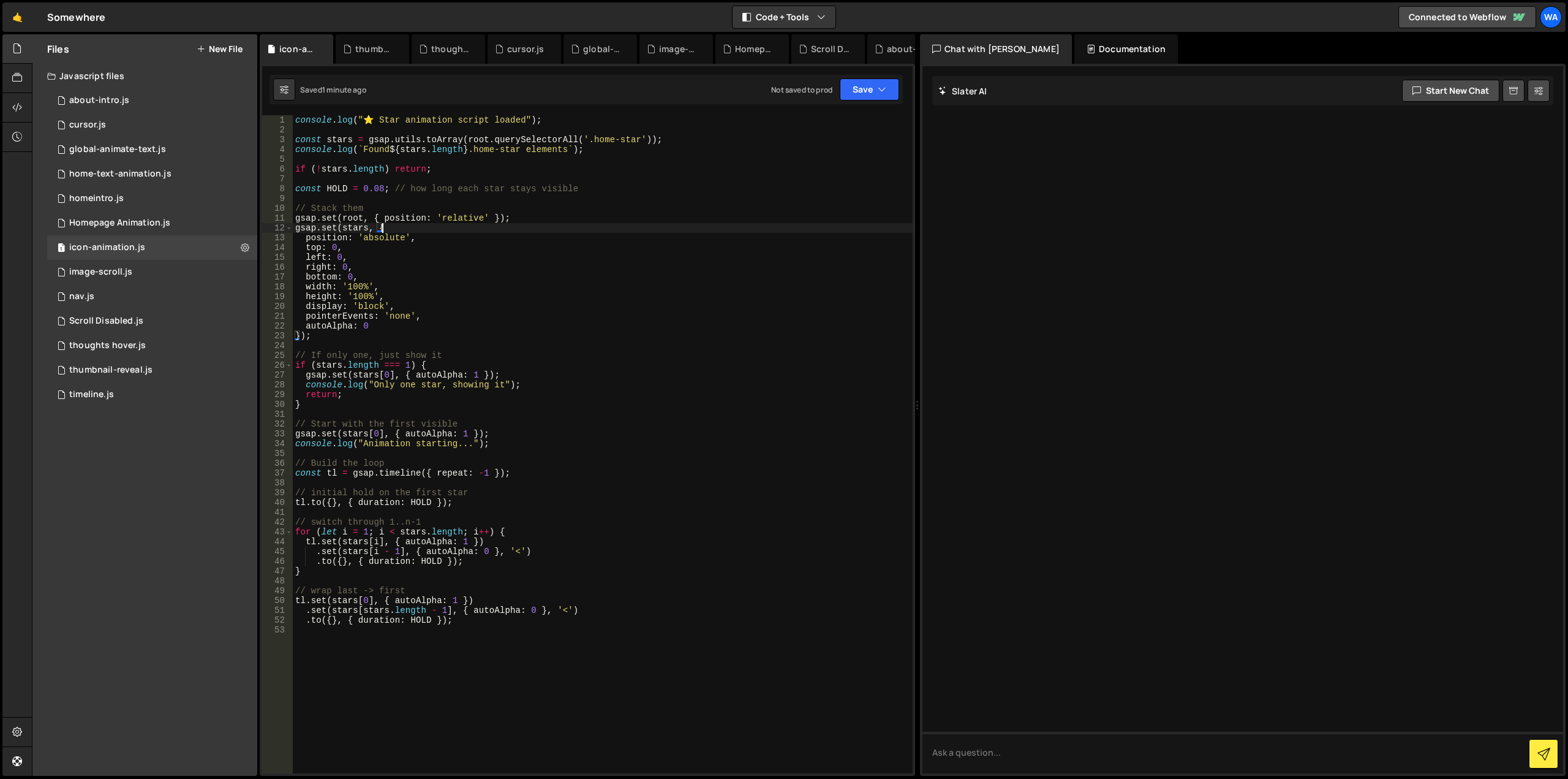
click at [471, 224] on div "console . log ( "⭐ Star animation script loaded" ) ; const stars = gsap . utils…" at bounding box center [603, 454] width 620 height 677
drag, startPoint x: 603, startPoint y: 151, endPoint x: 281, endPoint y: 154, distance: 322.0
click at [281, 154] on div "gsap.set(stars, { 1 2 3 4 5 6 7 8 9 10 11 12 13 14 15 16 17 18 19 20 21 22 23 2…" at bounding box center [587, 444] width 651 height 658
type textarea "console.log(`Found ${stars.length} .home-star elements`);"
click at [401, 176] on div "console . log ( "⭐ Star animation script loaded" ) ; const stars = gsap . utils…" at bounding box center [603, 454] width 620 height 677
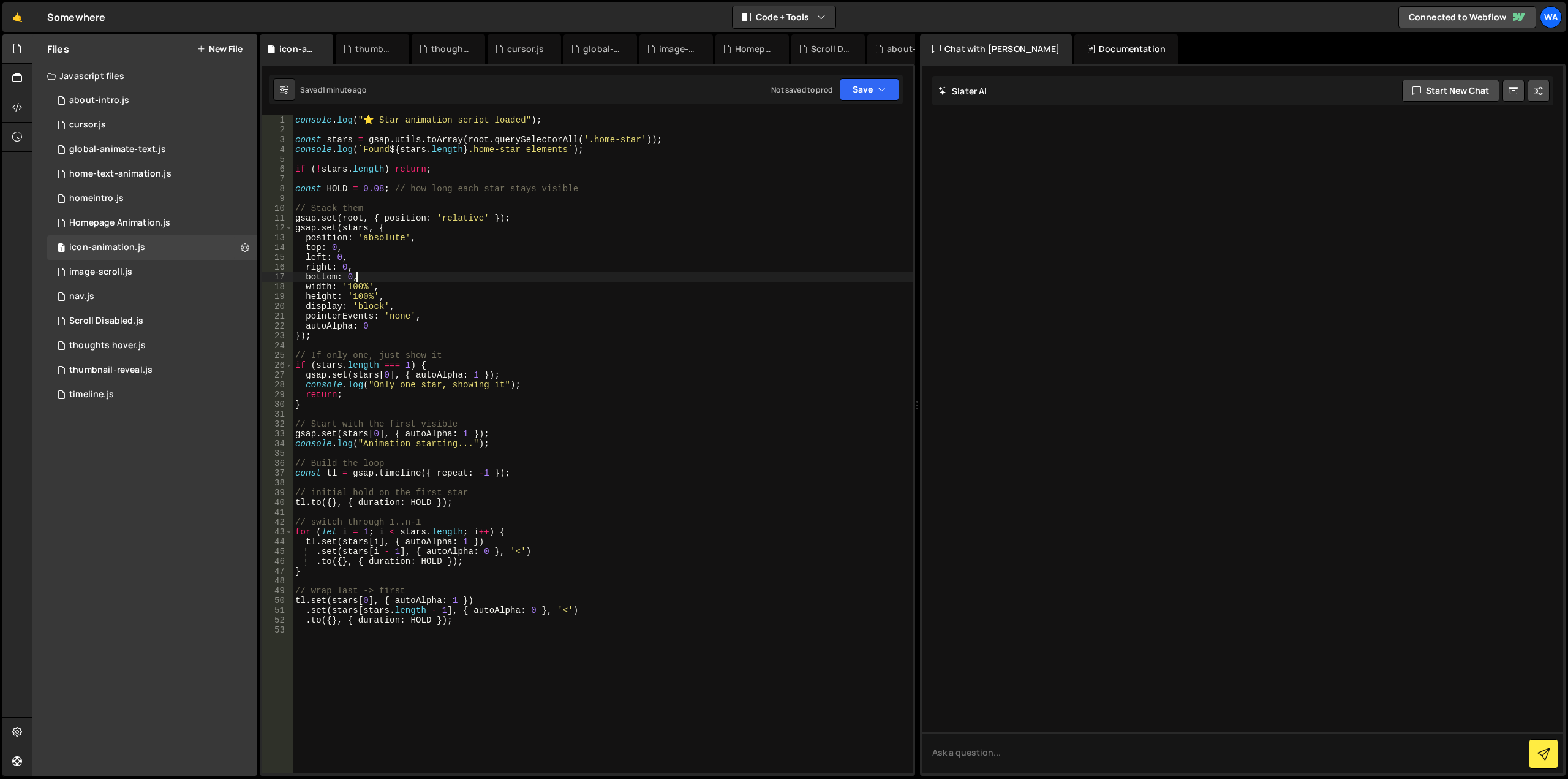
click at [562, 272] on div "console . log ( "⭐ Star animation script loaded" ) ; const stars = gsap . utils…" at bounding box center [603, 454] width 620 height 677
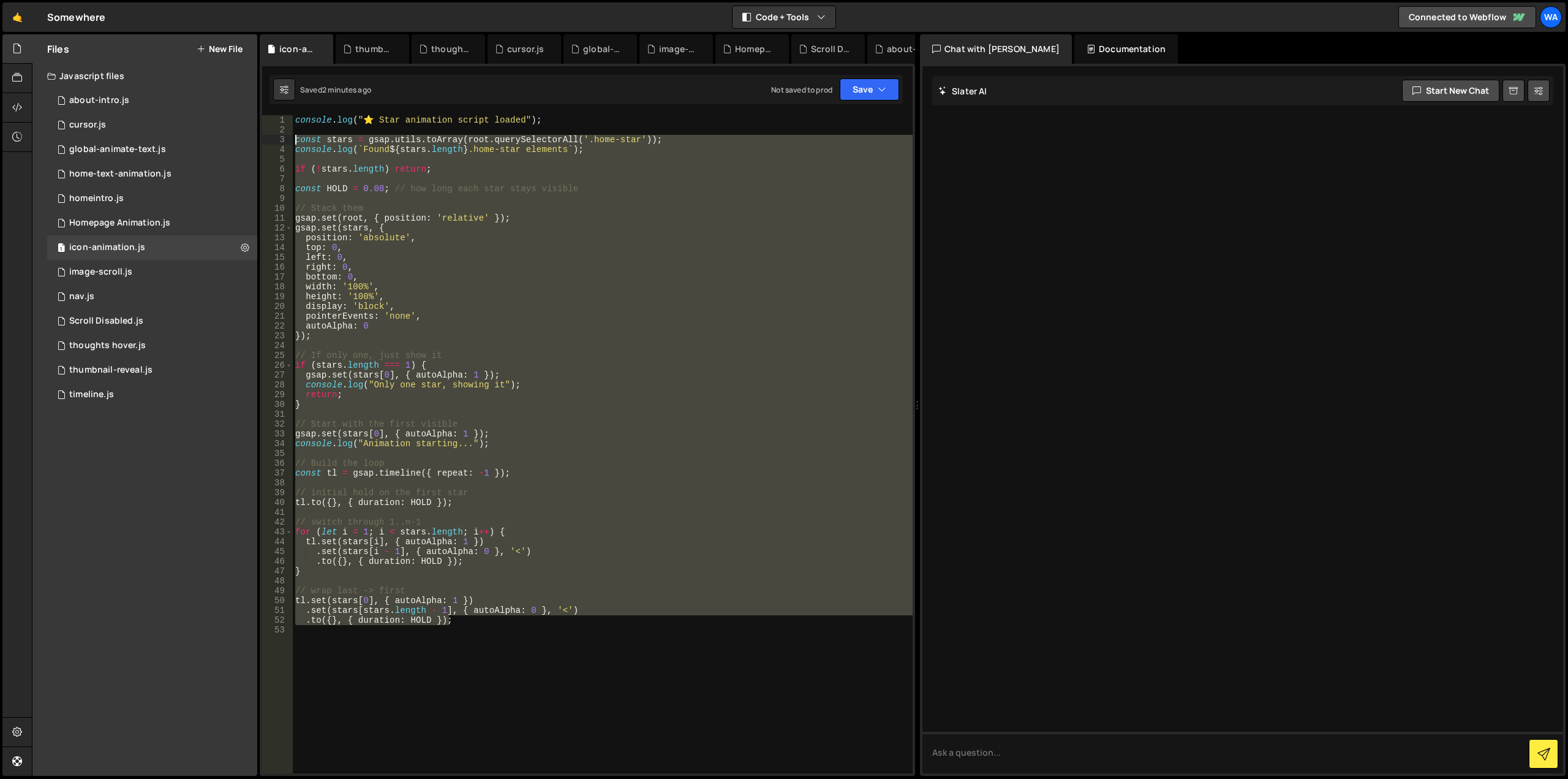
drag, startPoint x: 498, startPoint y: 616, endPoint x: 277, endPoint y: 134, distance: 530.2
click at [277, 134] on div "bottom: 0, 1 2 3 4 5 6 7 8 9 10 11 12 13 14 15 16 17 18 19 20 21 22 23 24 25 26…" at bounding box center [587, 444] width 651 height 658
type textarea "const stars = gsap.utils.toArray(root.querySelectorAll('.home-star'));"
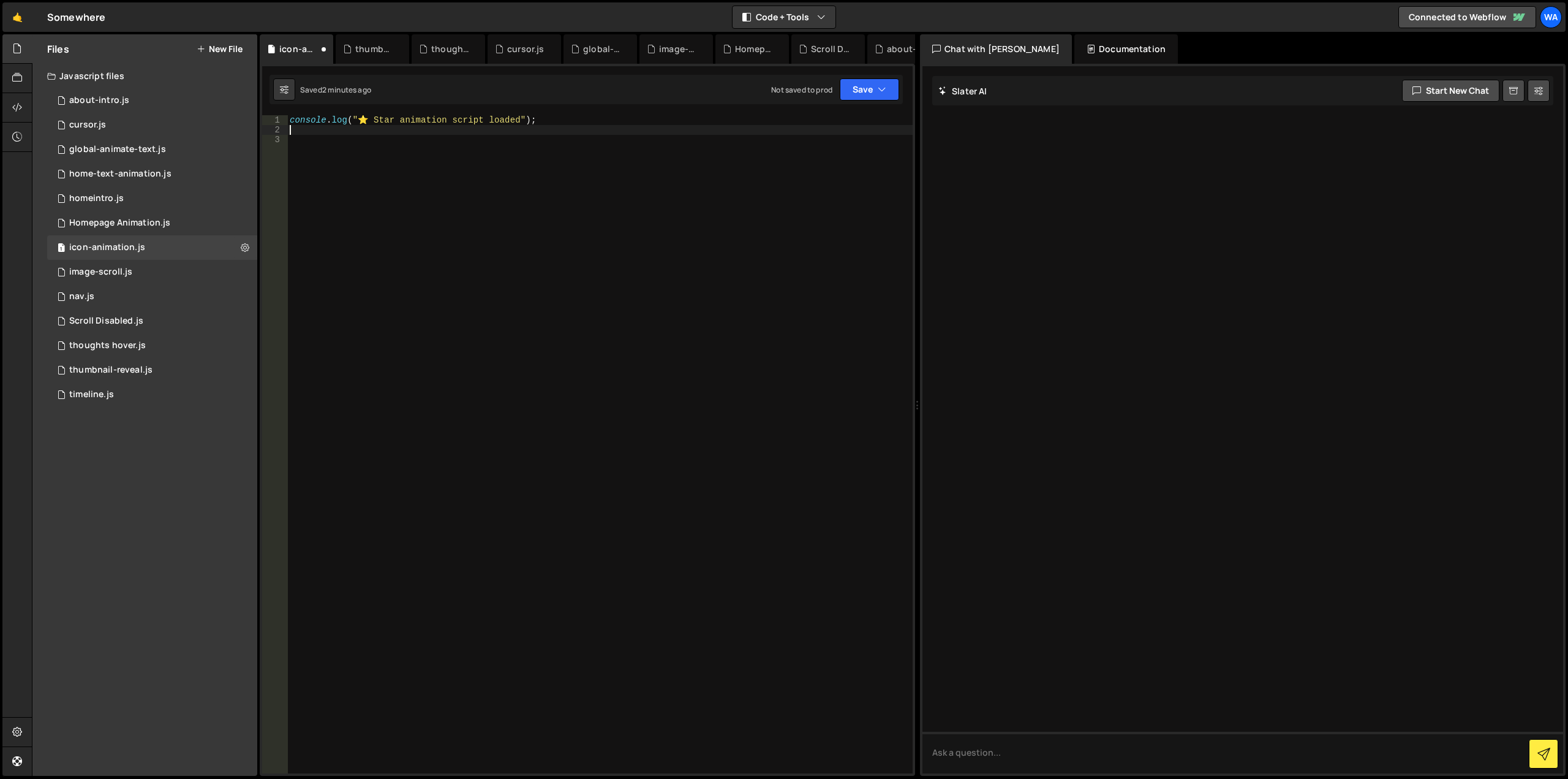
type textarea "console.log("⭐ Star animation script loaded");"
click at [869, 86] on button "Save" at bounding box center [869, 89] width 59 height 22
click at [824, 128] on div "2 minutes ago" at bounding box center [810, 133] width 47 height 11
click at [564, 141] on div "console . log ( "⭐ Star animation script loaded" ) ;" at bounding box center [600, 454] width 626 height 677
type textarea ".set(stars[stars.length - 1], { autoAlpha: 0 }, '<') .to({}, { duration: HOLD }…"
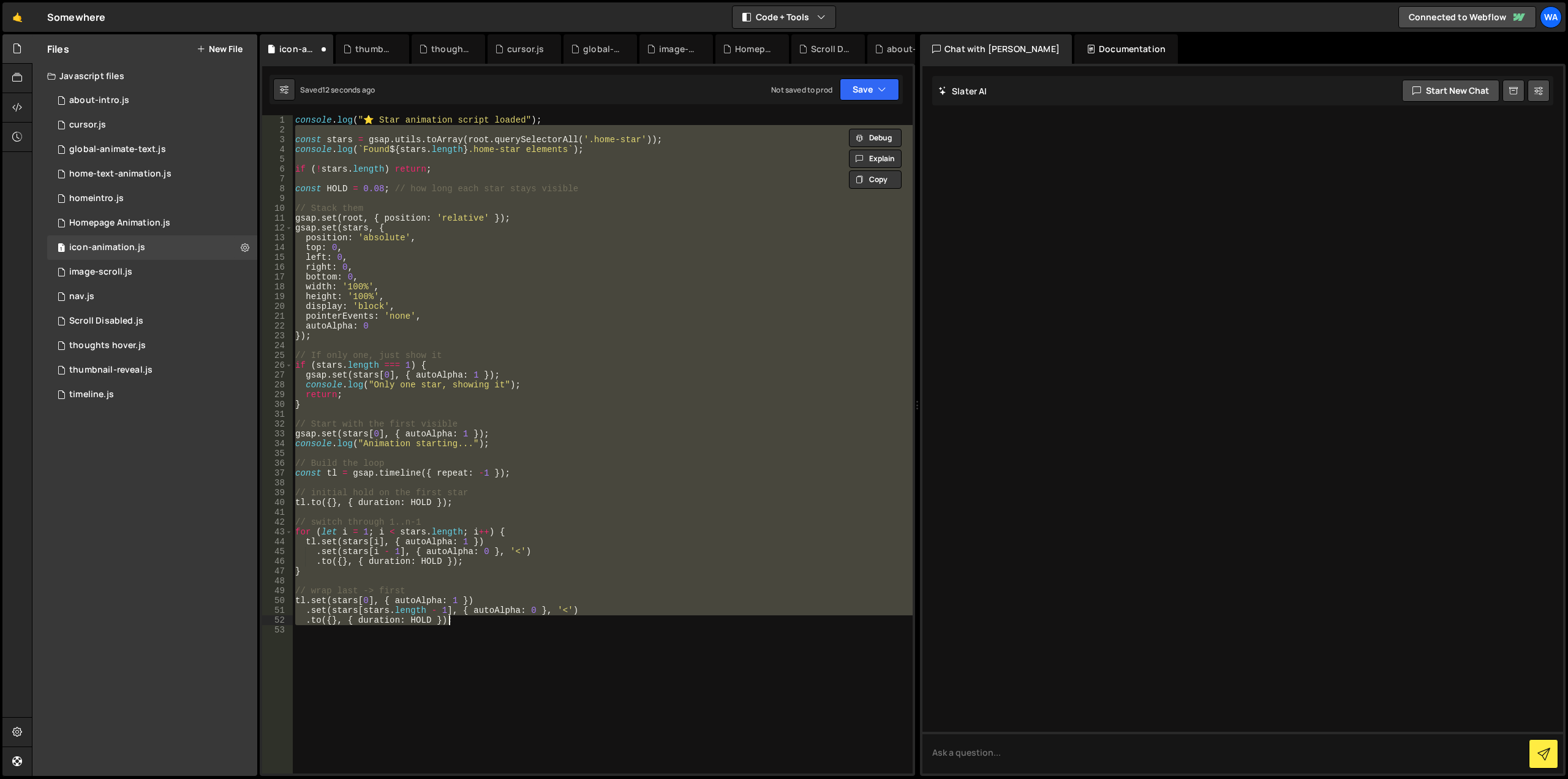
click at [644, 175] on div "console . log ( "⭐ Star animation script loaded" ) ; const stars = gsap . utils…" at bounding box center [603, 444] width 620 height 658
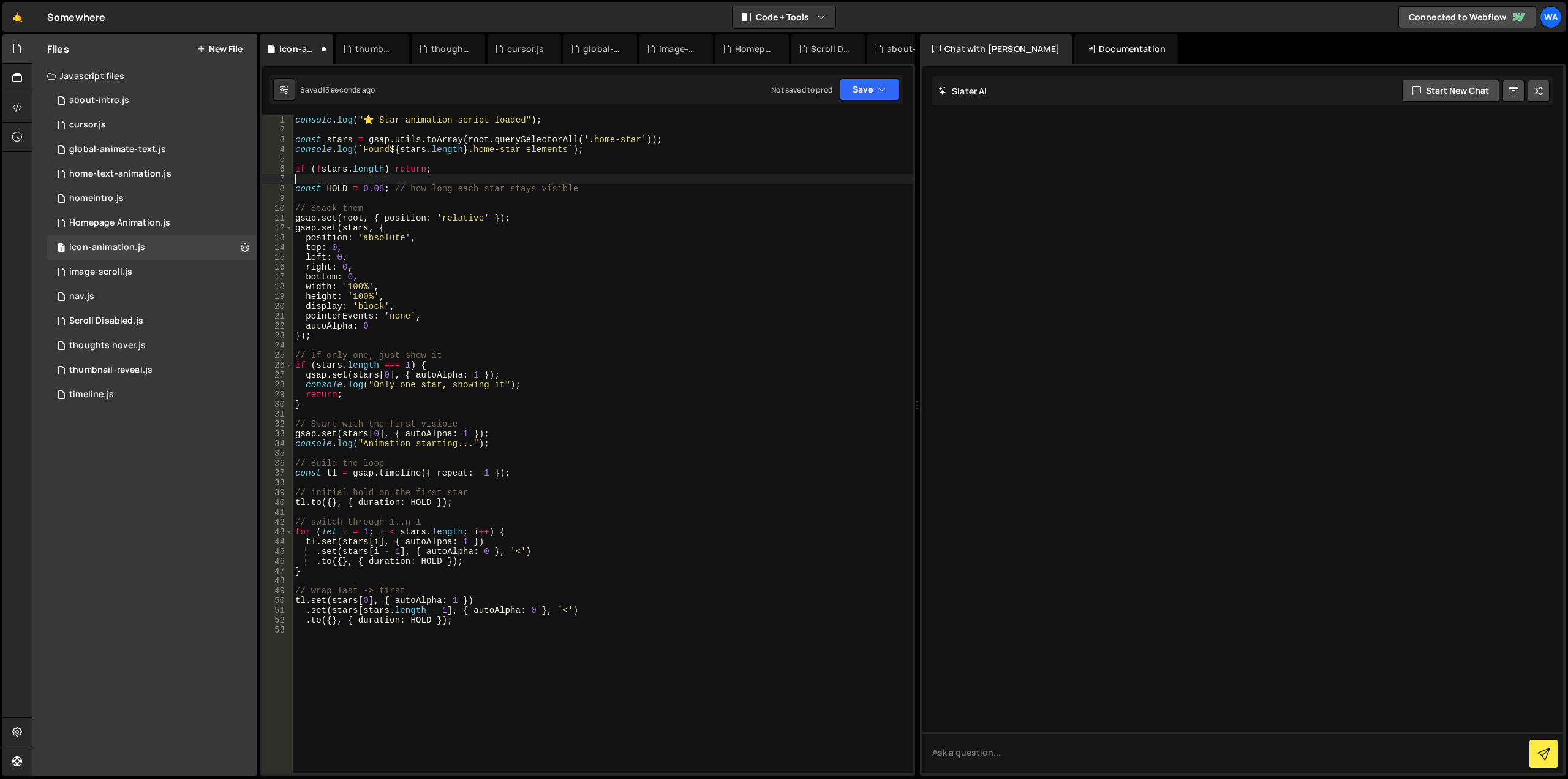
click at [606, 171] on div "console . log ( "⭐ Star animation script loaded" ) ; const stars = gsap . utils…" at bounding box center [603, 454] width 620 height 677
click at [848, 98] on button "Save" at bounding box center [869, 89] width 59 height 22
click at [817, 136] on div "17 seconds ago" at bounding box center [813, 133] width 52 height 11
click at [532, 533] on div "console . log ( "⭐ Star animation script loaded" ) ; const stars = gsap . utils…" at bounding box center [603, 454] width 620 height 677
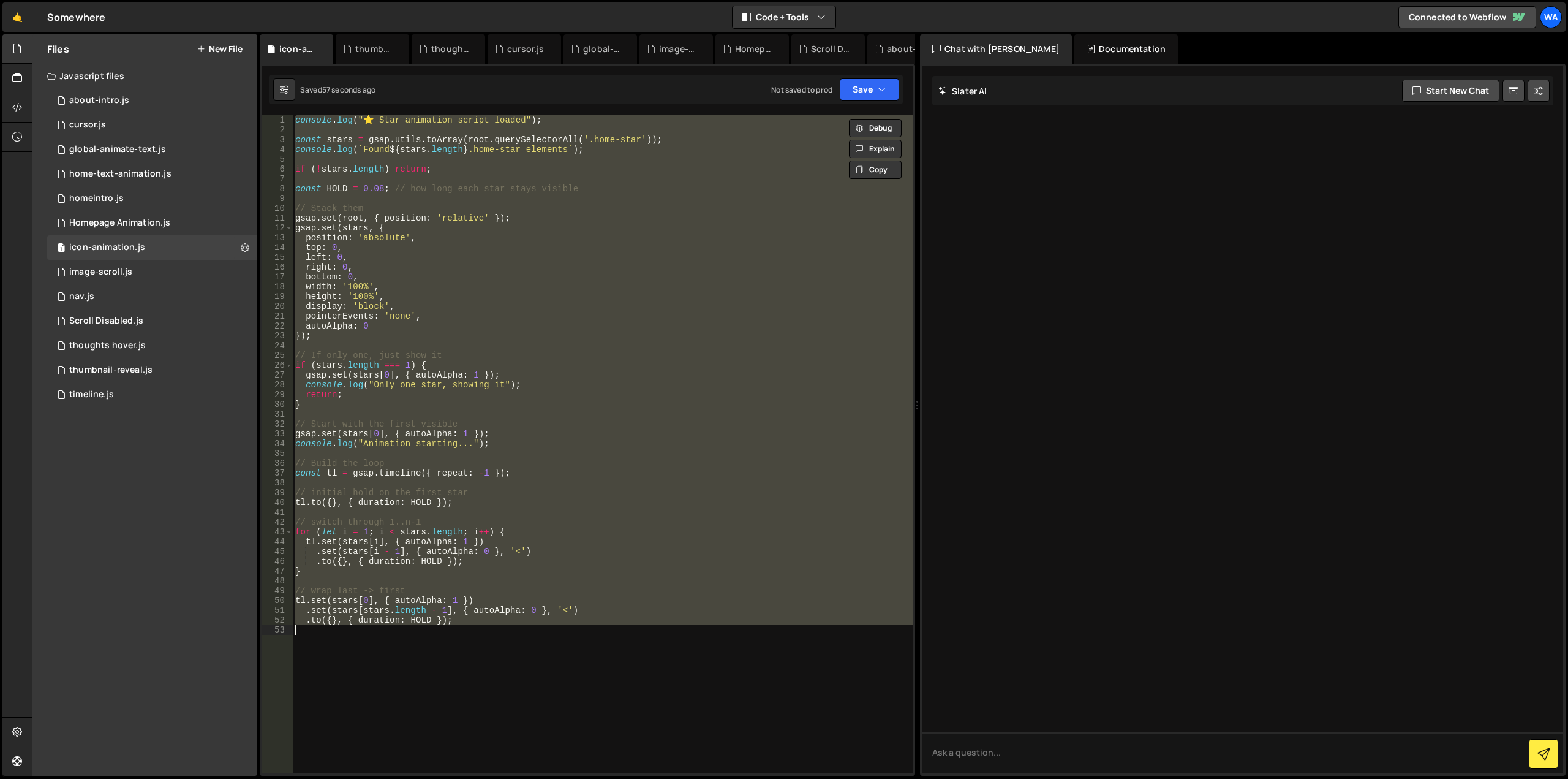
click at [600, 243] on div "console . log ( "⭐ Star animation script loaded" ) ; const stars = gsap . utils…" at bounding box center [603, 444] width 620 height 658
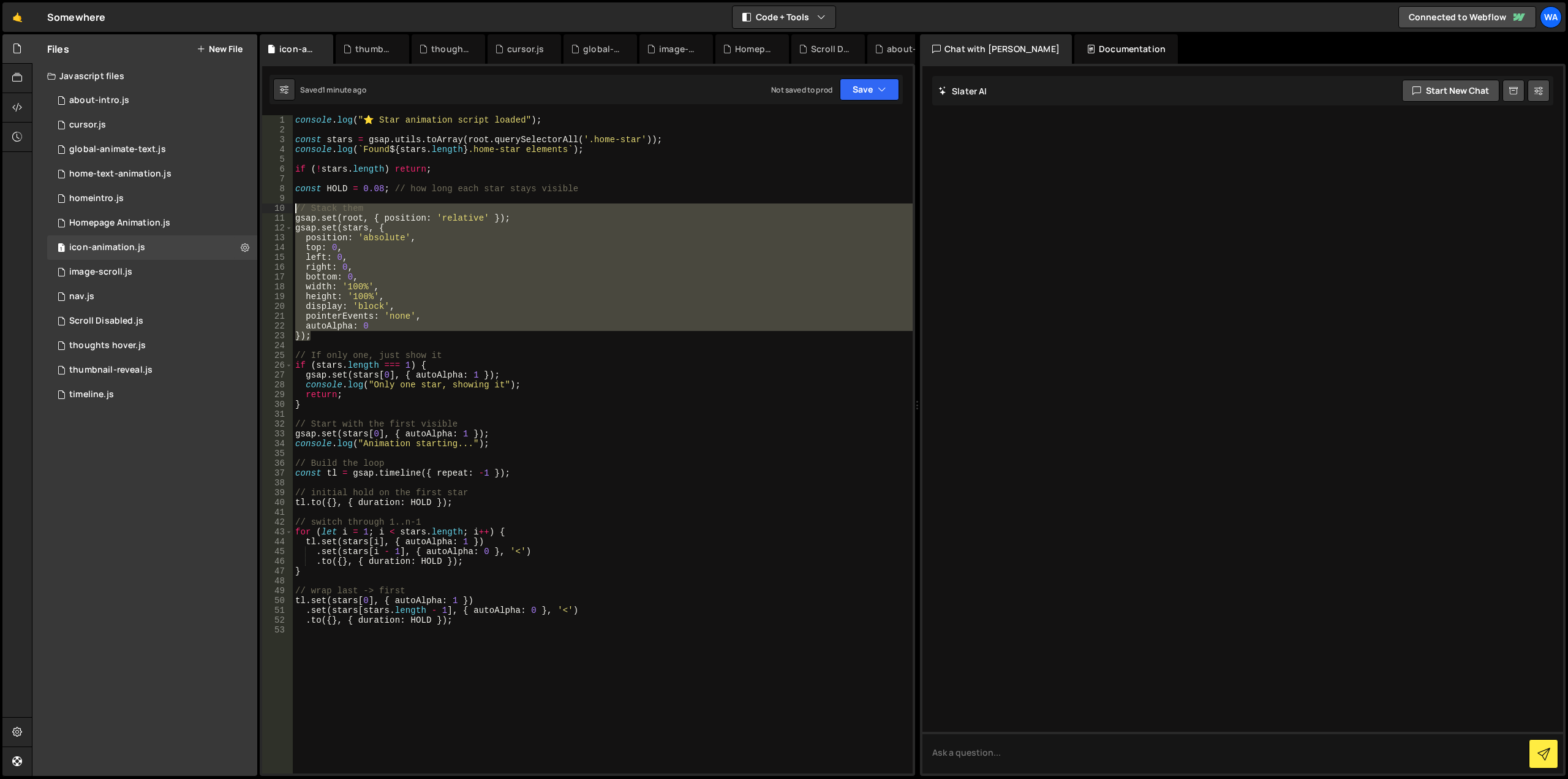
drag, startPoint x: 323, startPoint y: 337, endPoint x: 291, endPoint y: 206, distance: 134.9
click at [291, 206] on div "top: 0, 1 2 3 4 5 6 7 8 9 10 11 12 13 14 15 16 17 18 19 20 21 22 23 24 25 26 27…" at bounding box center [587, 444] width 651 height 658
click at [455, 206] on div "console . log ( "⭐ Star animation script loaded" ) ; const stars = gsap . utils…" at bounding box center [603, 444] width 620 height 658
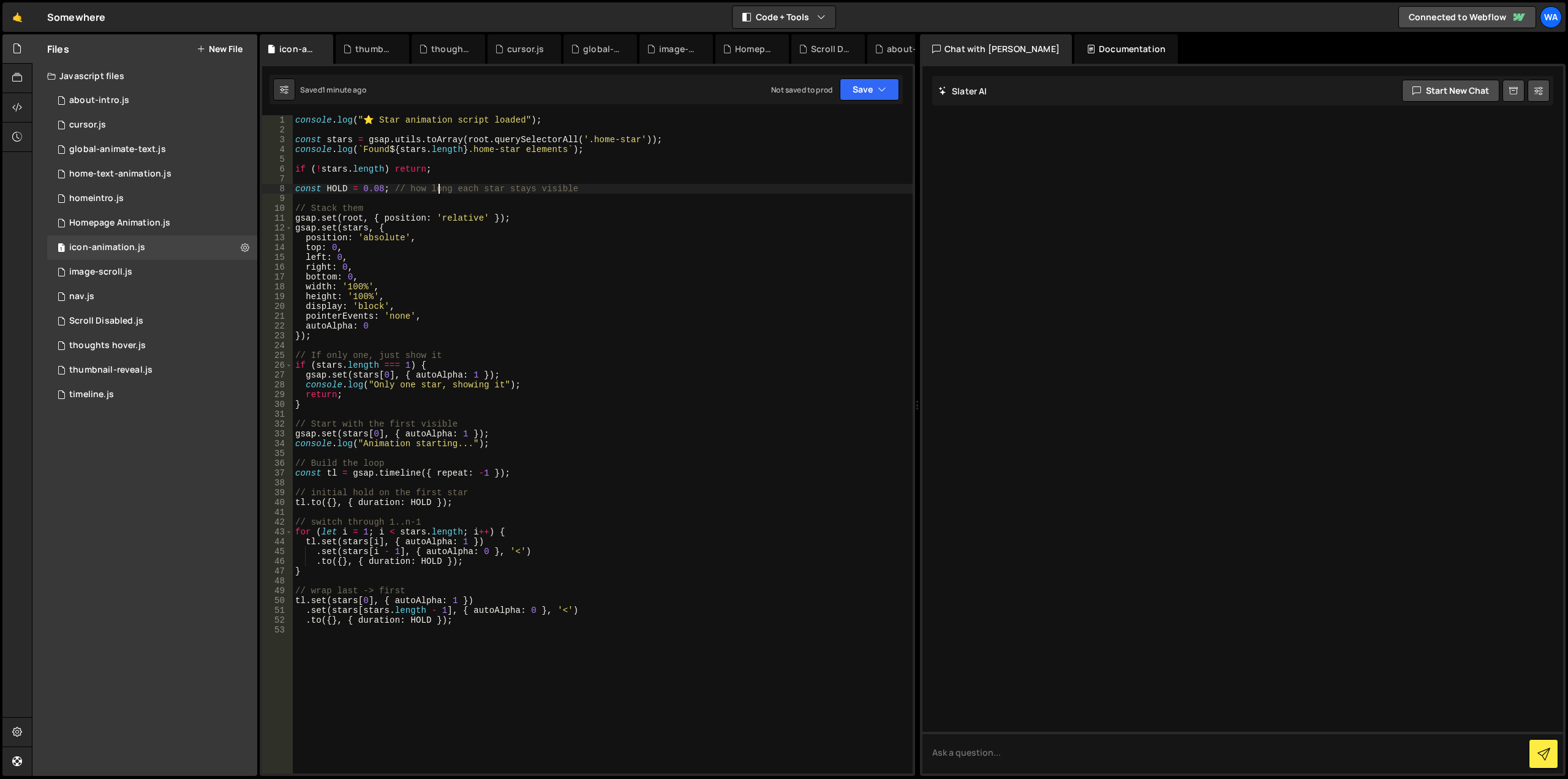
click at [441, 188] on div "console . log ( "⭐ Star animation script loaded" ) ; const stars = gsap . utils…" at bounding box center [603, 454] width 620 height 677
click at [766, 212] on div "console . log ( "⭐ Star animation script loaded" ) ; const stars = gsap . utils…" at bounding box center [603, 454] width 620 height 677
type textarea ".to({}, { duration: HOLD });"
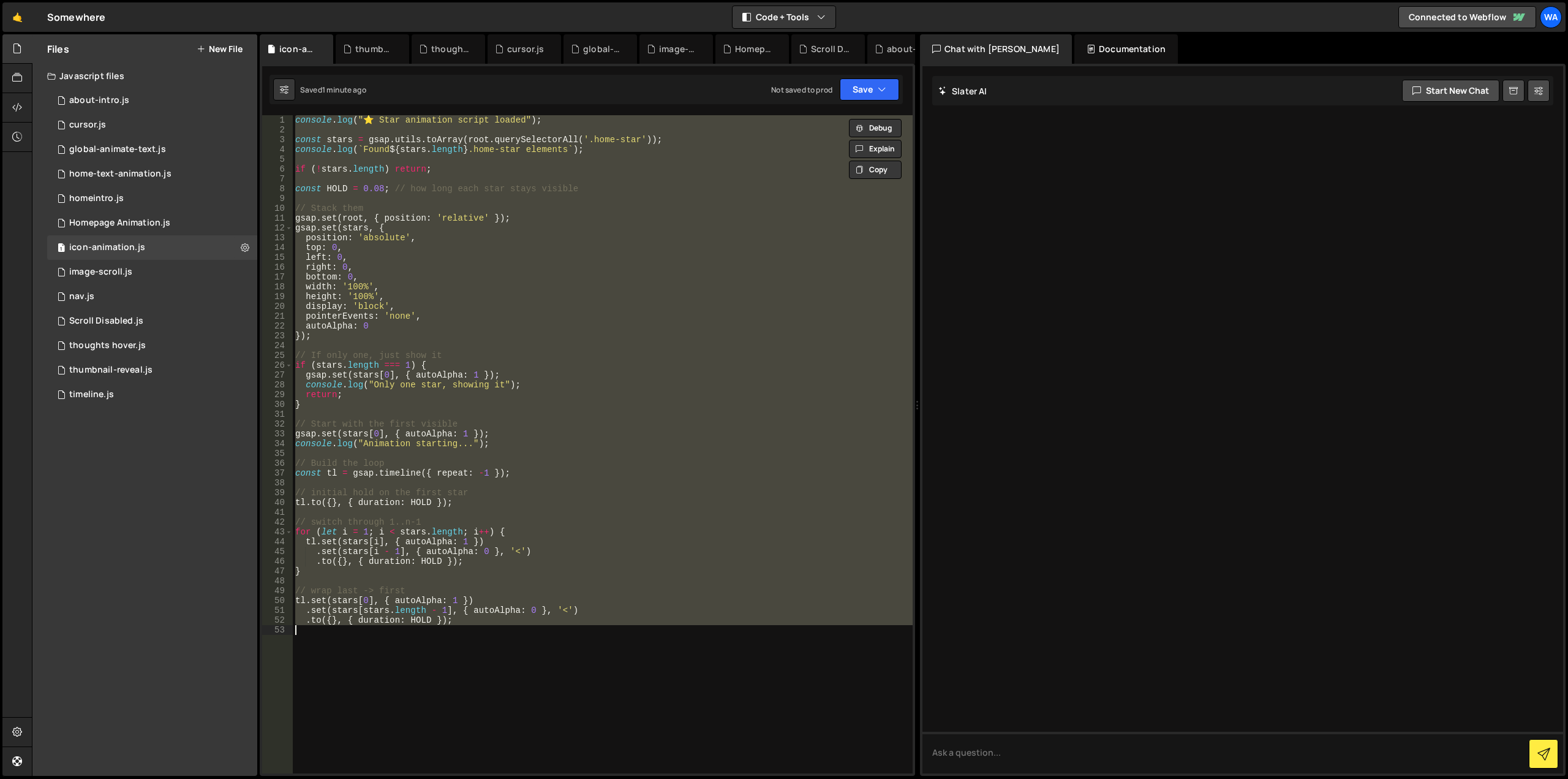
paste textarea
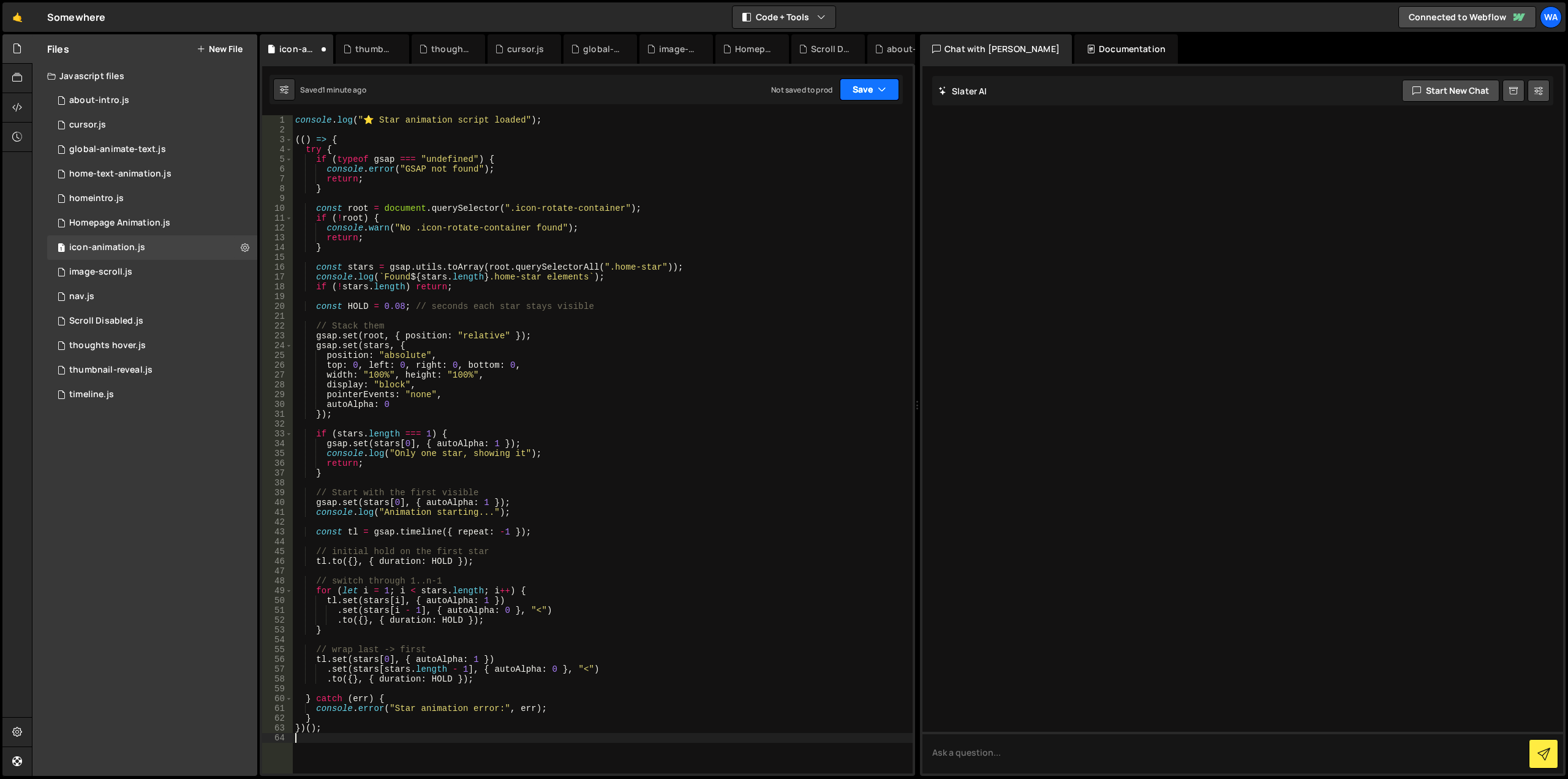
click at [858, 88] on button "Save" at bounding box center [869, 89] width 59 height 22
click at [835, 128] on div "Saved 1 minute ago" at bounding box center [828, 133] width 128 height 15
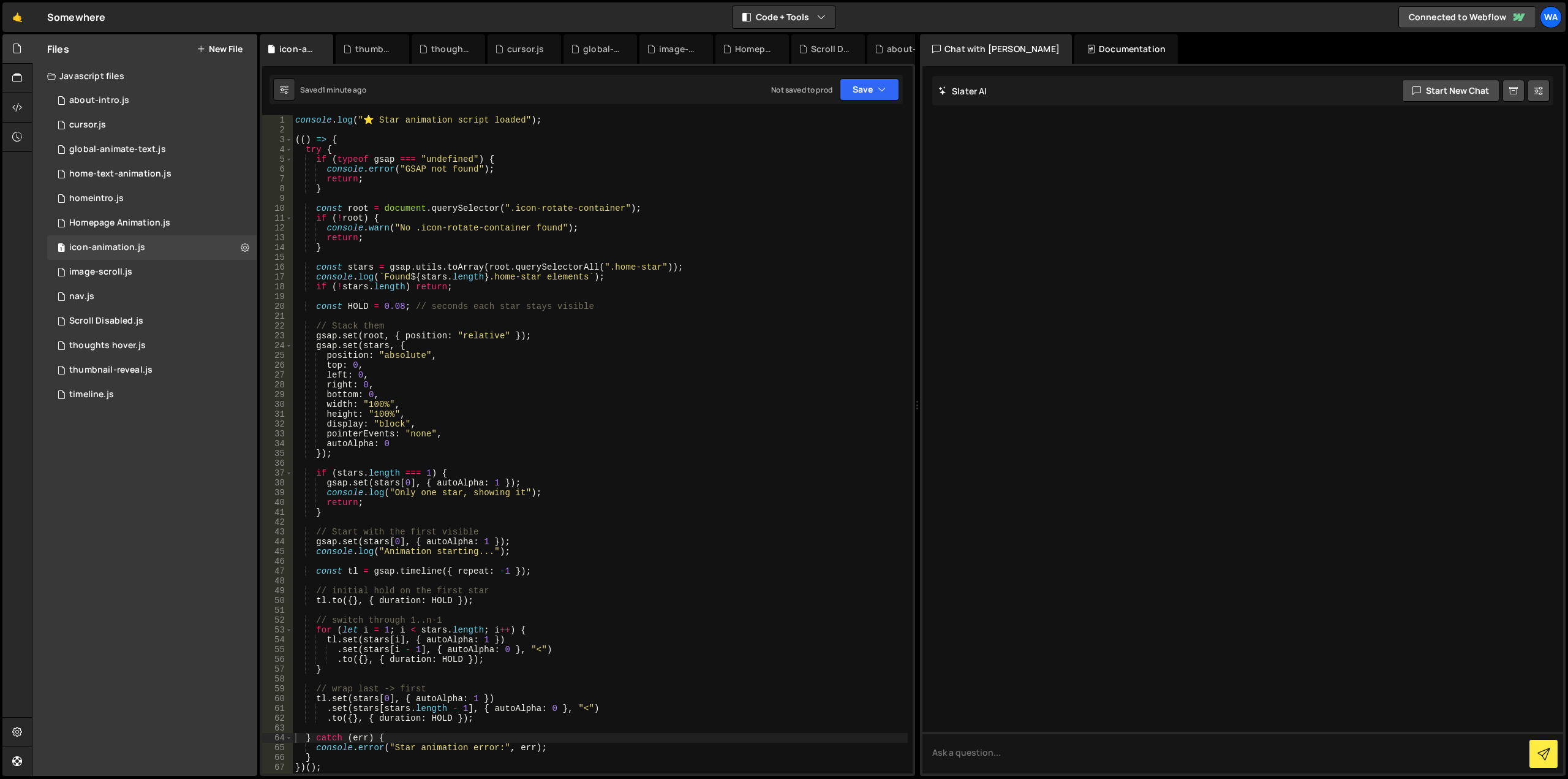
click at [780, 241] on div "console . log ( "⭐ Star animation script loaded" ) ; (( ) => { try { if ( typeo…" at bounding box center [601, 454] width 615 height 677
type textarea "})();"
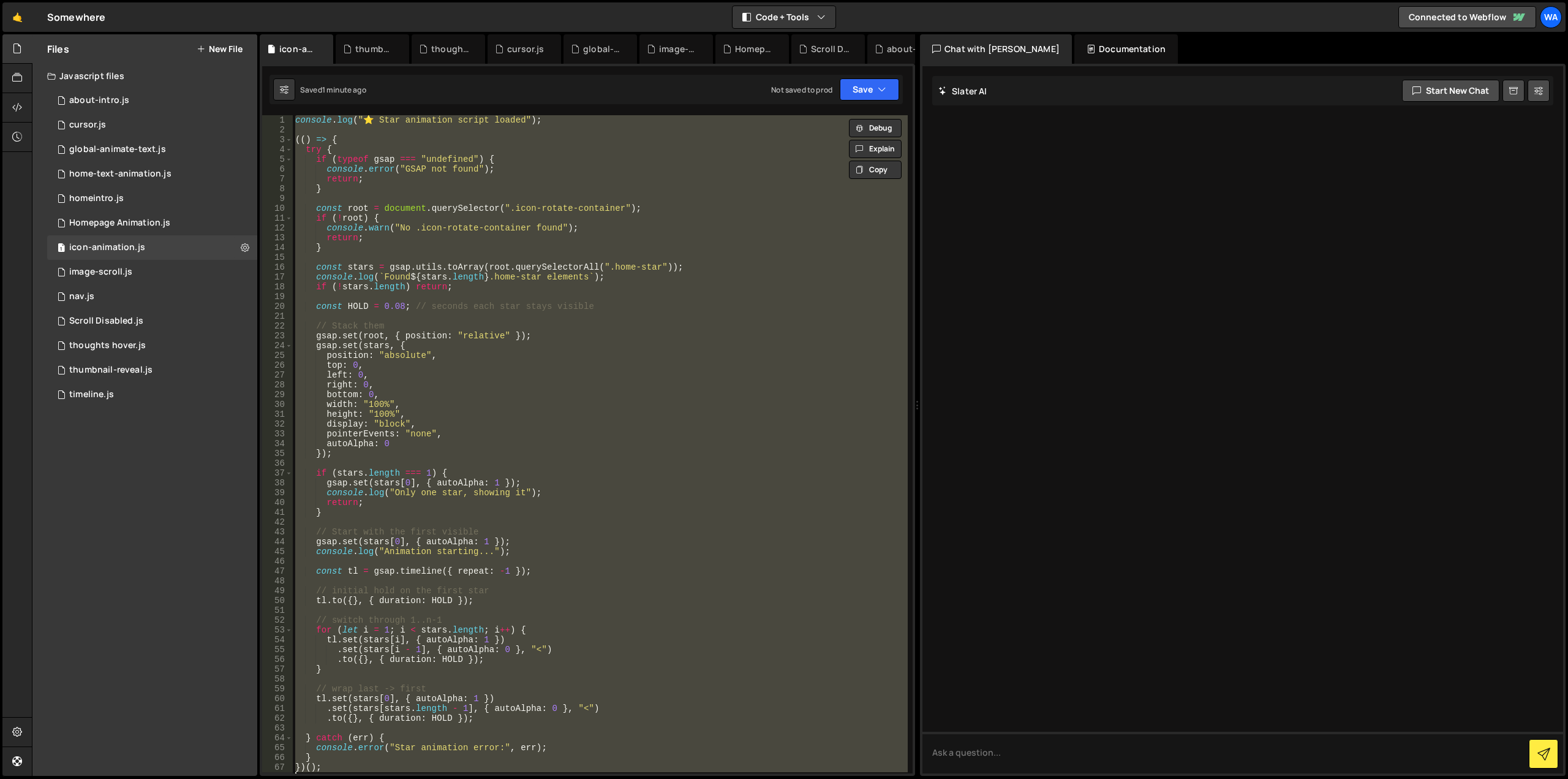
paste textarea
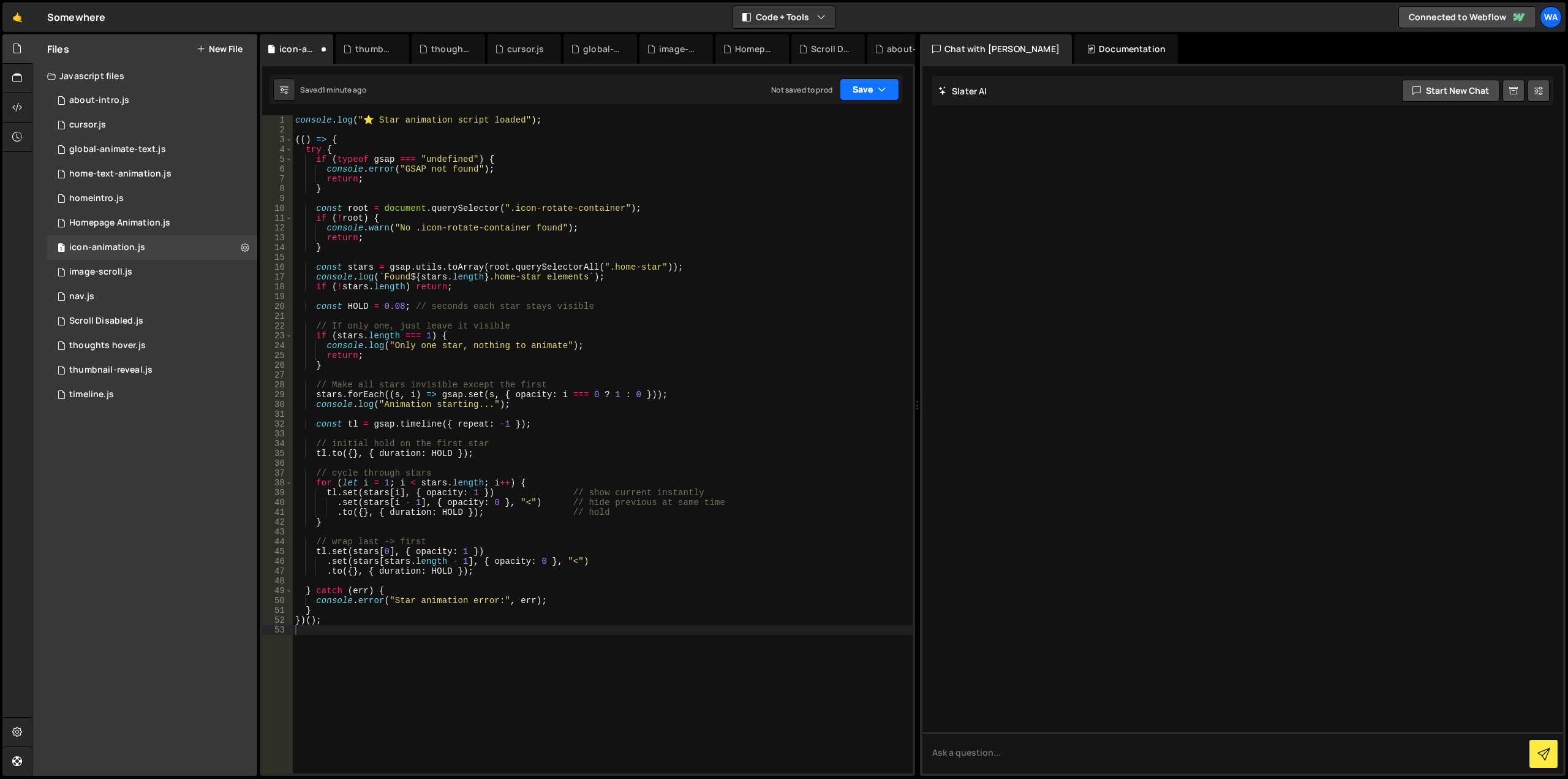
click at [861, 88] on button "Save" at bounding box center [869, 89] width 59 height 22
click at [823, 128] on div "1 minute ago" at bounding box center [808, 133] width 43 height 11
drag, startPoint x: 401, startPoint y: 307, endPoint x: 395, endPoint y: 307, distance: 6.0
click at [395, 307] on div "console . log ( "⭐ Star animation script loaded" ) ; (( ) => { try { if ( typeo…" at bounding box center [603, 454] width 620 height 677
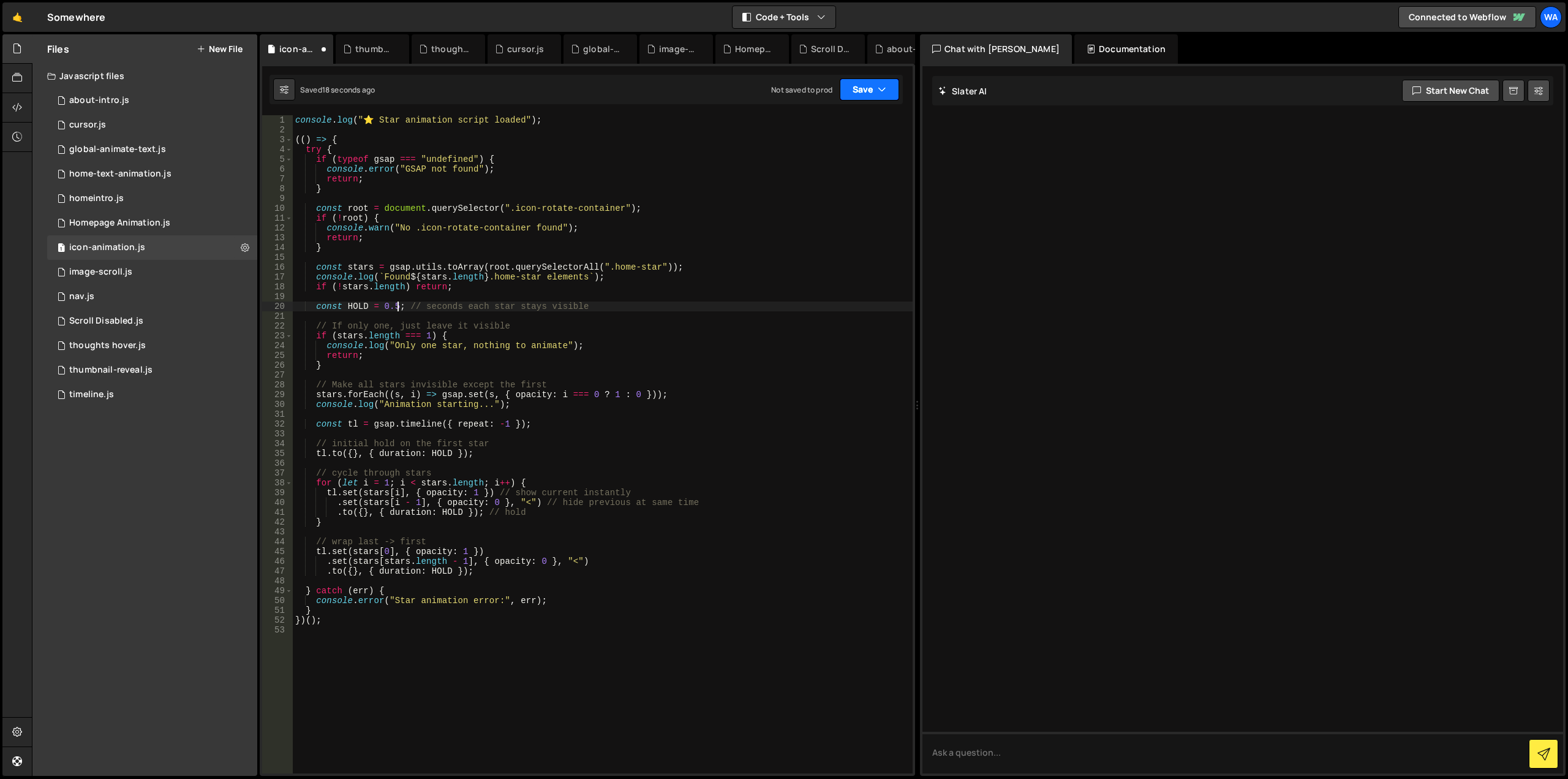
click at [862, 92] on button "Save" at bounding box center [869, 89] width 59 height 22
click at [802, 134] on div "18 seconds ago" at bounding box center [813, 133] width 53 height 11
drag, startPoint x: 399, startPoint y: 307, endPoint x: 394, endPoint y: 311, distance: 6.4
click at [393, 310] on div "console . log ( "⭐ Star animation script loaded" ) ; (( ) => { try { if ( typeo…" at bounding box center [603, 454] width 620 height 677
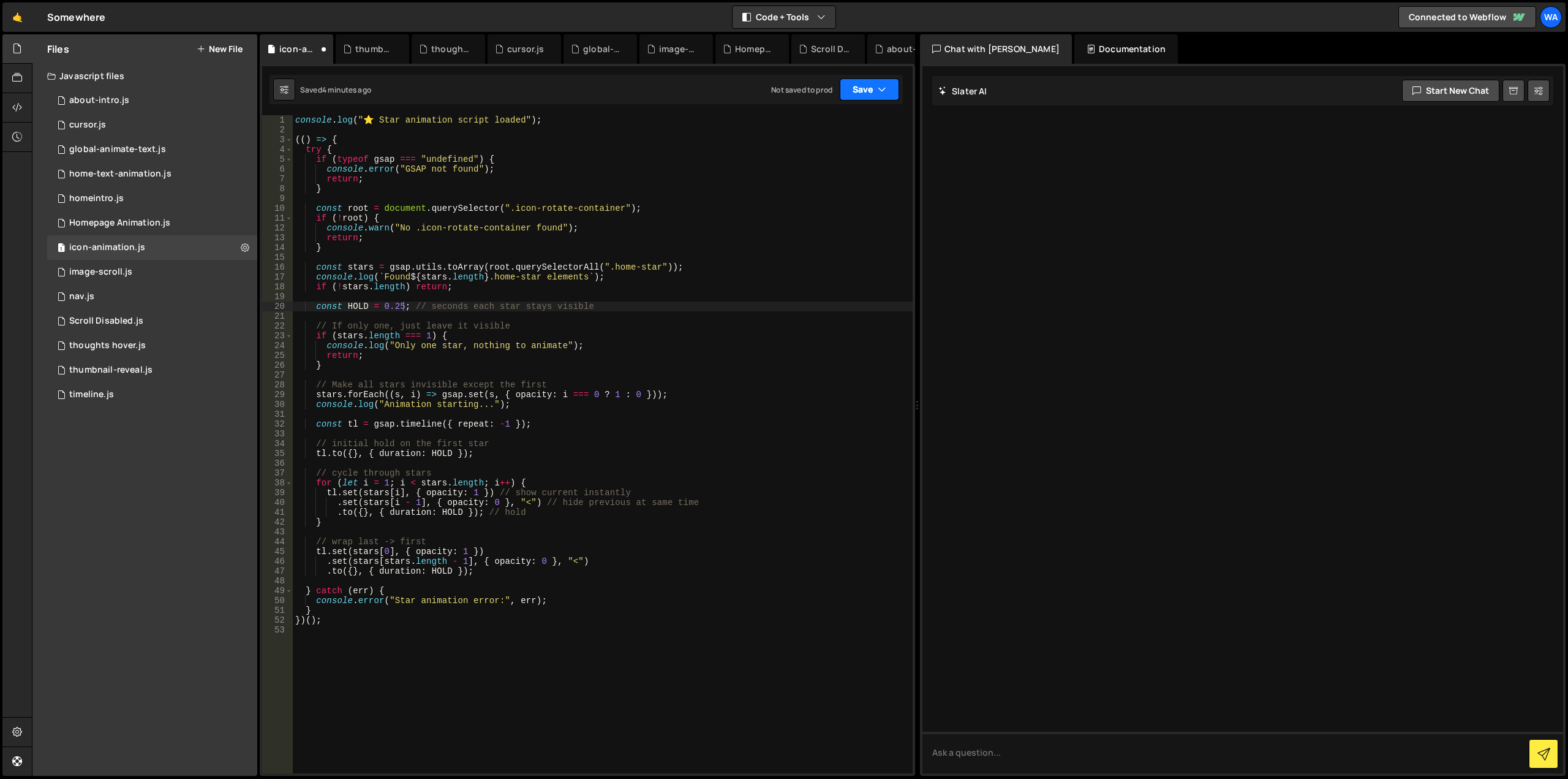
click at [865, 96] on button "Save" at bounding box center [869, 89] width 59 height 22
click at [831, 135] on div "4 minutes ago" at bounding box center [810, 133] width 47 height 11
click at [731, 263] on div "console . log ( "⭐ Star animation script loaded" ) ; (( ) => { try { if ( typeo…" at bounding box center [603, 454] width 620 height 677
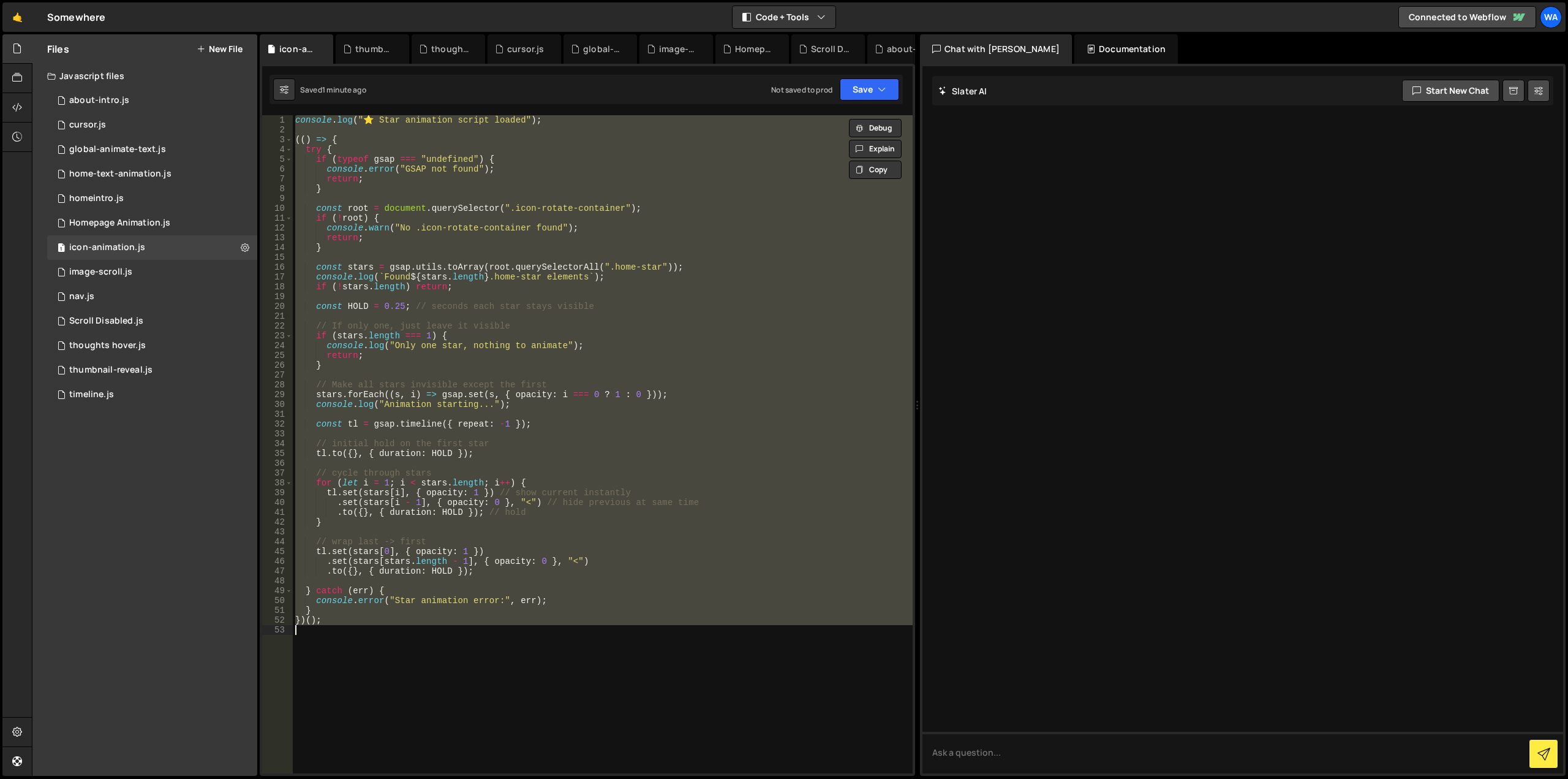
click at [728, 208] on div "console . log ( "⭐ Star animation script loaded" ) ; (( ) => { try { if ( typeo…" at bounding box center [603, 444] width 620 height 658
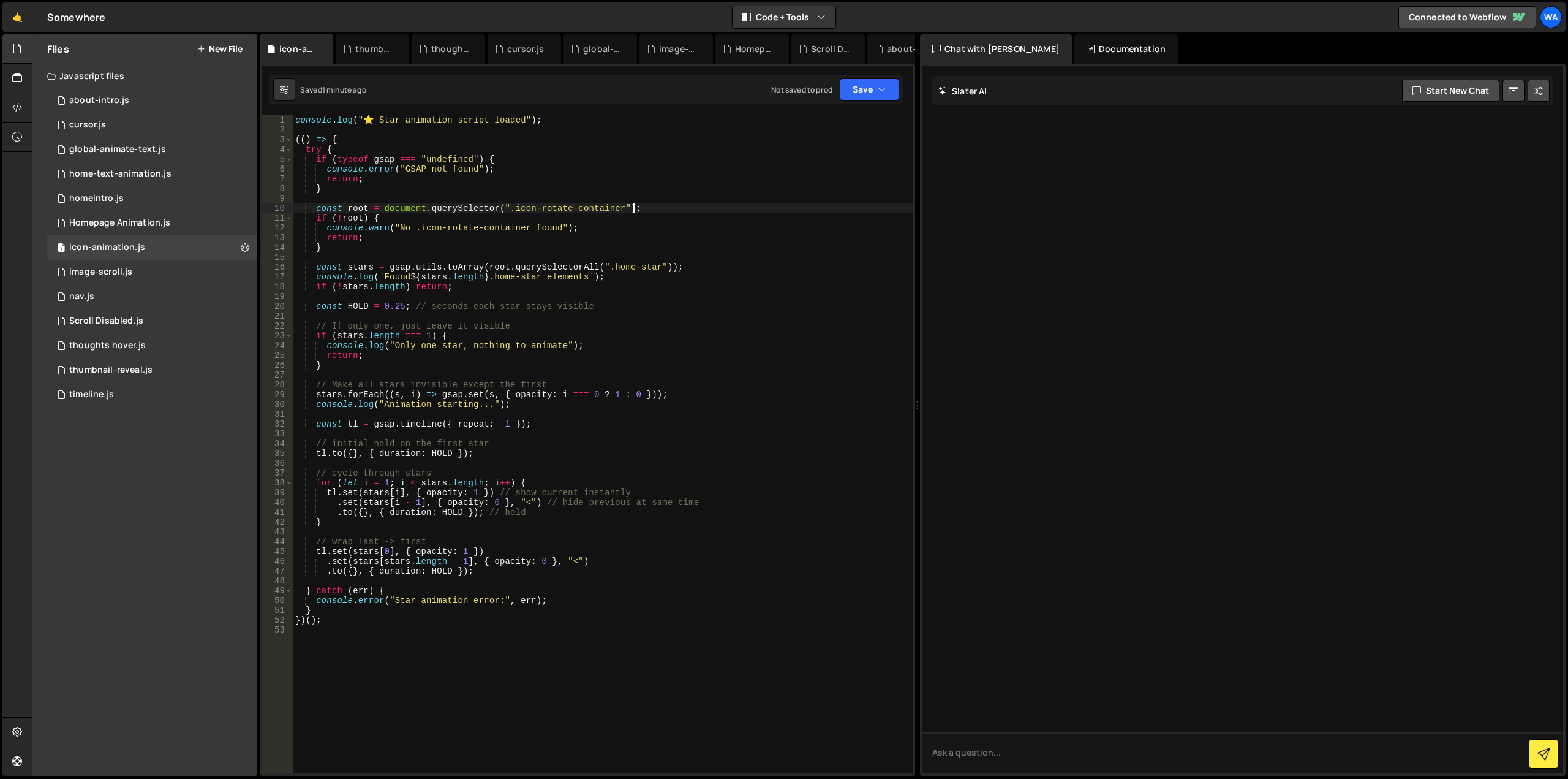
type textarea "})();"
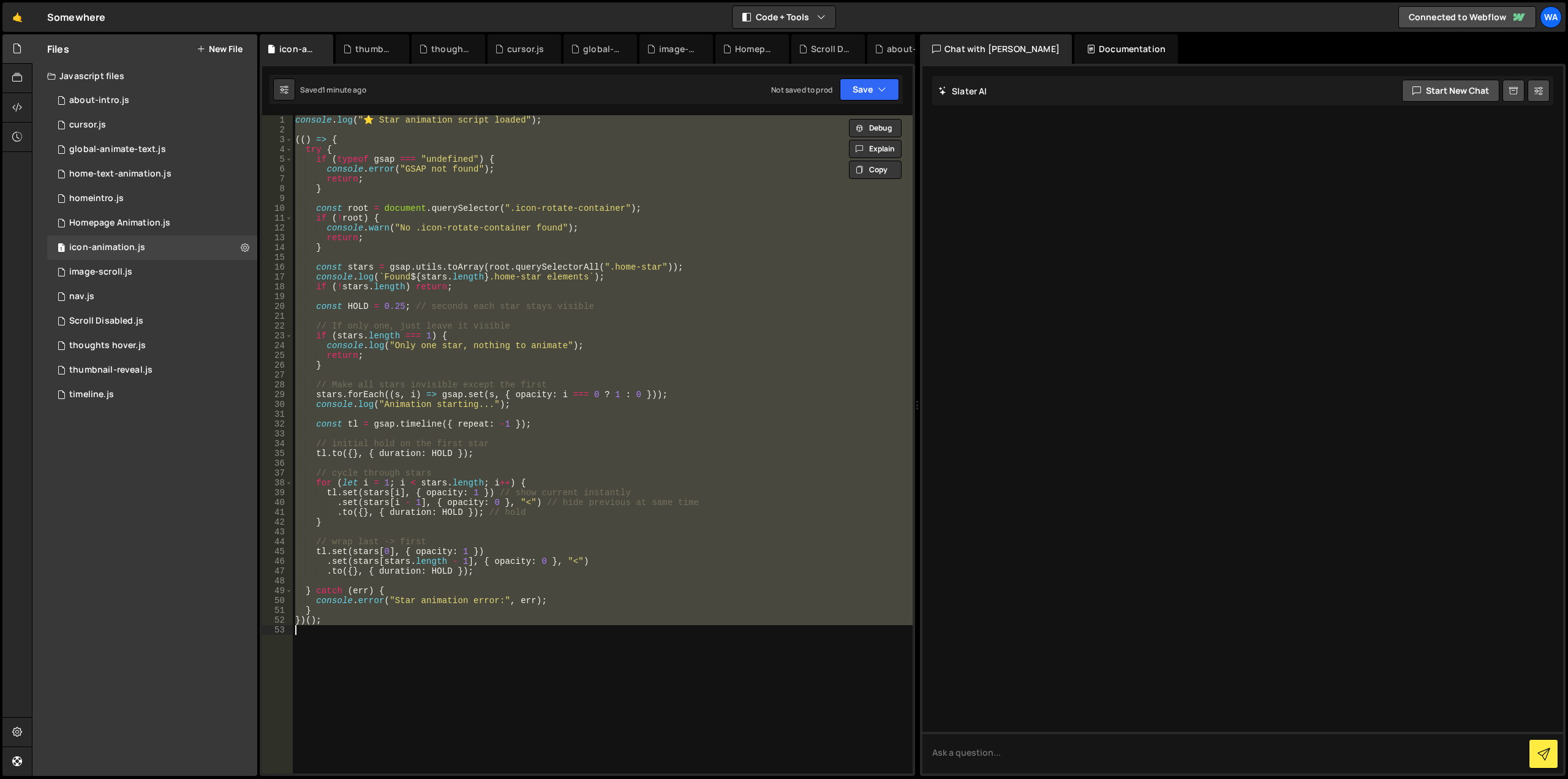
paste textarea
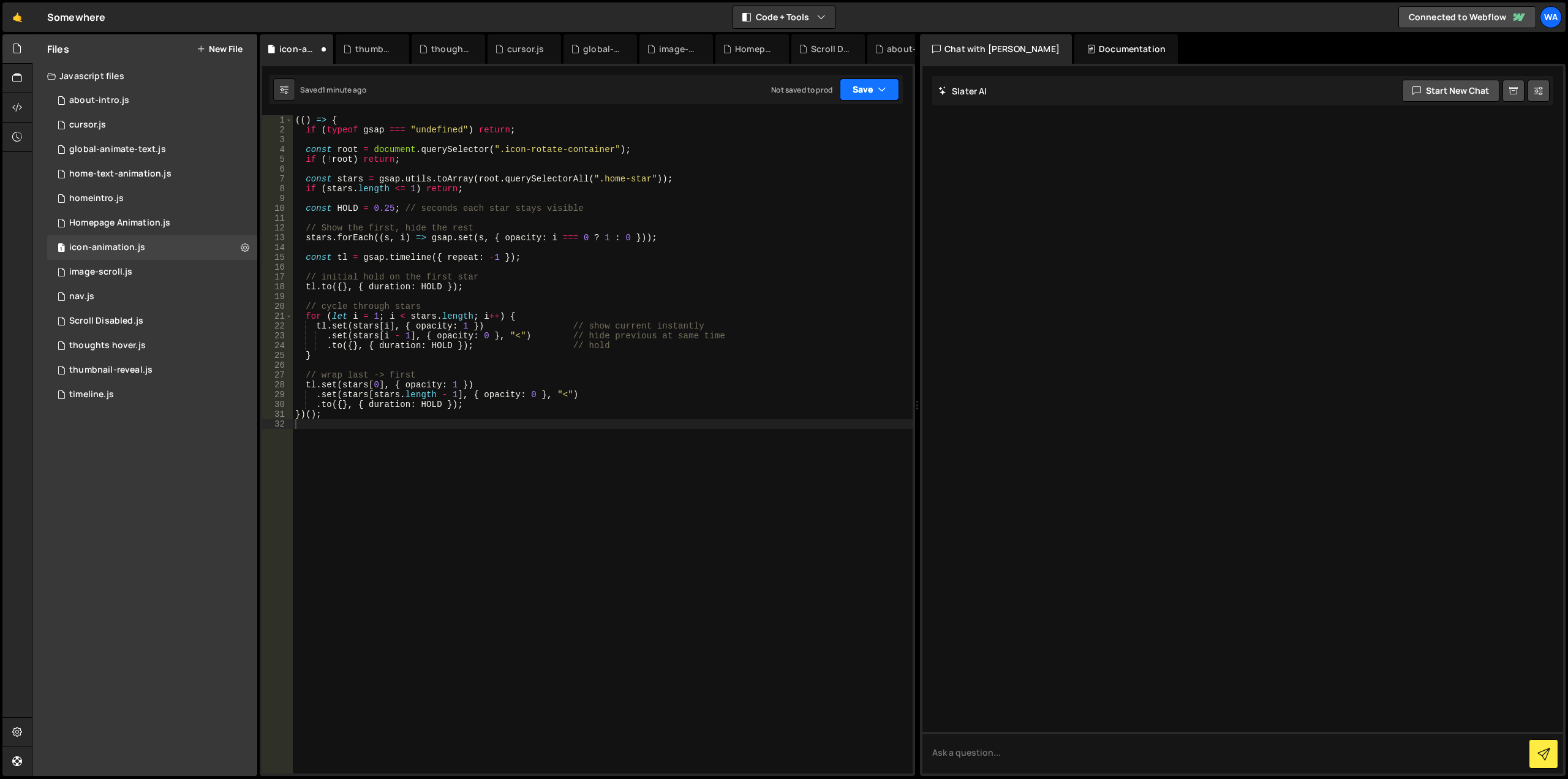
click at [851, 81] on button "Save" at bounding box center [869, 89] width 59 height 22
click at [818, 135] on div "1 minute ago" at bounding box center [808, 133] width 43 height 11
click at [690, 275] on div "(( ) => { if ( typeof gsap === "undefined" ) return ; const root = document . q…" at bounding box center [603, 454] width 620 height 677
type textarea "})();"
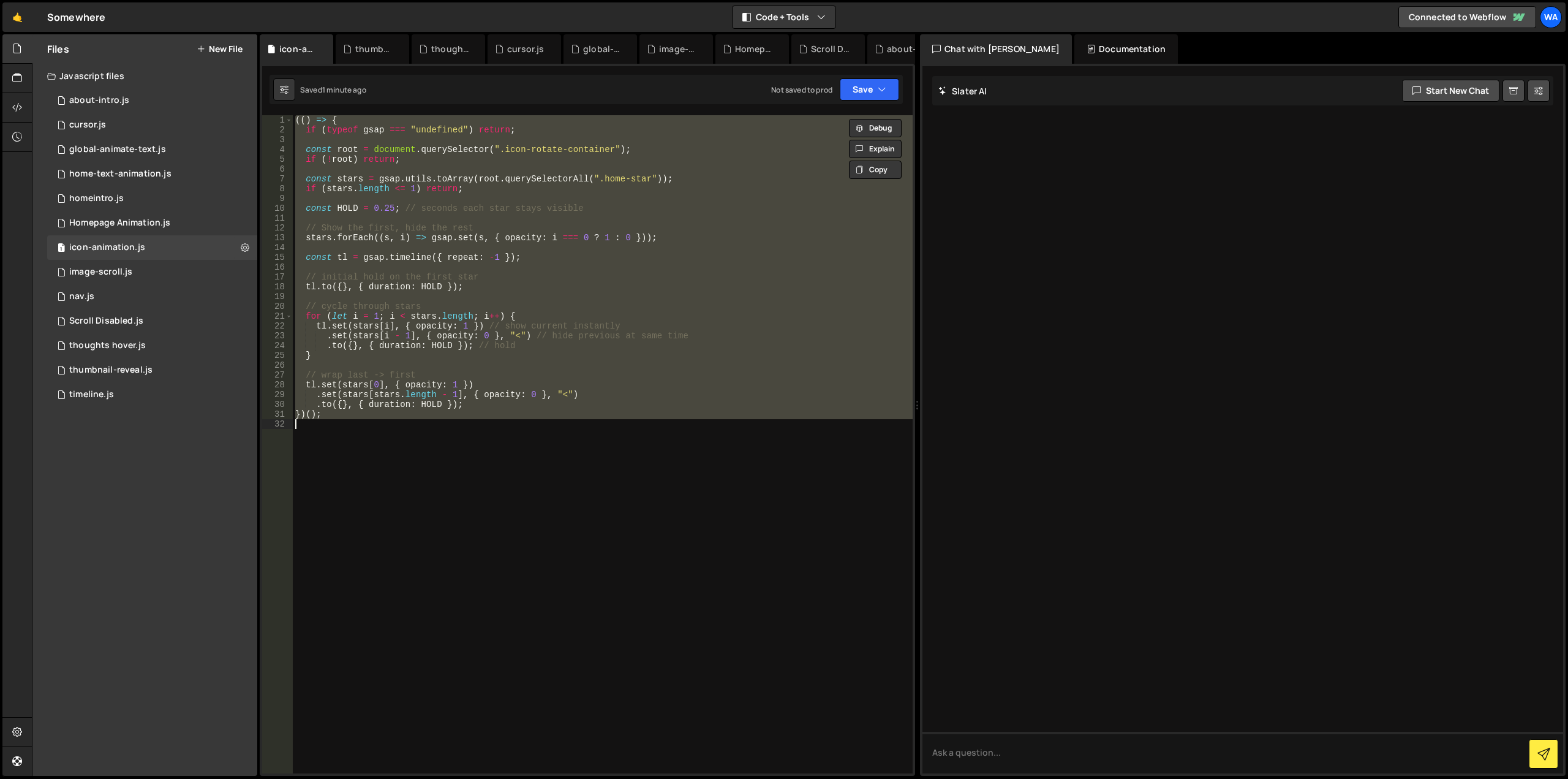
paste textarea
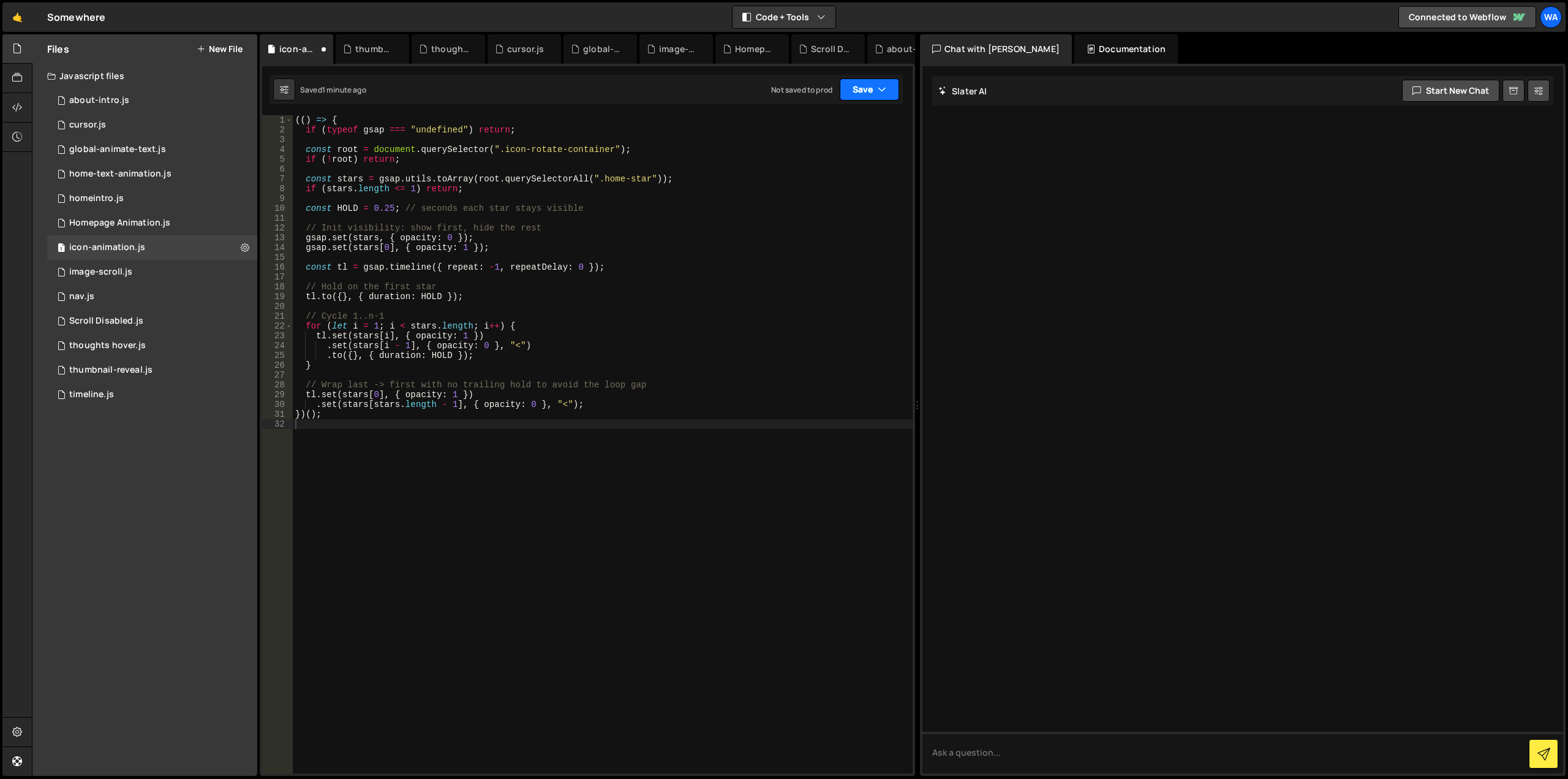
click at [861, 89] on button "Save" at bounding box center [869, 89] width 59 height 22
click at [838, 120] on div "Save to Staging S" at bounding box center [828, 119] width 128 height 13
click at [618, 238] on div "(( ) => { if ( typeof gsap === "undefined" ) return ; const root = document . q…" at bounding box center [603, 454] width 620 height 677
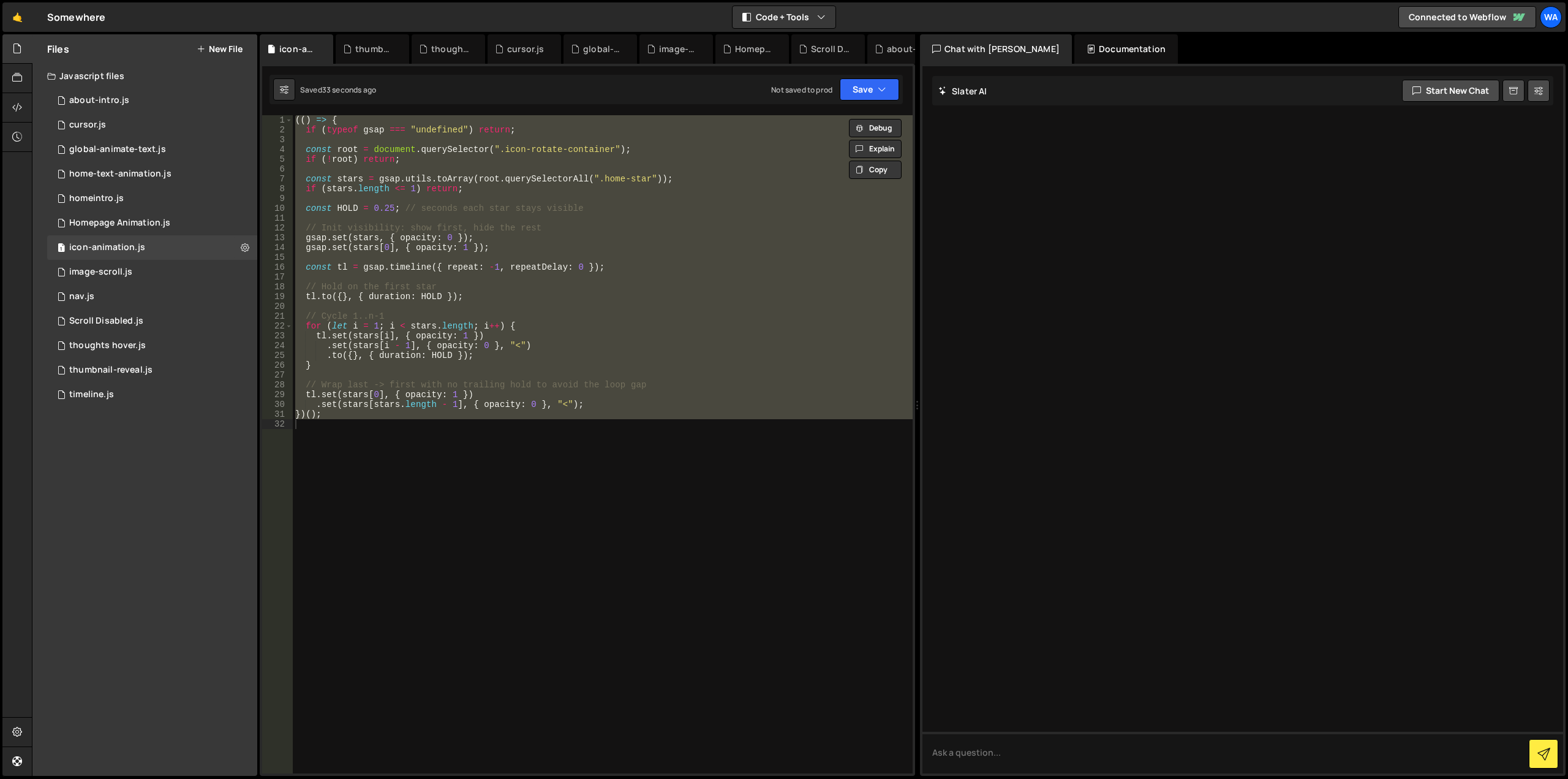
click at [557, 92] on div "Saved 33 seconds ago Not saved to prod Upgrade to Edit Save Save to Staging S S…" at bounding box center [586, 89] width 634 height 29
click at [733, 237] on div "(( ) => { if ( typeof gsap === "undefined" ) return ; const root = document . q…" at bounding box center [603, 454] width 620 height 677
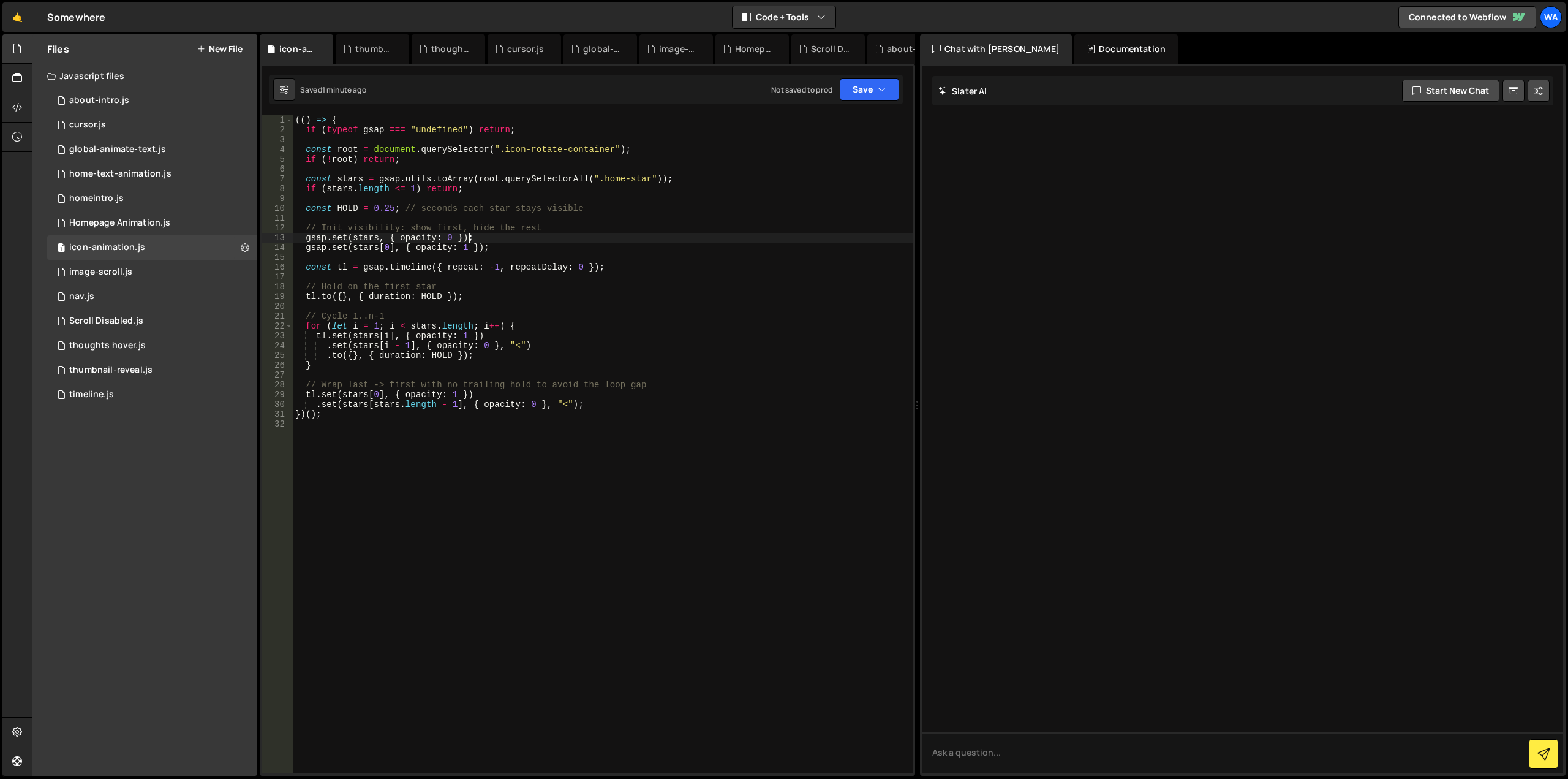
type textarea "})();"
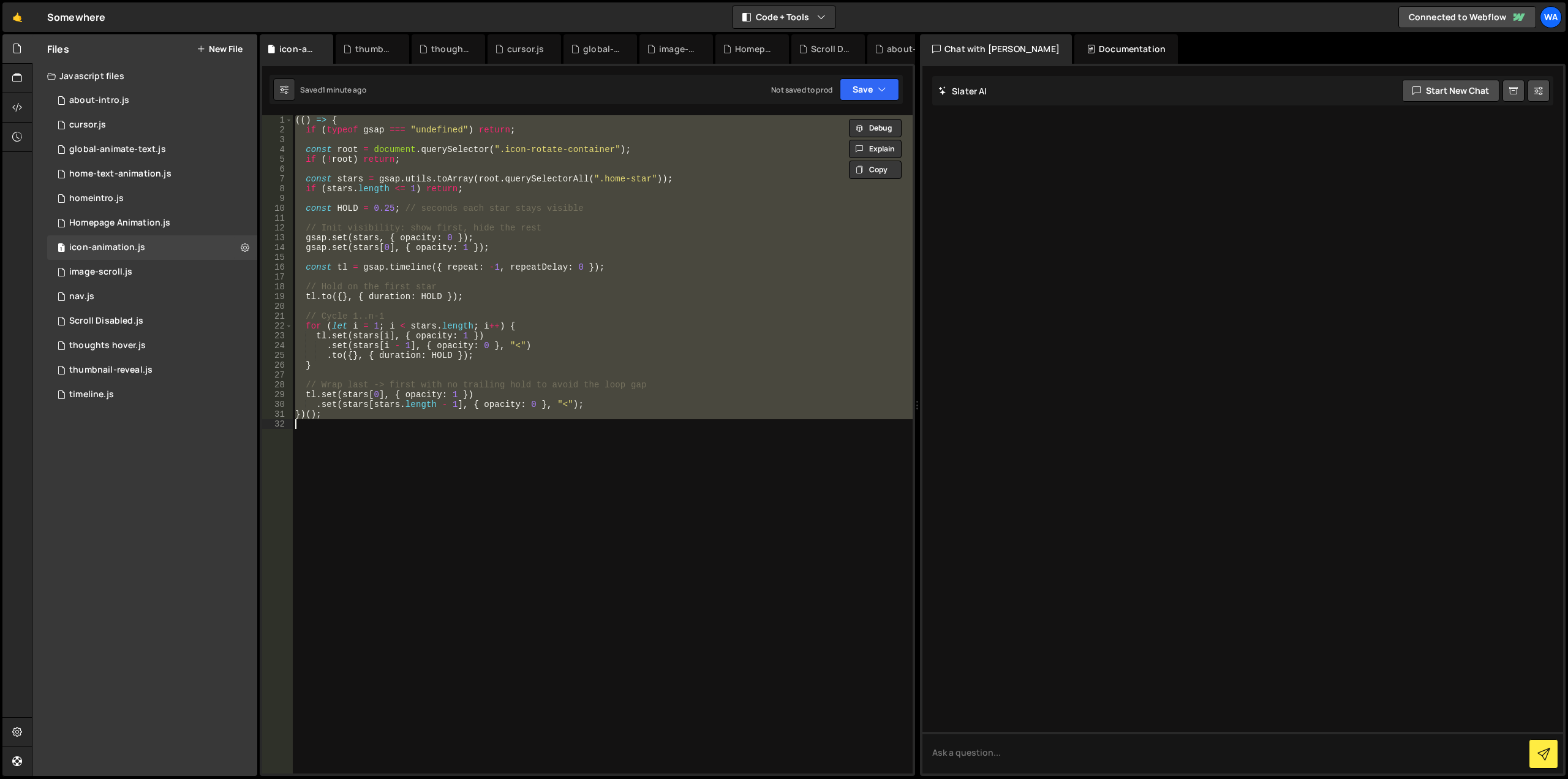
paste textarea
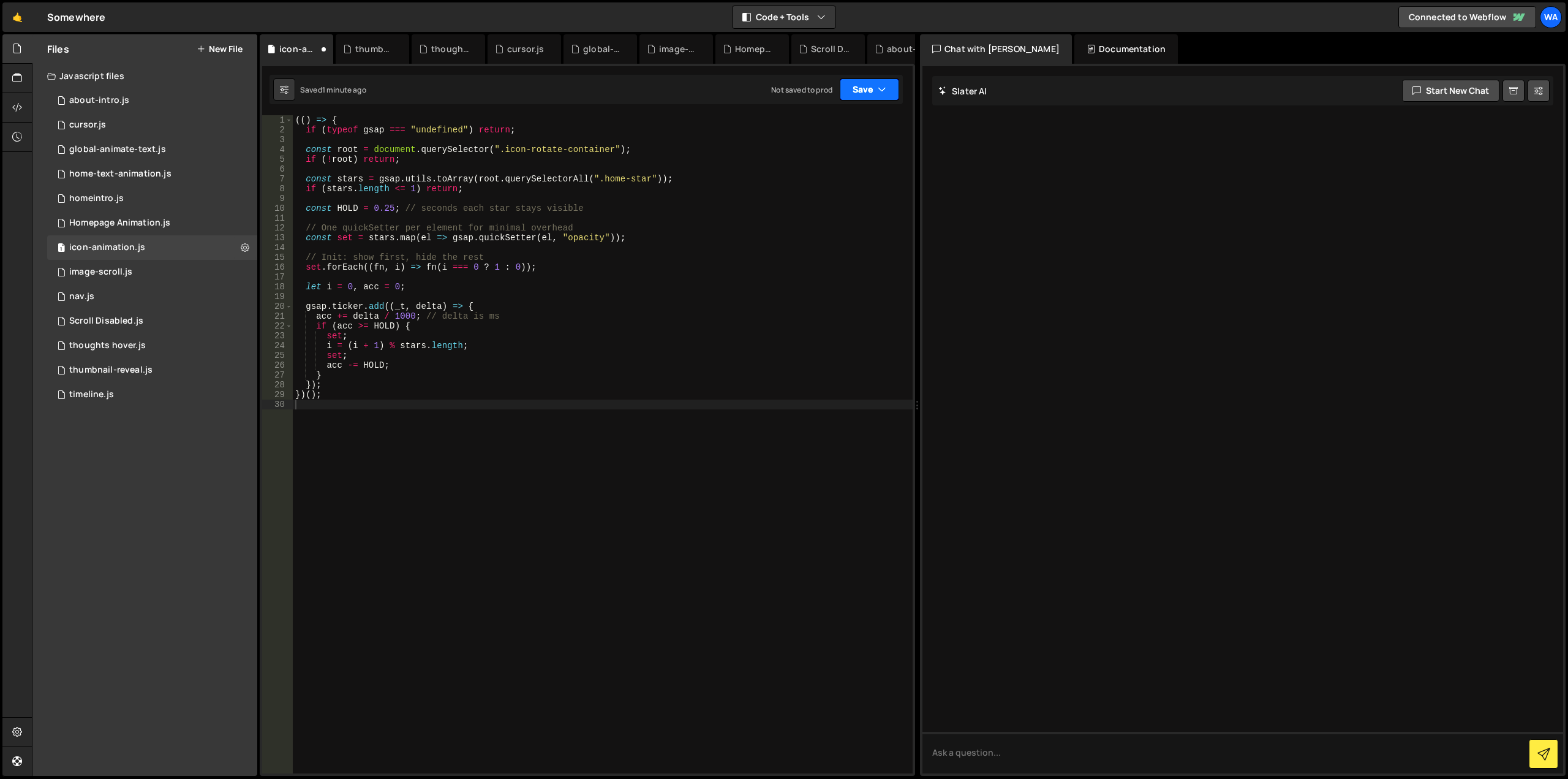
click at [851, 86] on button "Save" at bounding box center [869, 89] width 59 height 22
click at [833, 125] on div "Save to Staging S" at bounding box center [828, 119] width 128 height 13
click at [830, 210] on div "(( ) => { if ( typeof gsap === "undefined" ) return ; const root = document . q…" at bounding box center [603, 454] width 620 height 677
type textarea "})();"
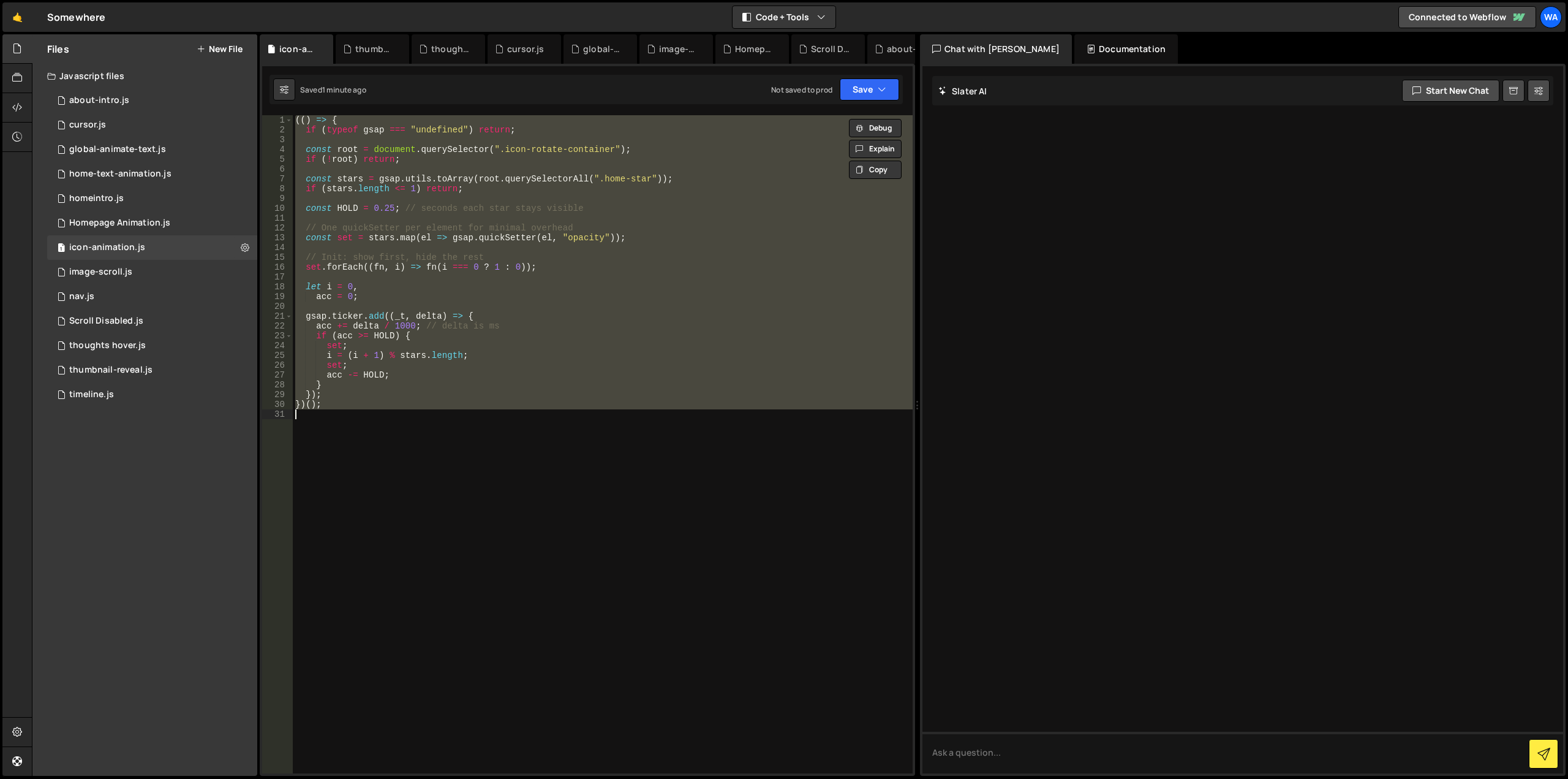
paste textarea
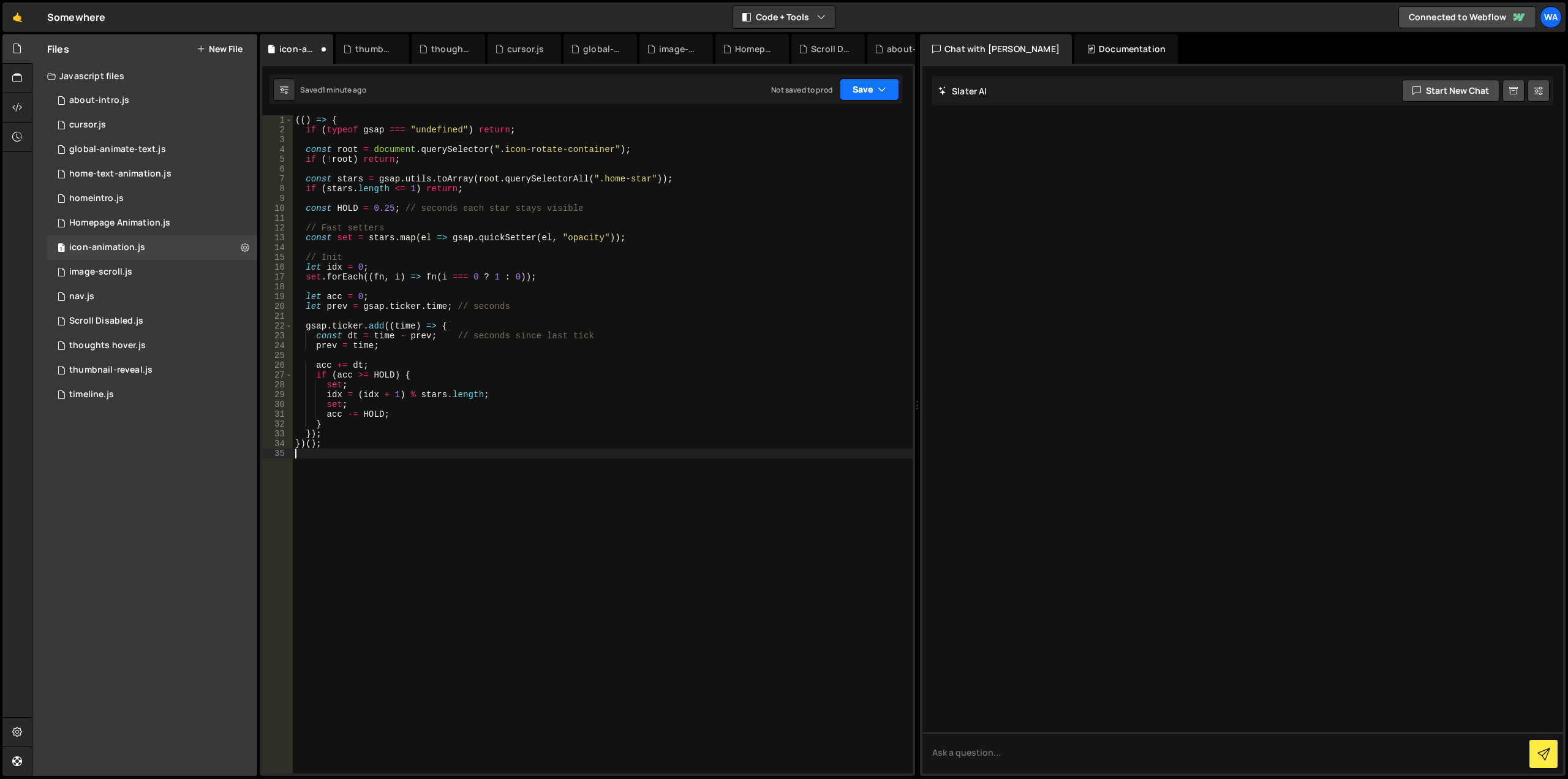
click at [853, 88] on button "Save" at bounding box center [869, 89] width 59 height 22
click at [840, 123] on div "Save to Staging S" at bounding box center [828, 119] width 128 height 13
click at [730, 231] on div "(( ) => { if ( typeof gsap === "undefined" ) return ; const root = document . q…" at bounding box center [603, 454] width 620 height 677
type textarea "})();"
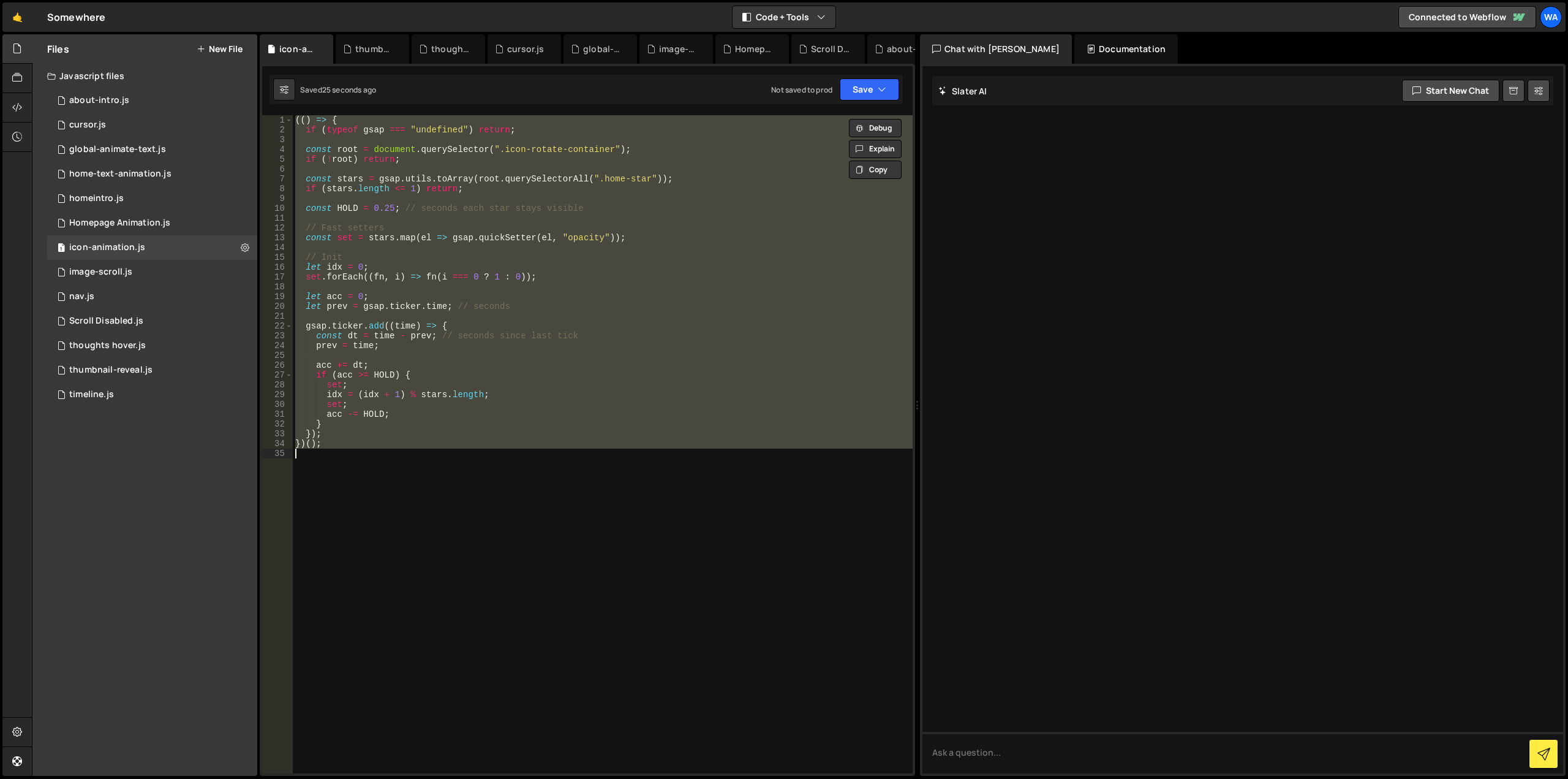
paste textarea
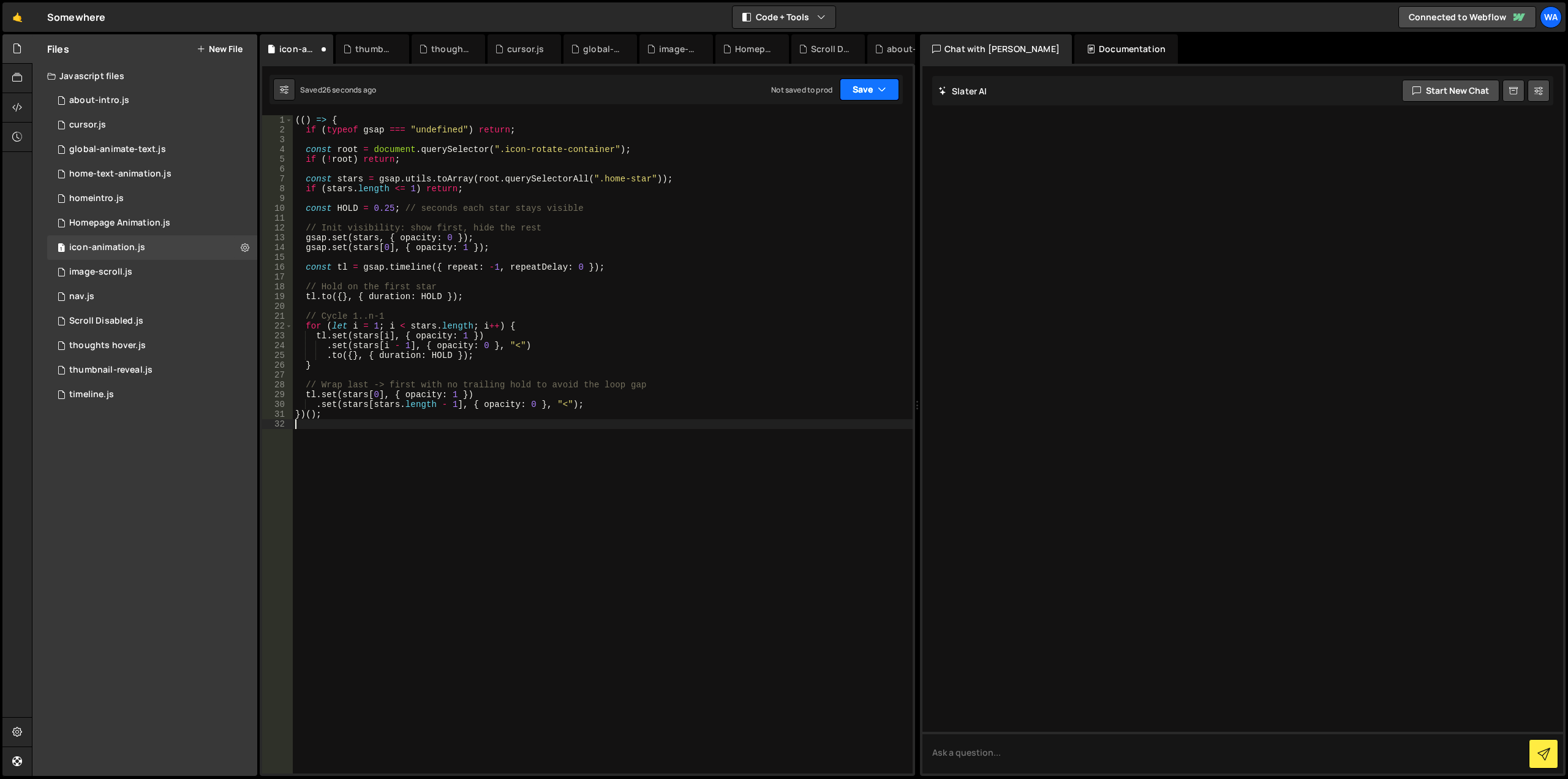
click at [851, 91] on button "Save" at bounding box center [869, 89] width 59 height 22
click at [807, 130] on div "26 seconds ago" at bounding box center [814, 133] width 54 height 11
click at [771, 212] on div "(( ) => { if ( typeof gsap === "undefined" ) return ; const root = document . q…" at bounding box center [603, 454] width 620 height 677
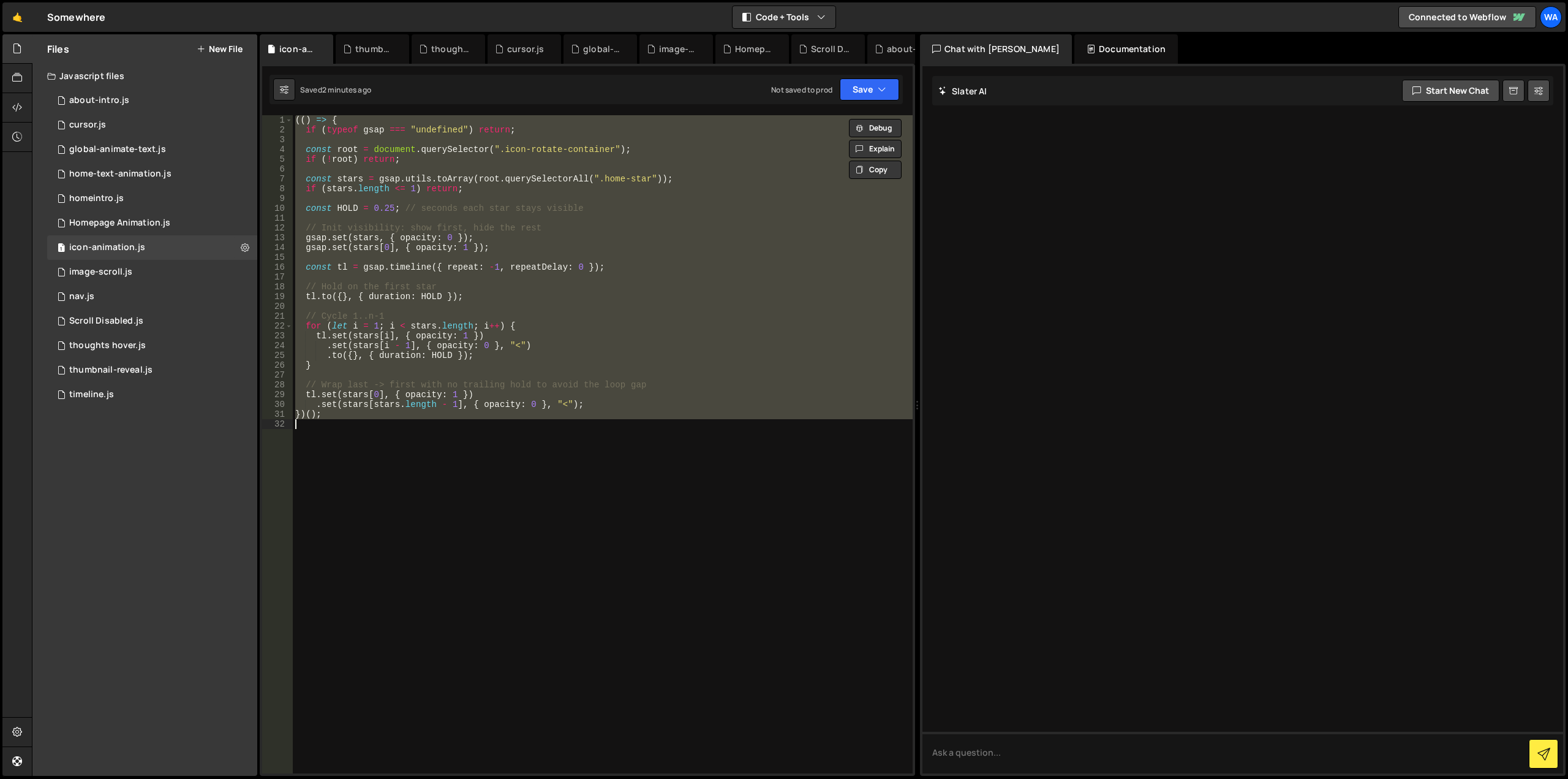
click at [749, 228] on div "(( ) => { if ( typeof gsap === "undefined" ) return ; const root = document . q…" at bounding box center [603, 444] width 620 height 658
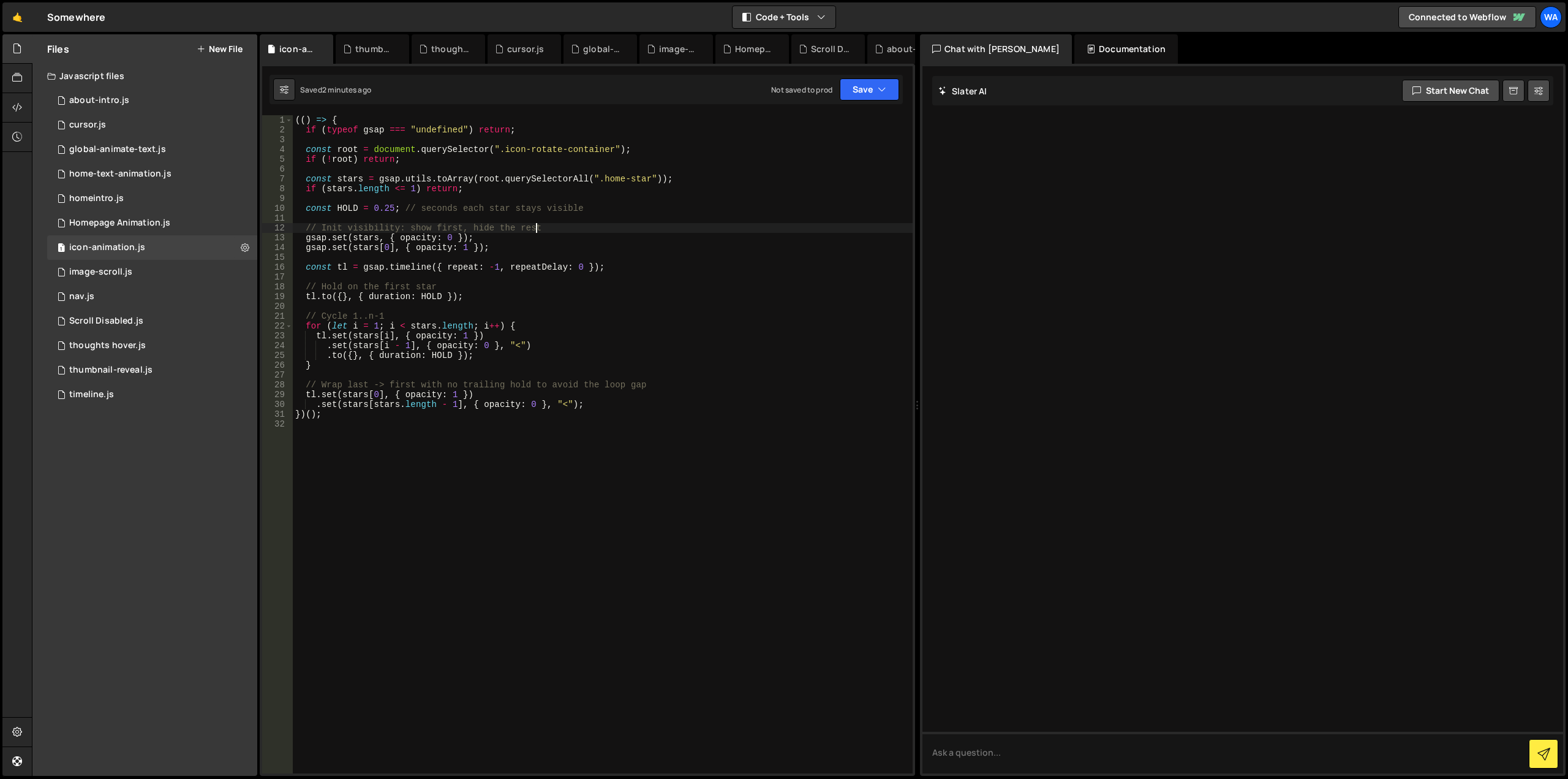
type textarea "})();"
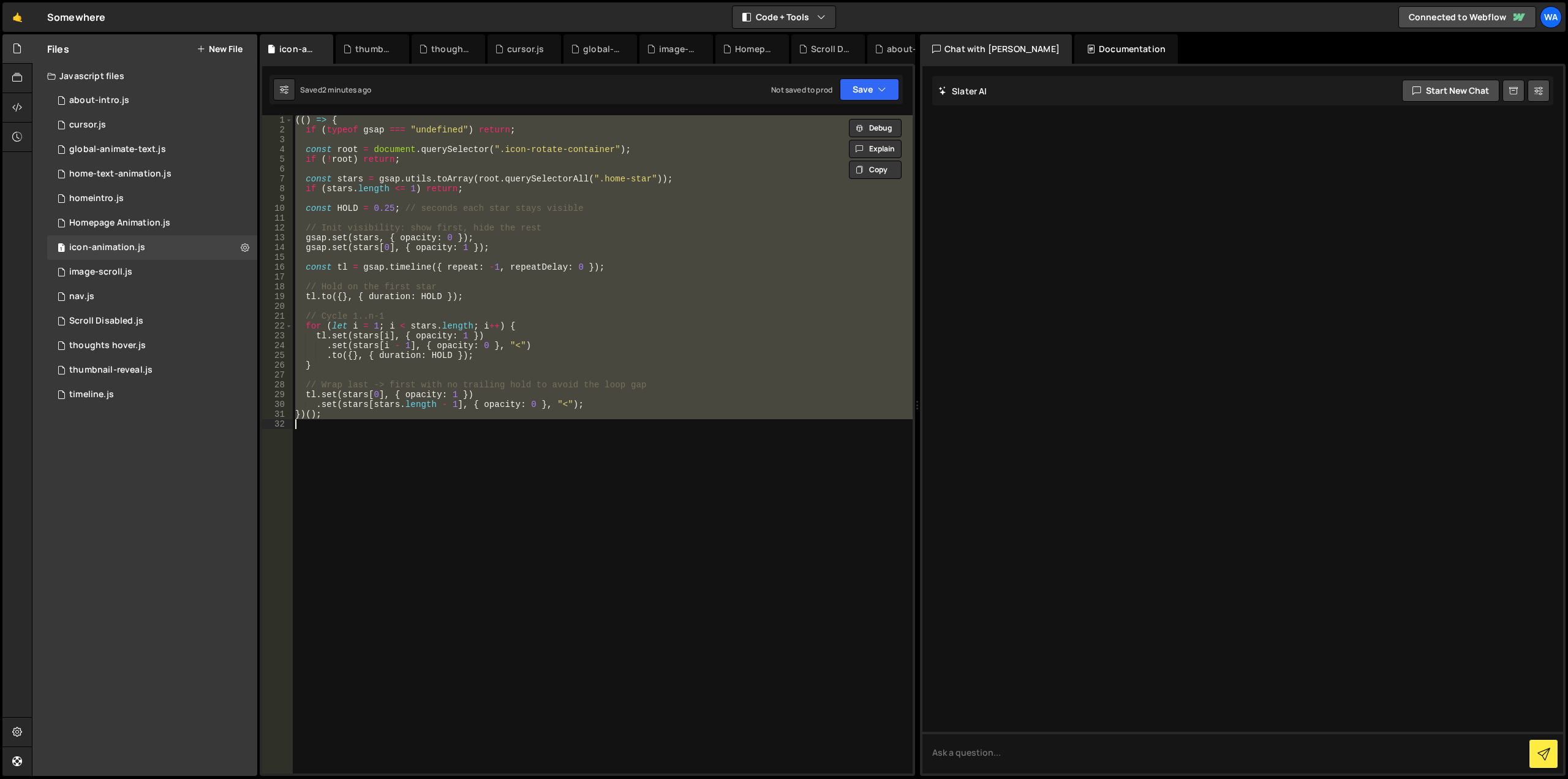
paste textarea
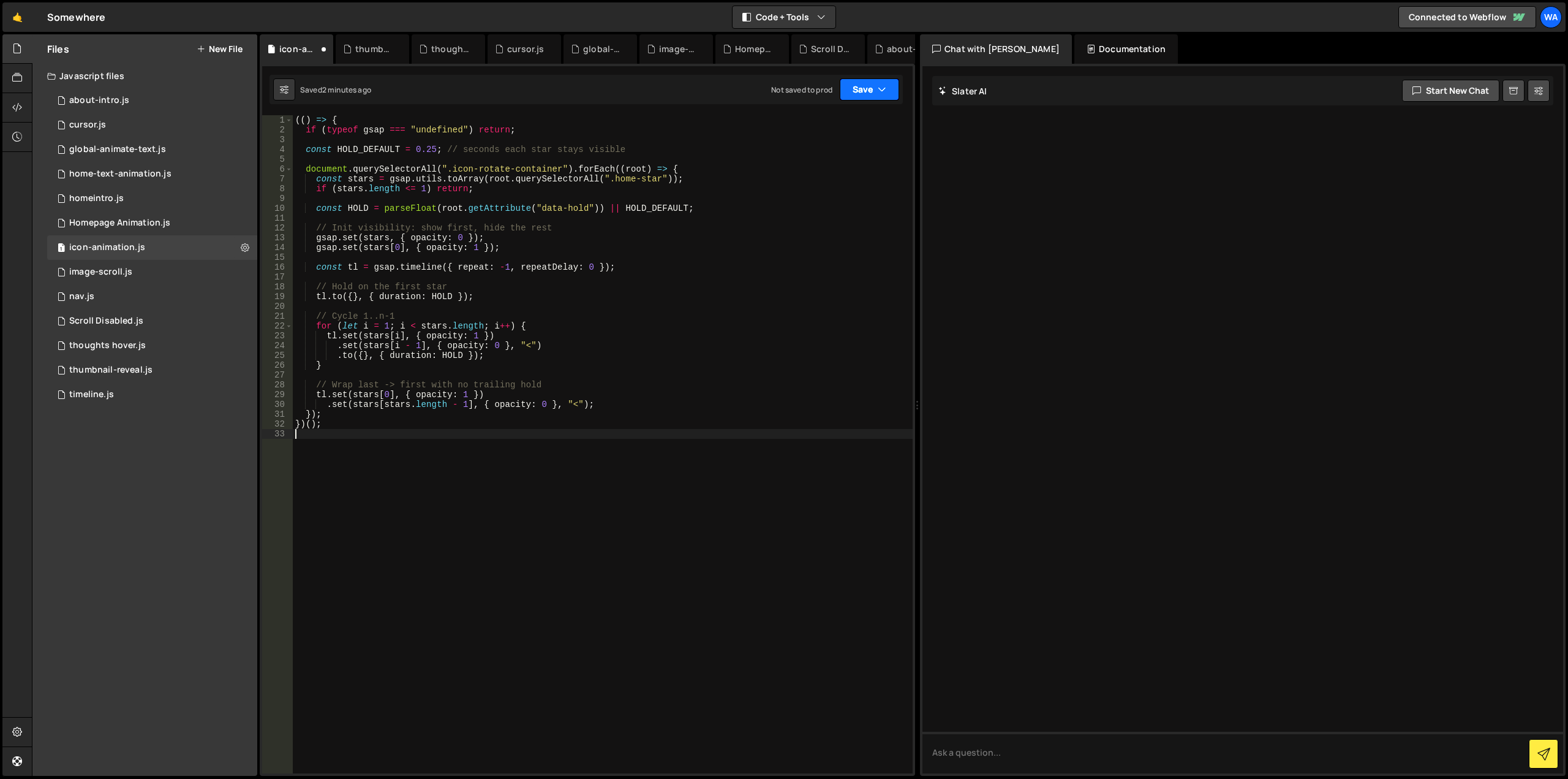
click at [848, 86] on button "Save" at bounding box center [869, 89] width 59 height 22
click at [834, 128] on div "2 minutes ago" at bounding box center [810, 133] width 47 height 11
